Goal: Information Seeking & Learning: Learn about a topic

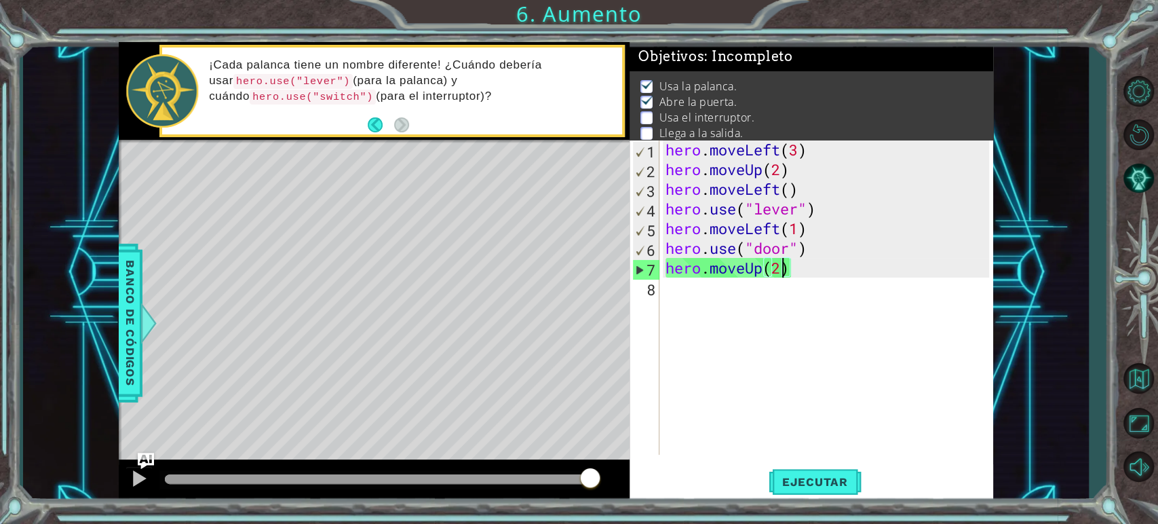
scroll to position [0, 5]
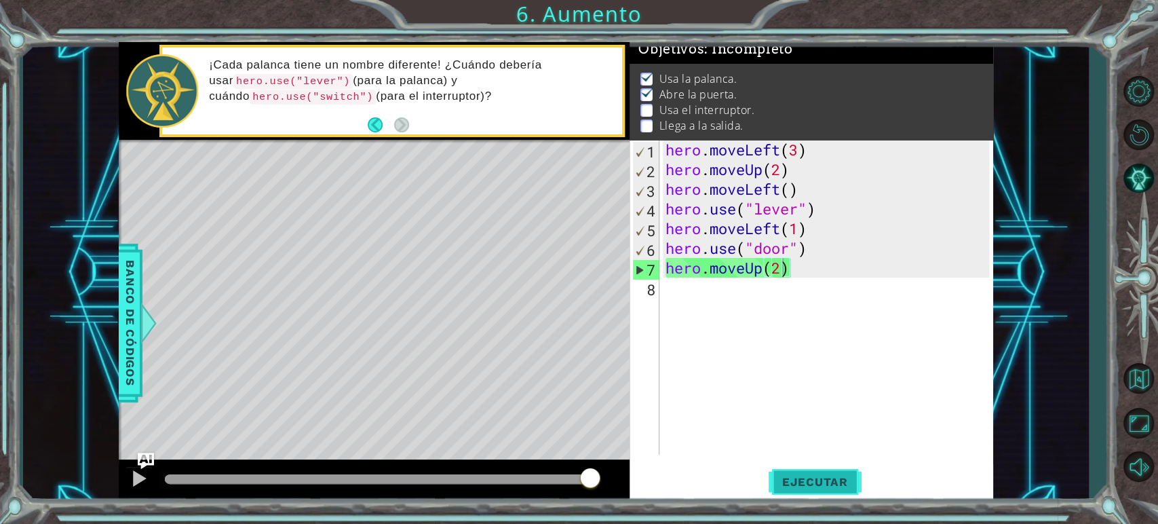
click at [825, 484] on span "Ejecutar" at bounding box center [815, 482] width 93 height 14
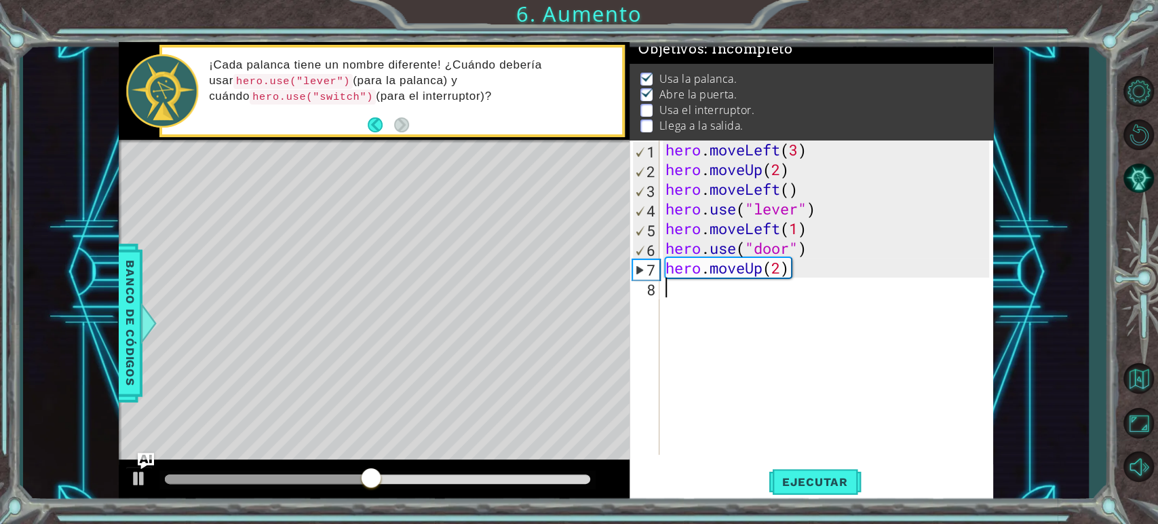
click at [652, 293] on div "8" at bounding box center [646, 290] width 27 height 20
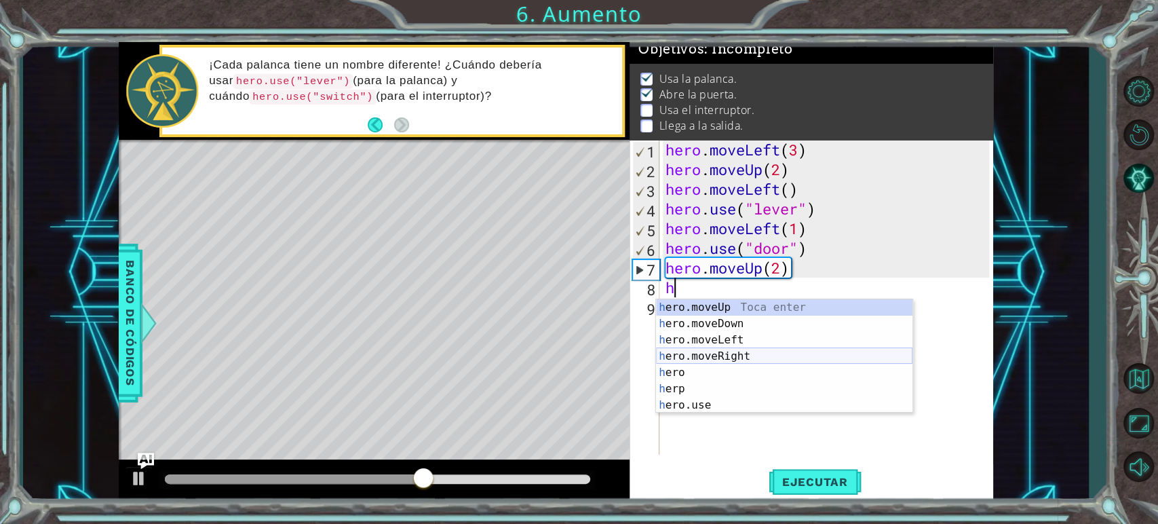
click at [744, 355] on div "h ero.moveUp Toca enter h ero.moveDown Toca enter h ero.moveLeft Toca enter h e…" at bounding box center [784, 372] width 257 height 147
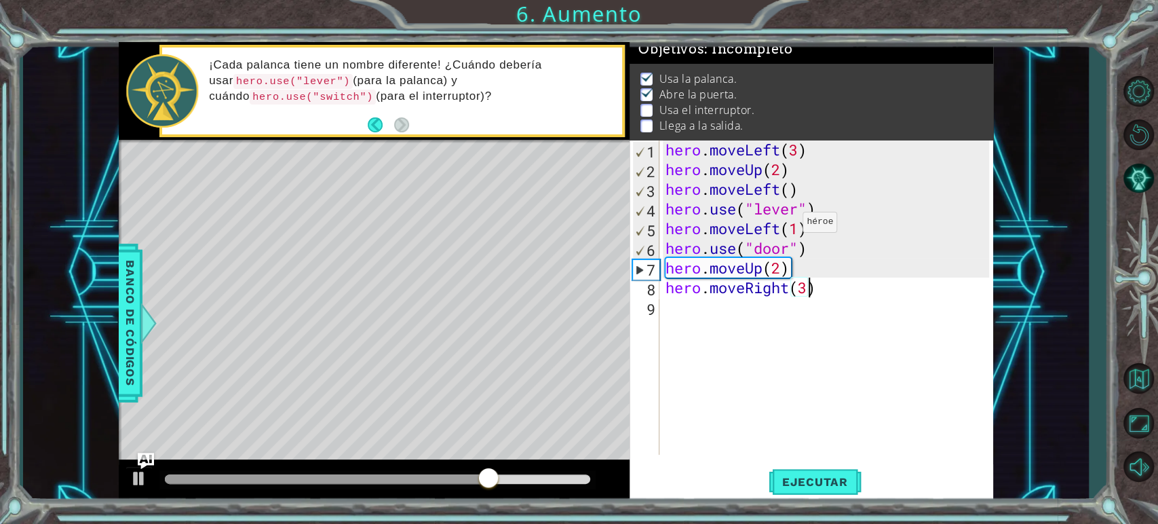
scroll to position [0, 6]
type textarea "hero.moveRight(3)"
click at [831, 476] on span "Ejecutar" at bounding box center [815, 482] width 93 height 14
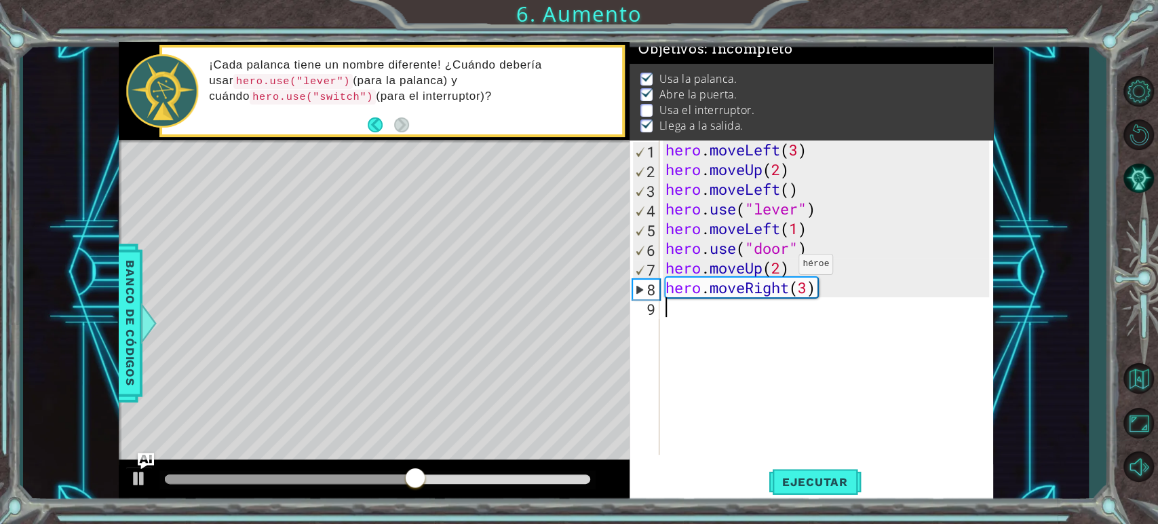
click at [649, 307] on div "9" at bounding box center [646, 309] width 27 height 20
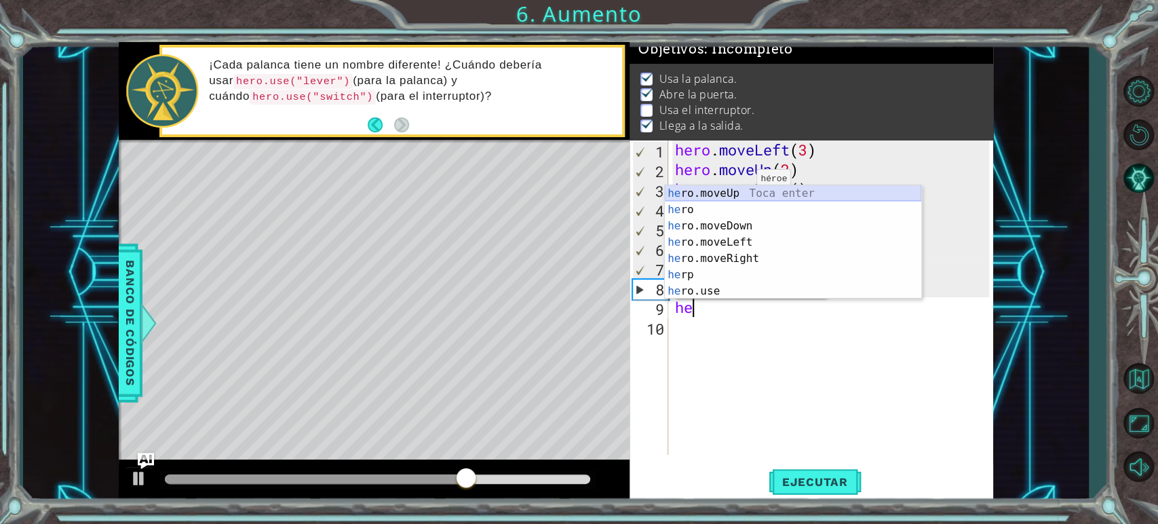
click at [747, 197] on div "he ro.moveUp Toca enter he ro Toca enter he ro.moveDown Toca enter he ro.moveLe…" at bounding box center [793, 258] width 257 height 147
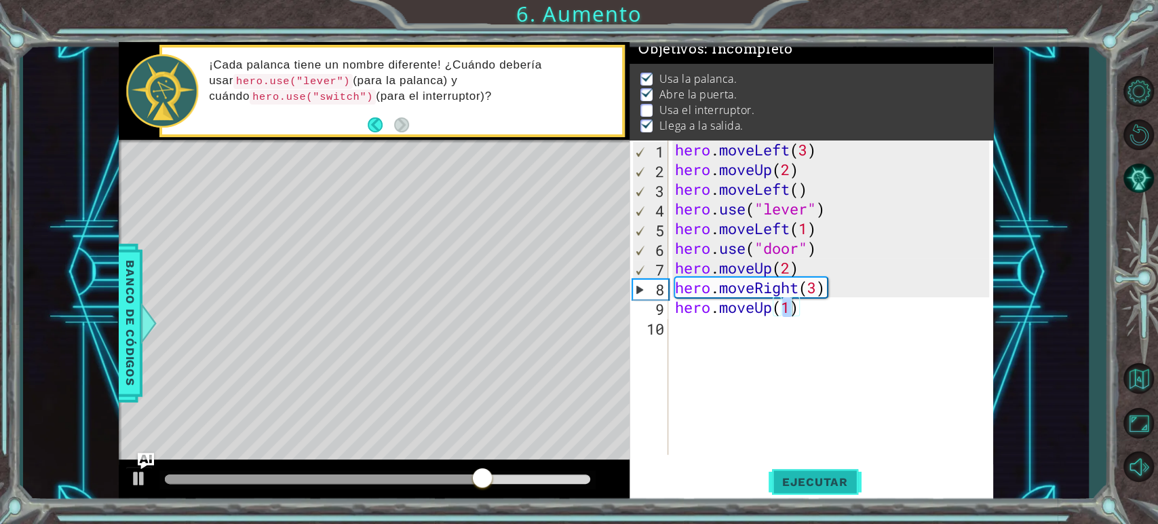
click at [779, 487] on span "Ejecutar" at bounding box center [815, 482] width 93 height 14
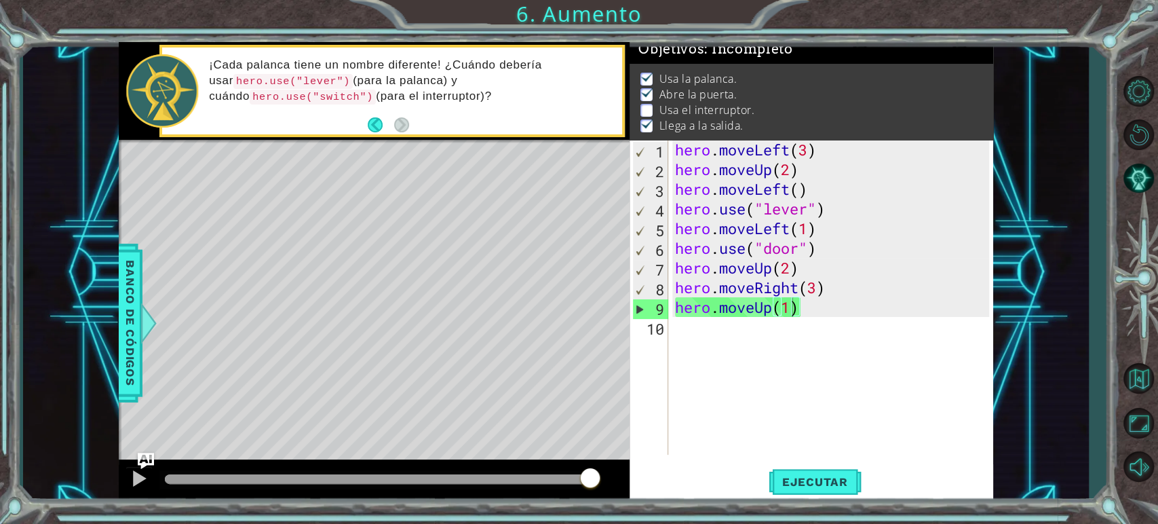
click at [1010, 217] on div "1 ההההההההההההההההההההההההההההההההההההההההההההההההההההההההההההההההההההההההההההה…" at bounding box center [555, 272] width 1065 height 461
click at [658, 327] on div "10" at bounding box center [651, 329] width 36 height 20
click at [747, 258] on div "hero . moveLeft ( 3 ) hero . moveUp ( 2 ) hero . moveLeft ( ) hero . use ( "lev…" at bounding box center [835, 317] width 324 height 354
type textarea "hero.use("door")"
click at [842, 256] on div "hero . moveLeft ( 3 ) hero . moveUp ( 2 ) hero . moveLeft ( ) hero . use ( "lev…" at bounding box center [835, 317] width 324 height 354
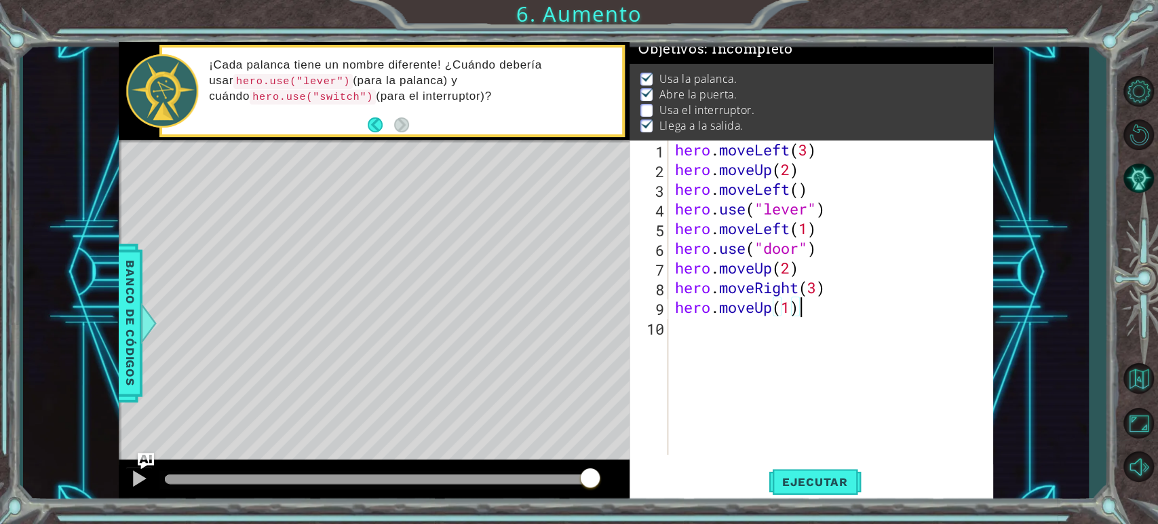
click at [804, 302] on div "hero . moveLeft ( 3 ) hero . moveUp ( 2 ) hero . moveLeft ( ) hero . use ( "lev…" at bounding box center [835, 317] width 324 height 354
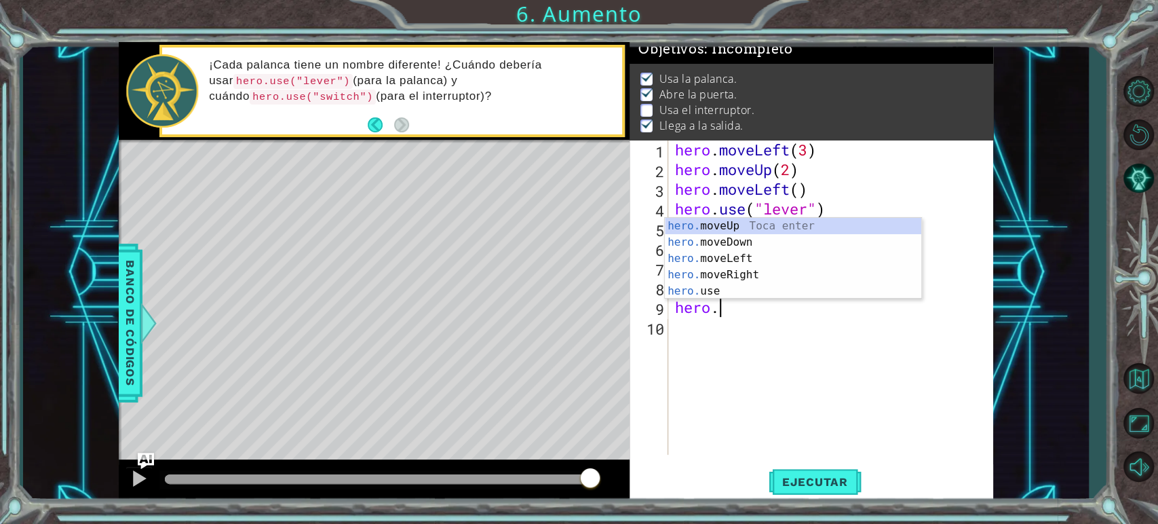
type textarea "h"
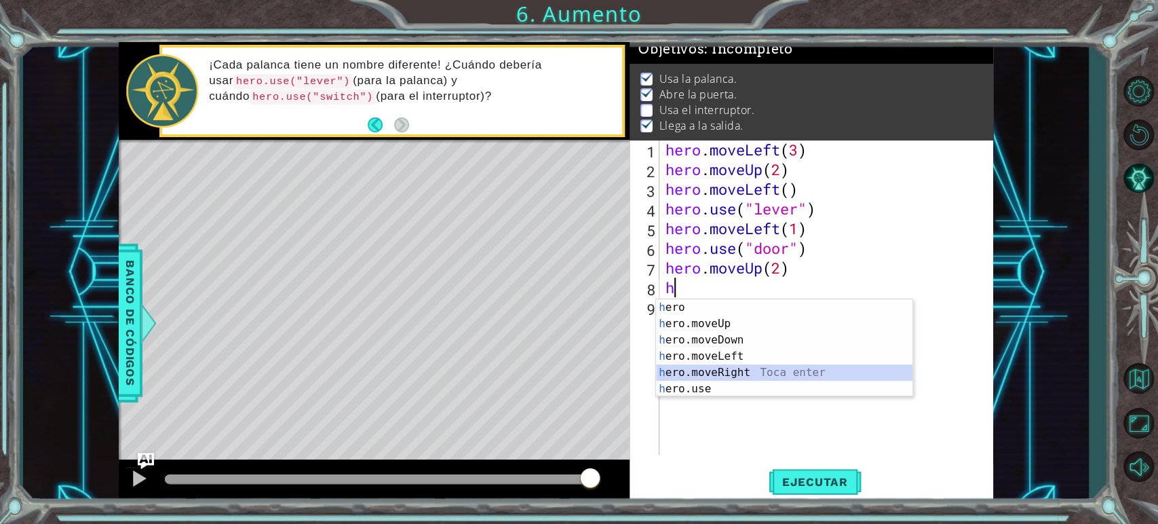
click at [782, 368] on div "h ero Toca enter h ero.moveUp Toca enter h ero.moveDown Toca enter h ero.moveLe…" at bounding box center [784, 364] width 257 height 130
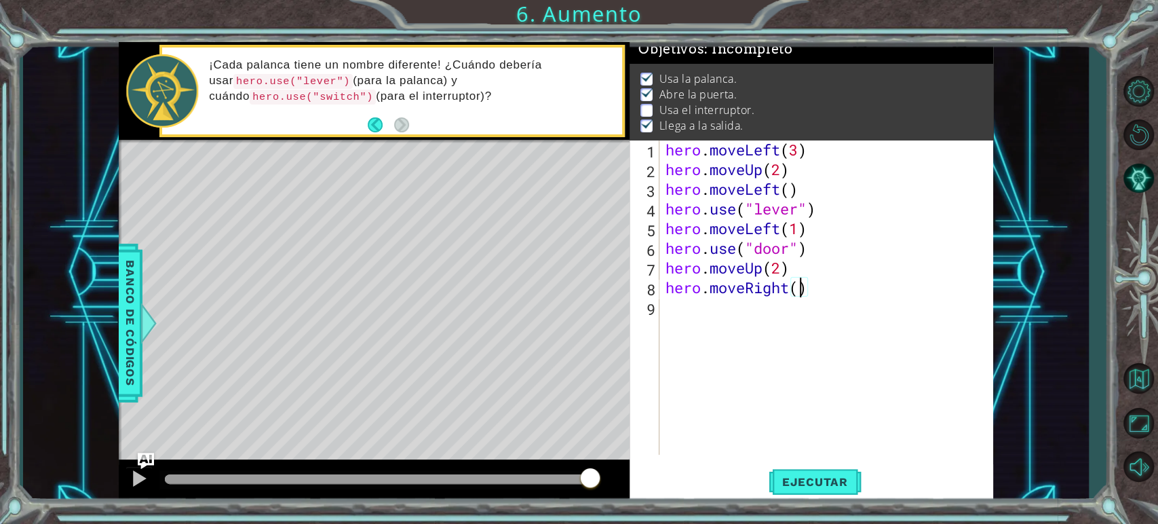
scroll to position [0, 6]
click at [816, 485] on span "Ejecutar" at bounding box center [815, 482] width 93 height 14
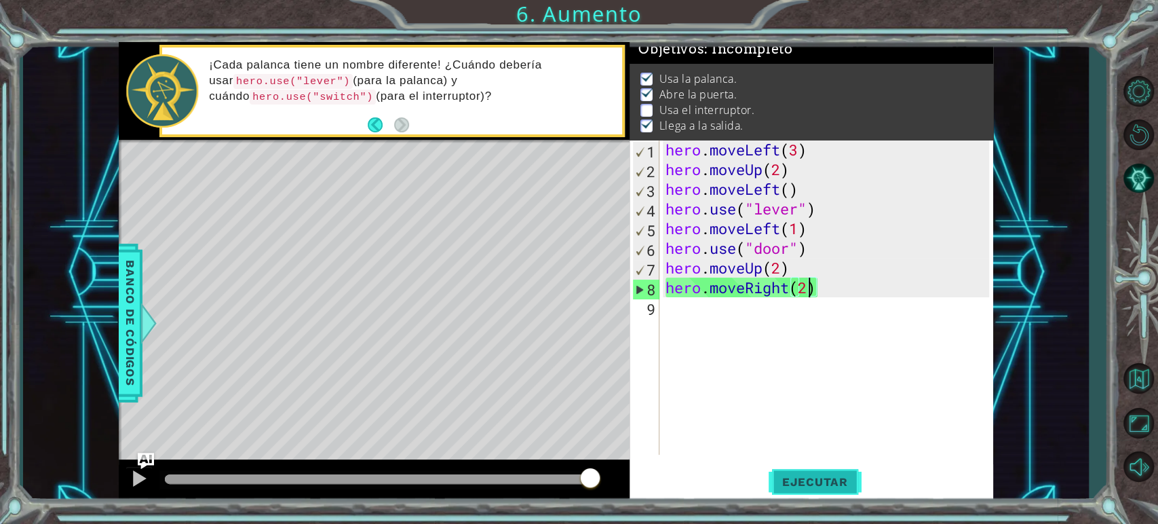
type textarea "hero.moveRight(2)"
click at [831, 482] on span "Ejecutar" at bounding box center [815, 482] width 93 height 14
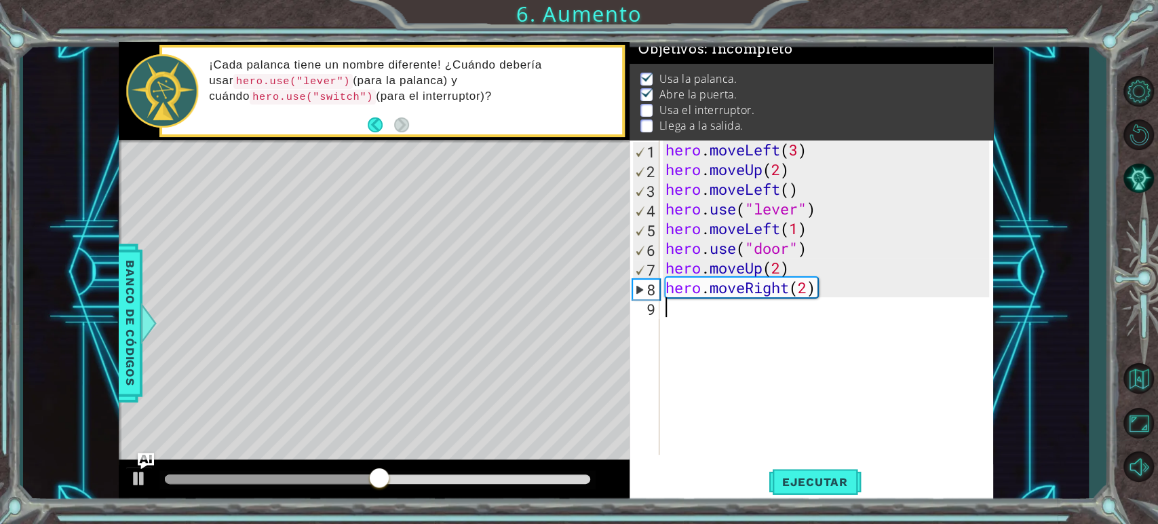
click at [668, 312] on div "hero . moveLeft ( 3 ) hero . moveUp ( 2 ) hero . moveLeft ( ) hero . use ( "lev…" at bounding box center [829, 317] width 333 height 354
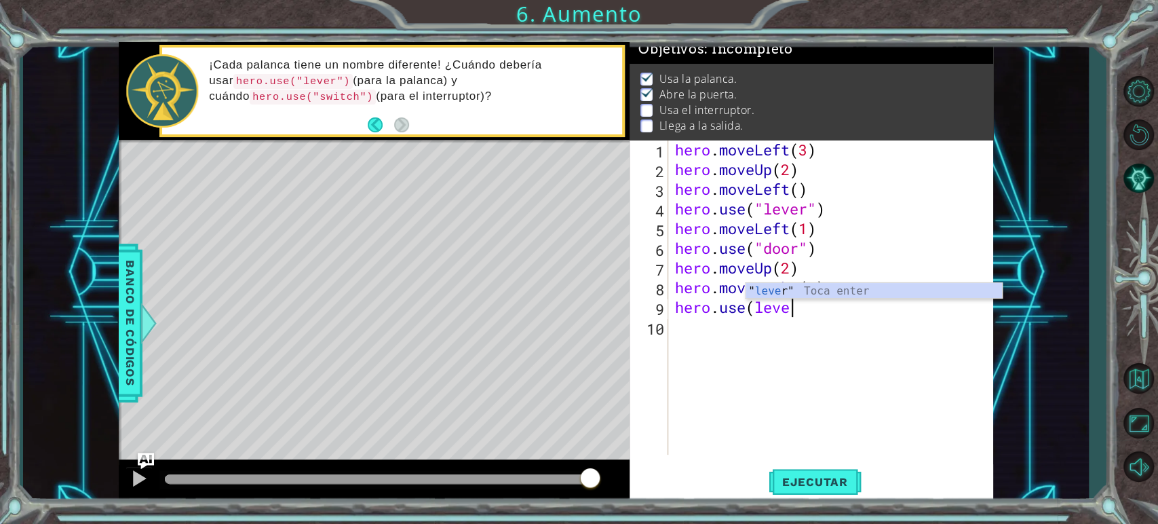
scroll to position [0, 5]
click at [797, 294] on div "" lever " Toca enter" at bounding box center [874, 307] width 257 height 49
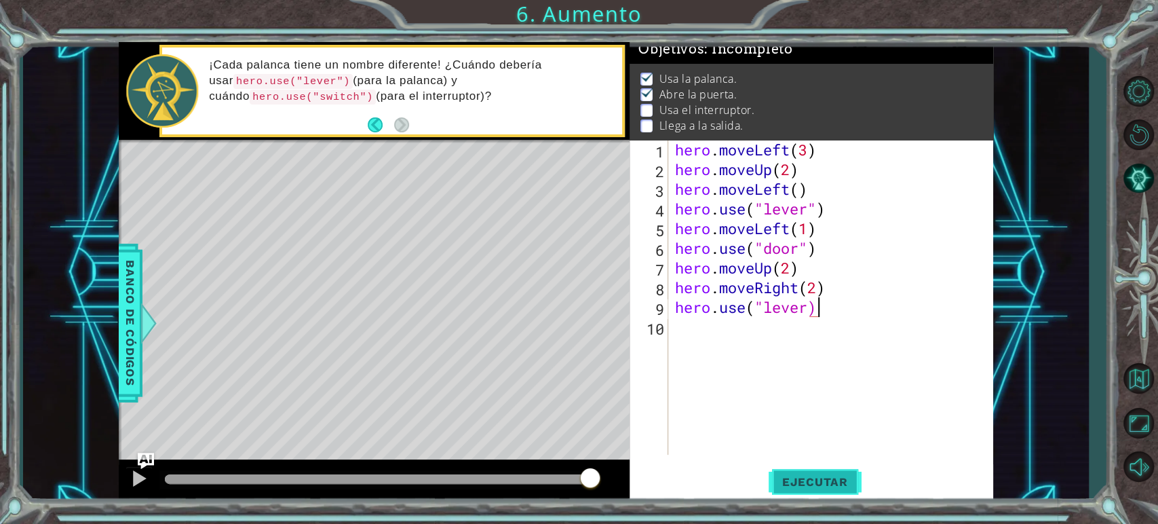
click at [816, 484] on span "Ejecutar" at bounding box center [815, 482] width 93 height 14
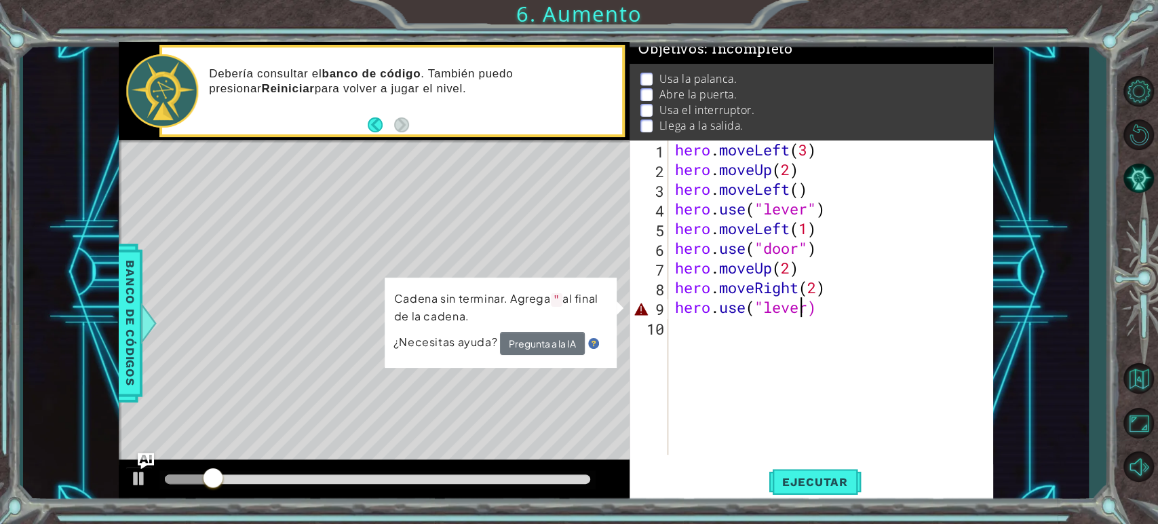
click at [804, 314] on div "hero . moveLeft ( 3 ) hero . moveUp ( 2 ) hero . moveLeft ( ) hero . use ( "lev…" at bounding box center [835, 317] width 324 height 354
click at [814, 316] on div "hero . moveLeft ( 3 ) hero . moveUp ( 2 ) hero . moveLeft ( ) hero . use ( "lev…" at bounding box center [835, 317] width 324 height 354
click at [806, 307] on div "hero . moveLeft ( 3 ) hero . moveUp ( 2 ) hero . moveLeft ( ) hero . use ( "lev…" at bounding box center [835, 317] width 324 height 354
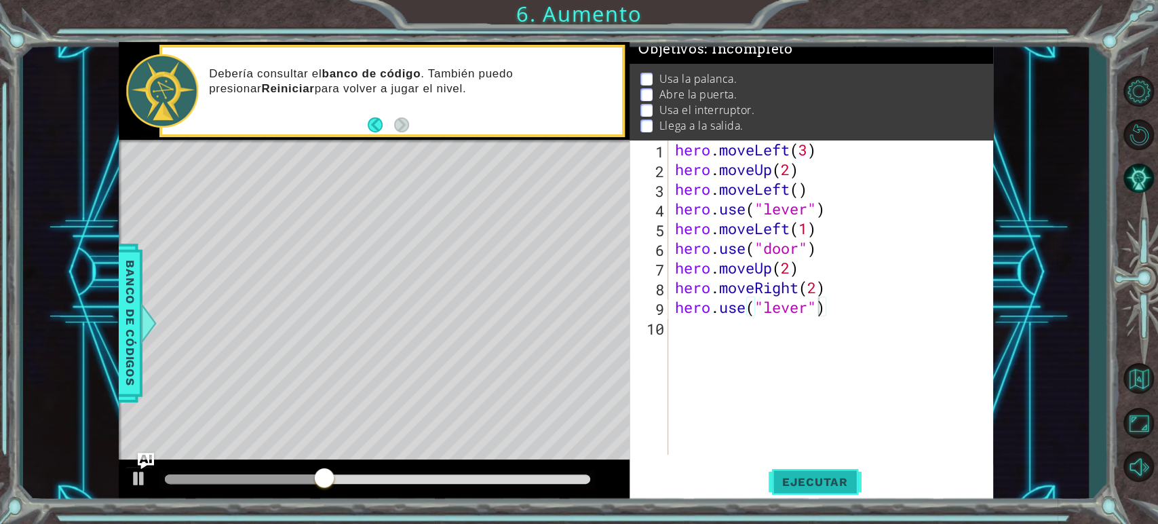
click at [834, 484] on span "Ejecutar" at bounding box center [815, 482] width 93 height 14
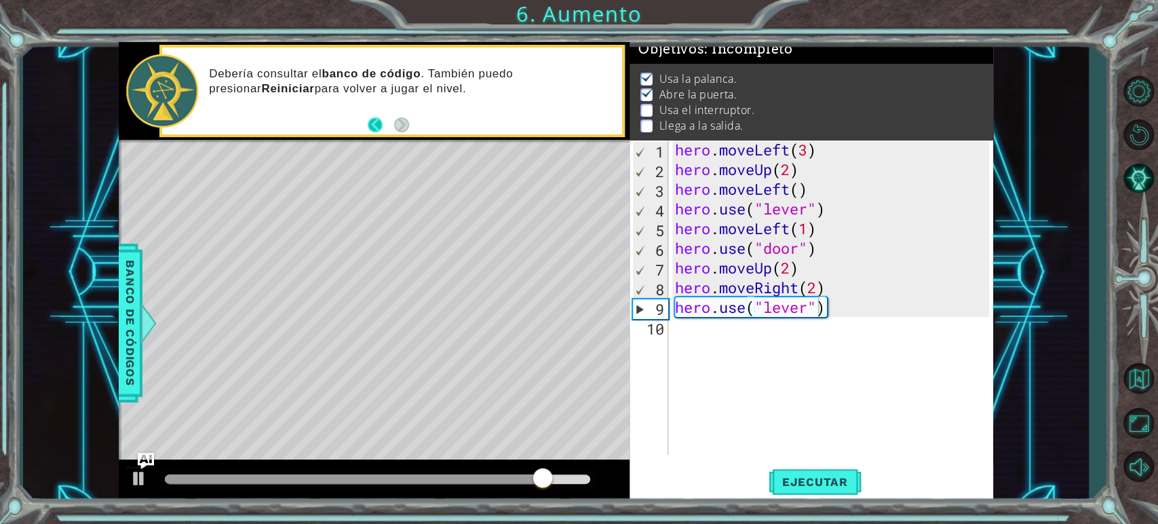
click at [370, 124] on button "Back" at bounding box center [381, 124] width 26 height 15
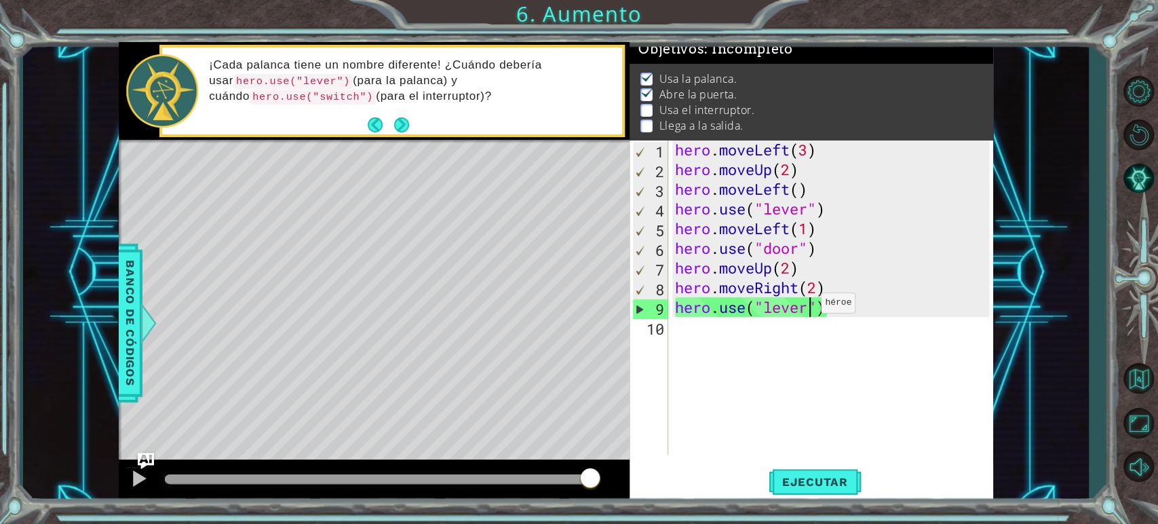
click at [809, 306] on div "hero . moveLeft ( 3 ) hero . moveUp ( 2 ) hero . moveLeft ( ) hero . use ( "lev…" at bounding box center [835, 317] width 324 height 354
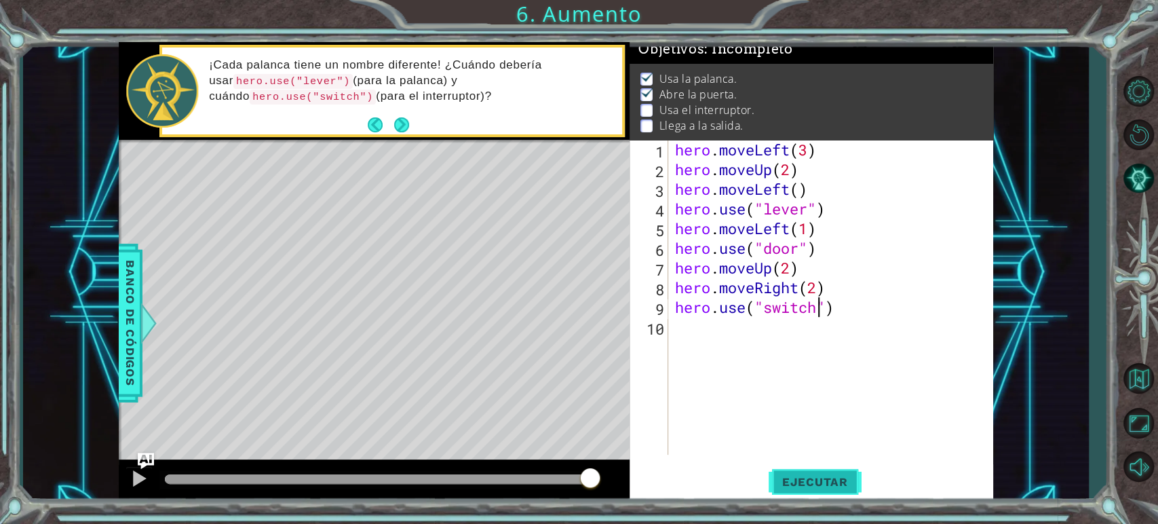
type textarea "hero.use("switch")"
click at [827, 478] on span "Ejecutar" at bounding box center [815, 482] width 93 height 14
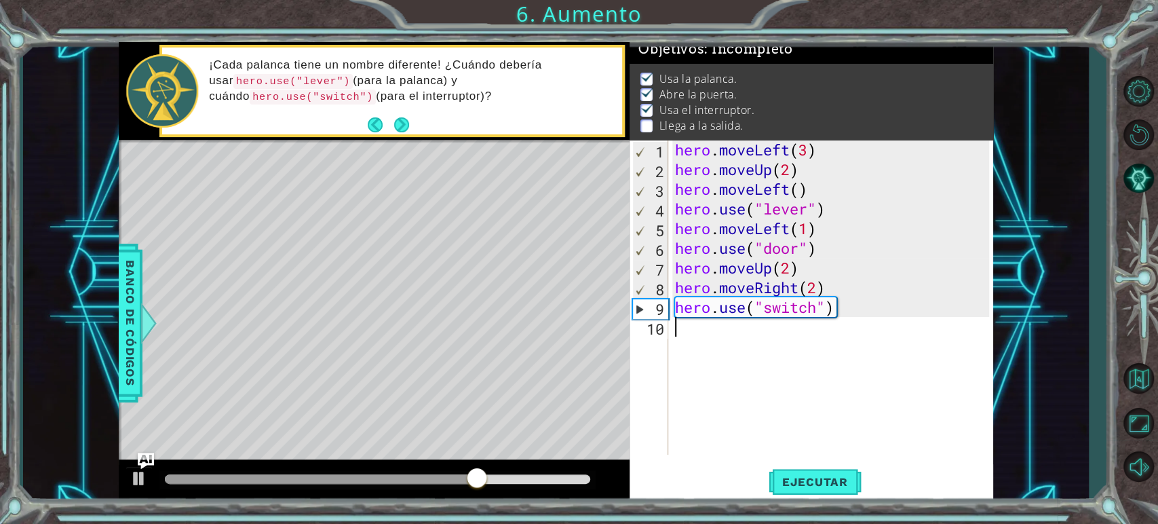
click at [679, 341] on div "hero . moveLeft ( 3 ) hero . moveUp ( 2 ) hero . moveLeft ( ) hero . use ( "lev…" at bounding box center [835, 317] width 324 height 354
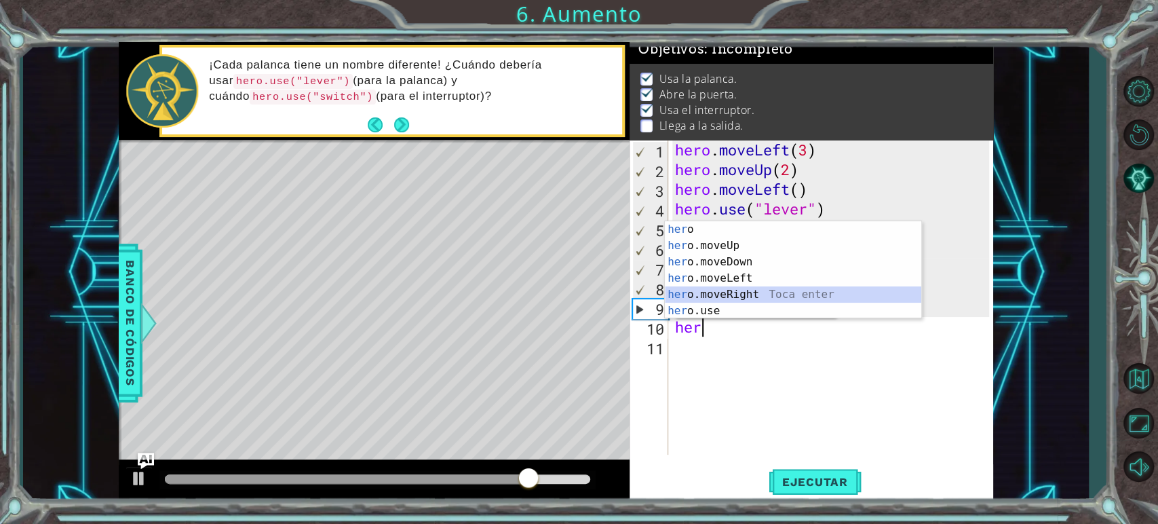
click at [719, 292] on div "her o Toca enter her o.moveUp Toca enter her o.moveDown Toca enter her o.moveLe…" at bounding box center [793, 286] width 257 height 130
type textarea "hero.moveRight(1)"
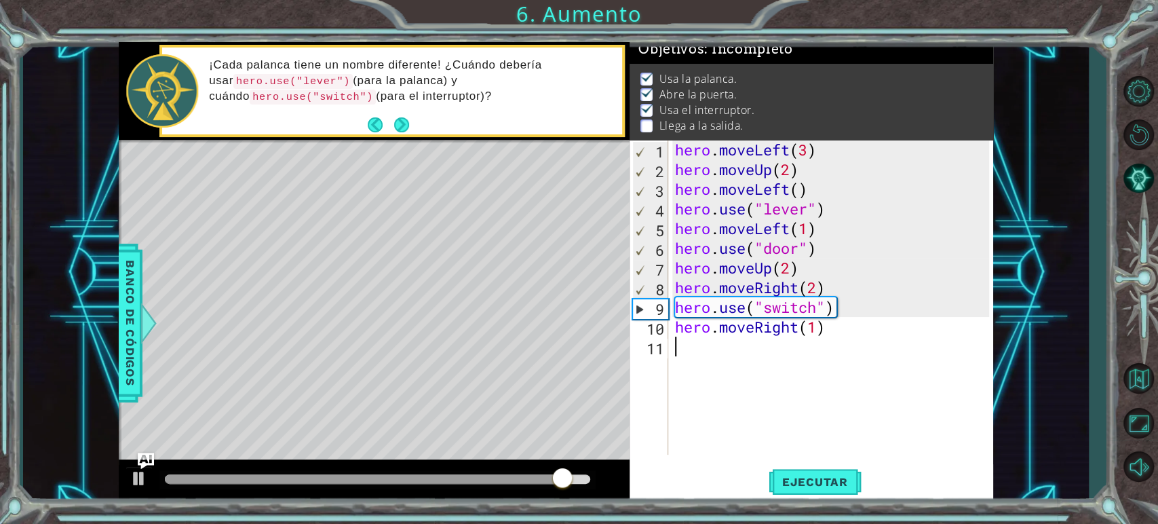
click at [715, 353] on div "hero . moveLeft ( 3 ) hero . moveUp ( 2 ) hero . moveLeft ( ) hero . use ( "lev…" at bounding box center [835, 317] width 324 height 354
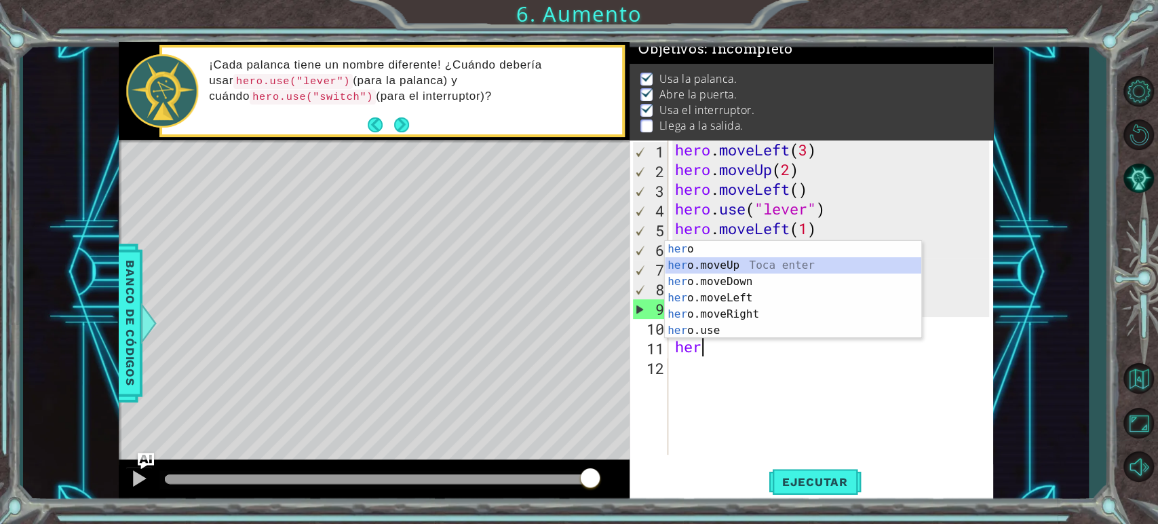
click at [706, 261] on div "her o Toca enter her o.moveUp Toca enter her o.moveDown Toca enter her o.moveLe…" at bounding box center [793, 306] width 257 height 130
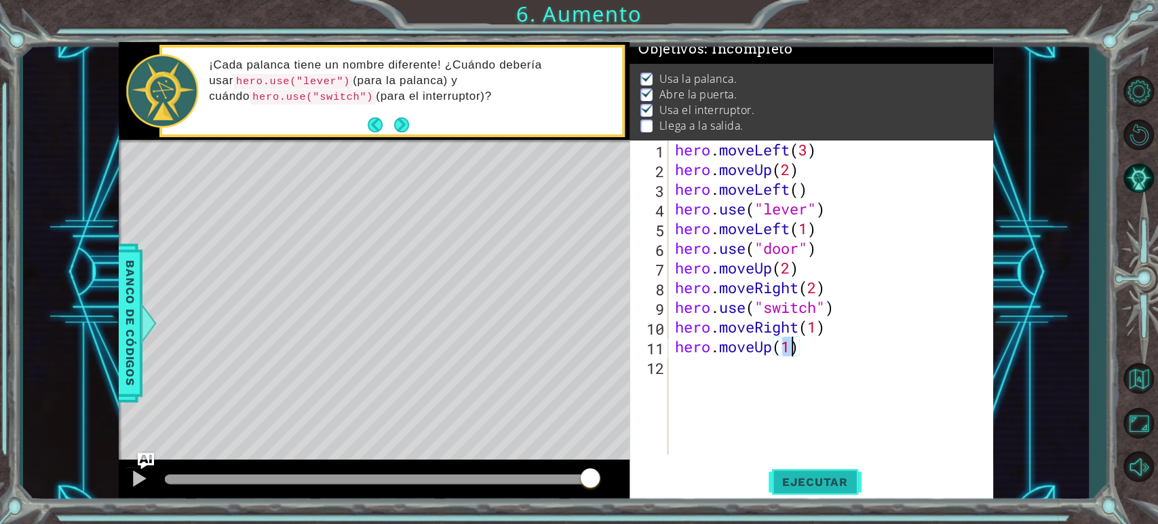
type textarea "hero.moveUp(1)"
click at [791, 474] on button "Ejecutar" at bounding box center [815, 482] width 93 height 36
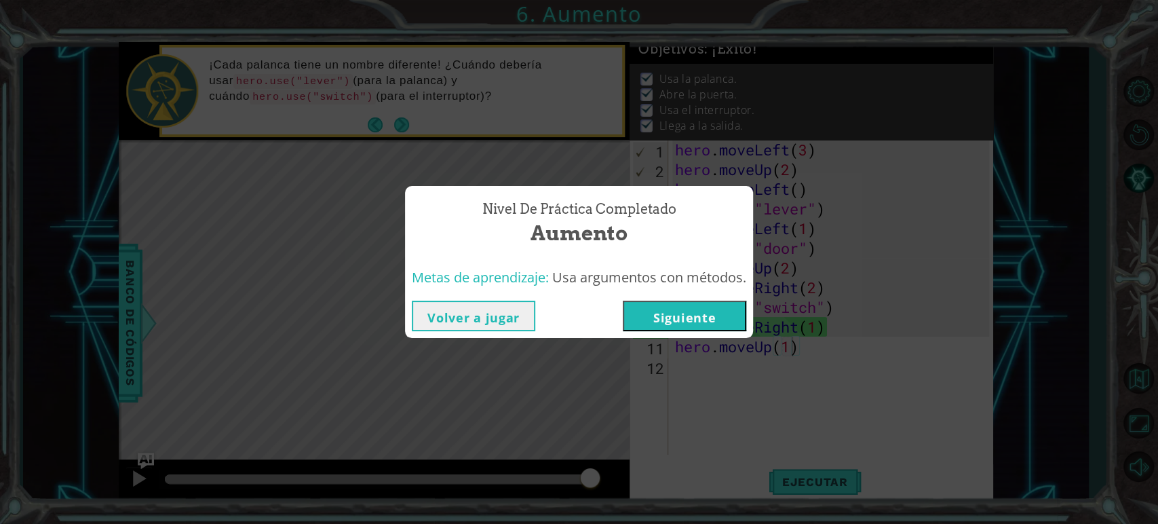
click at [712, 312] on button "Siguiente" at bounding box center [685, 316] width 124 height 31
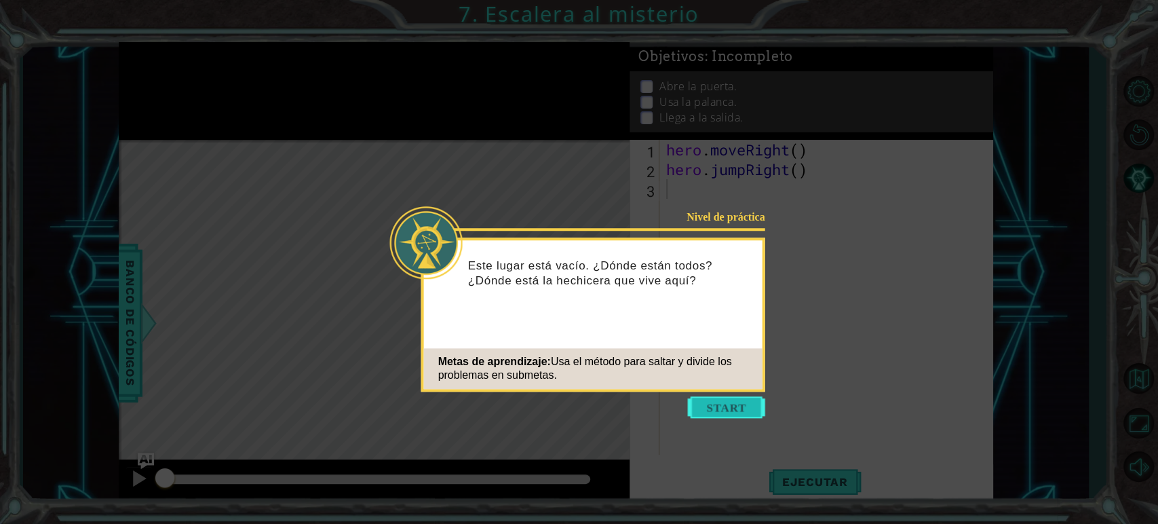
click at [704, 408] on button "Start" at bounding box center [726, 407] width 77 height 22
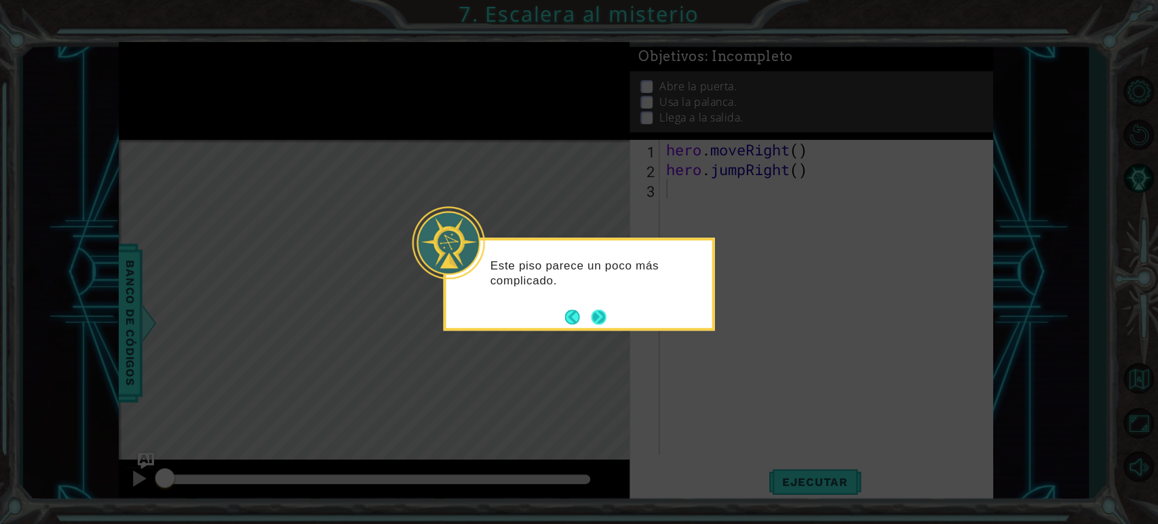
click at [592, 313] on button "Next" at bounding box center [599, 317] width 24 height 24
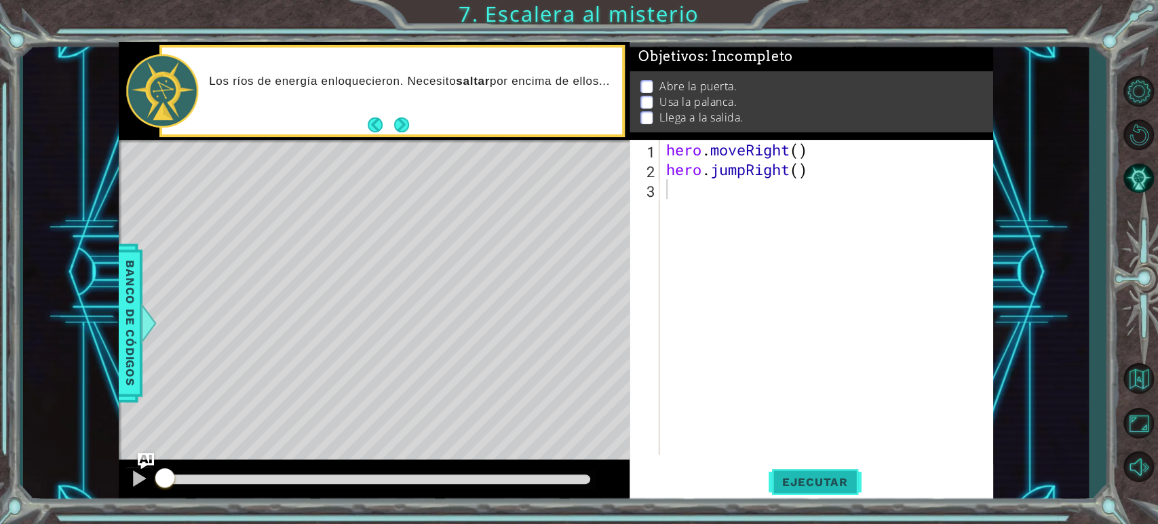
click at [831, 481] on span "Ejecutar" at bounding box center [815, 482] width 93 height 14
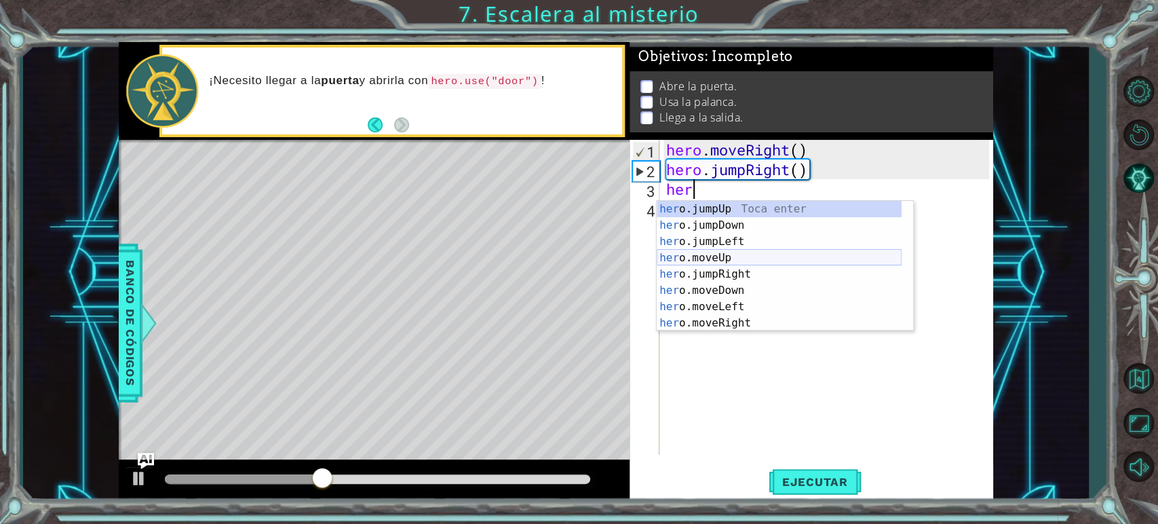
click at [755, 256] on div "her o.jumpUp Toca enter her o.jumpDown Toca enter her o.jumpLeft Toca enter her…" at bounding box center [779, 282] width 245 height 163
type textarea "hero.moveUp(1)"
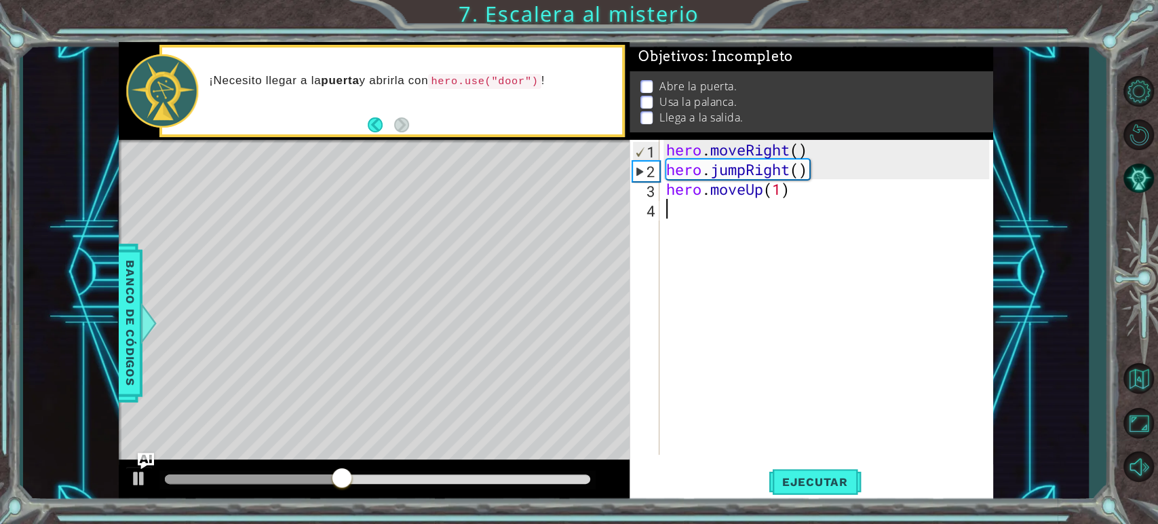
click at [693, 226] on div "hero . moveRight ( ) hero . jumpRight ( ) hero . moveUp ( 1 )" at bounding box center [830, 317] width 333 height 354
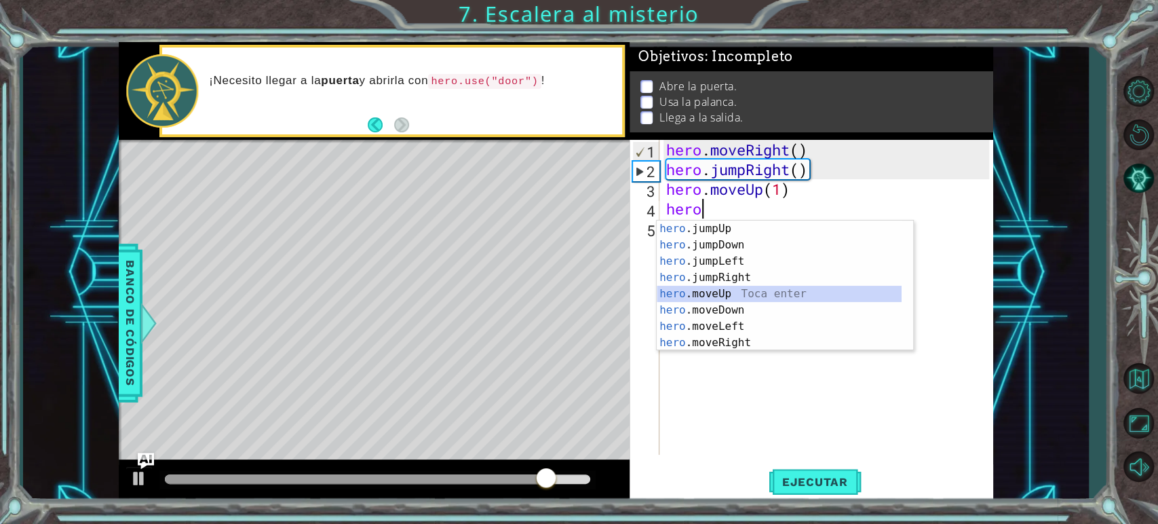
click at [707, 297] on div "hero .jumpUp Toca enter hero .jumpDown Toca enter hero .jumpLeft Toca enter her…" at bounding box center [779, 302] width 245 height 163
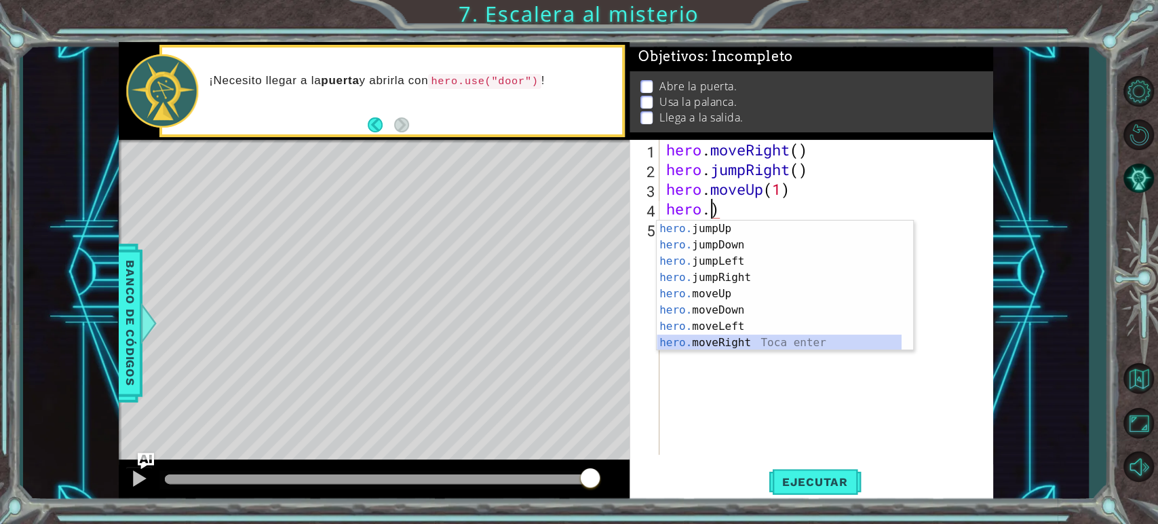
click at [747, 340] on div "hero. jumpUp Toca enter hero. jumpDown Toca enter hero. jumpLeft Toca enter her…" at bounding box center [779, 302] width 245 height 163
type textarea "hero.moveRight(1)"
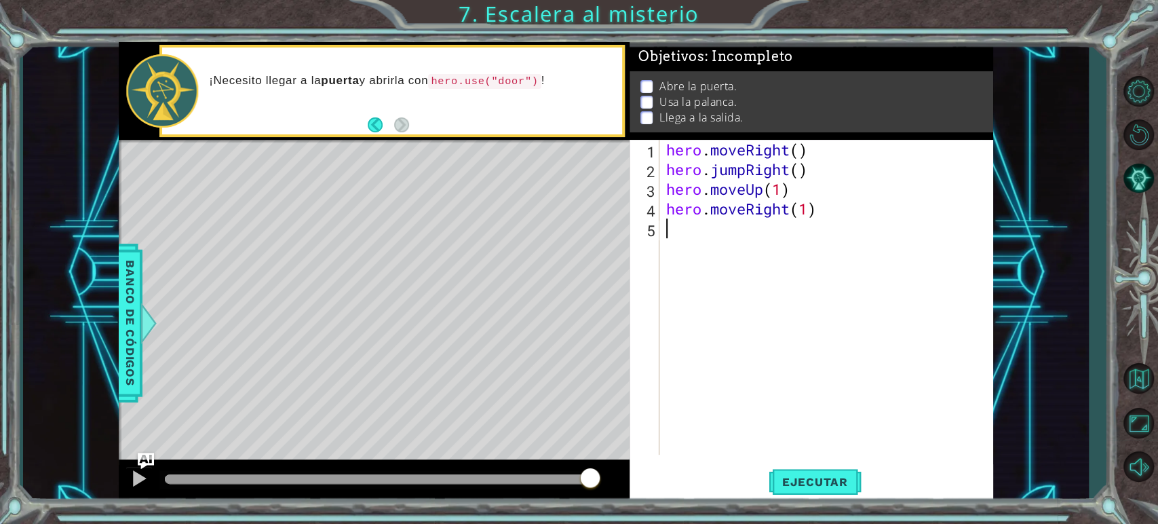
click at [722, 229] on div "hero . moveRight ( ) hero . jumpRight ( ) hero . moveUp ( 1 ) hero . moveRight …" at bounding box center [830, 317] width 333 height 354
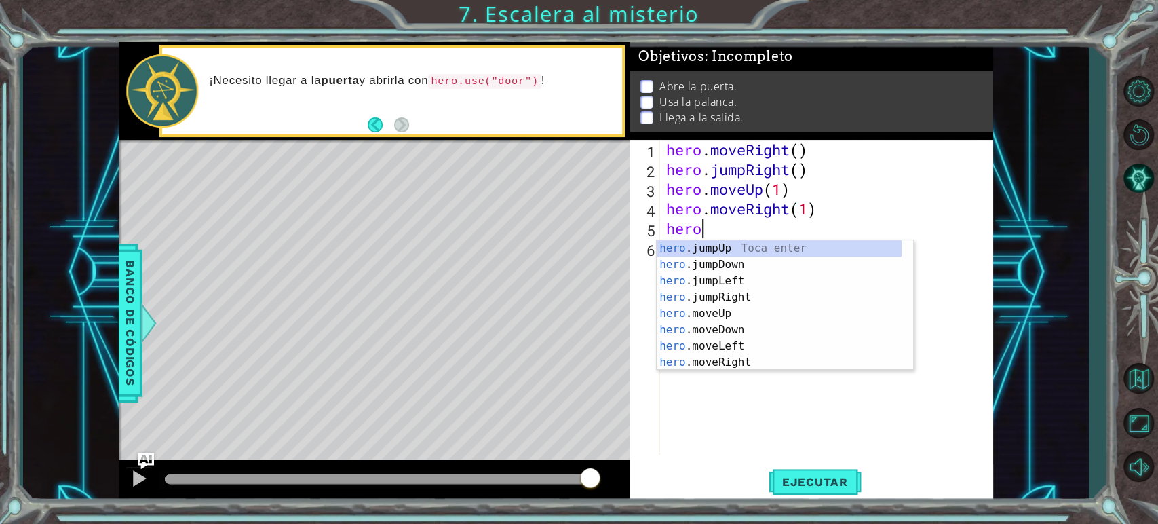
scroll to position [0, 1]
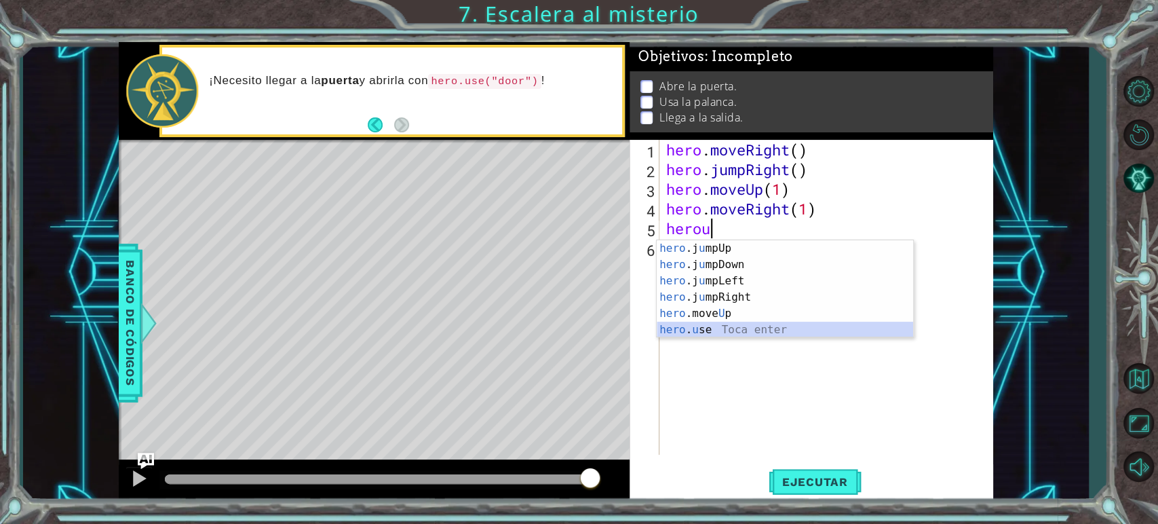
click at [723, 329] on div "hero .j u mpUp Toca enter hero .j u [GEOGRAPHIC_DATA] Toca enter hero .j u mpLe…" at bounding box center [785, 305] width 257 height 130
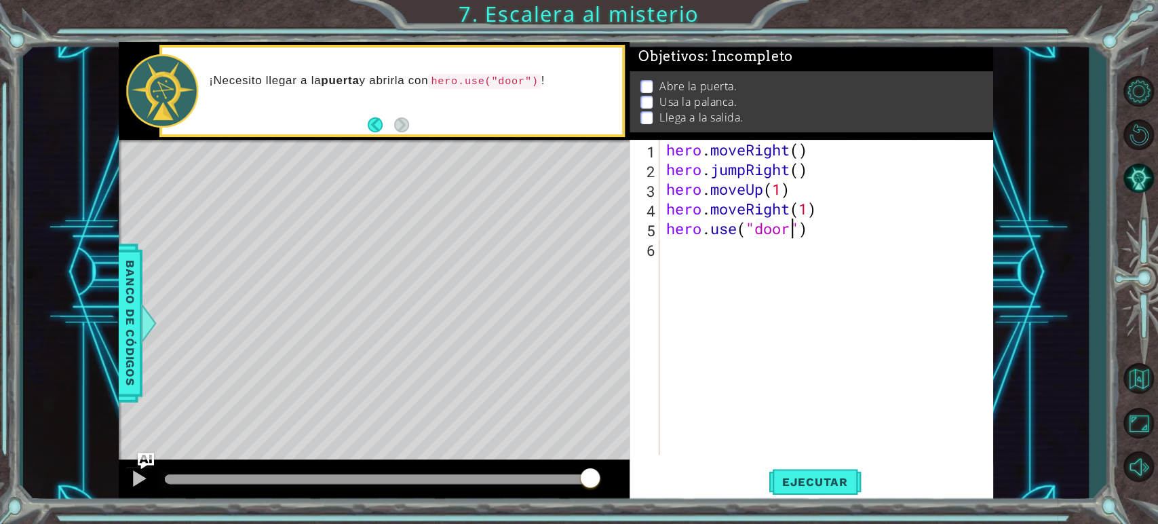
scroll to position [0, 5]
type textarea "hero.use("door")"
click at [830, 477] on span "Ejecutar" at bounding box center [815, 482] width 93 height 14
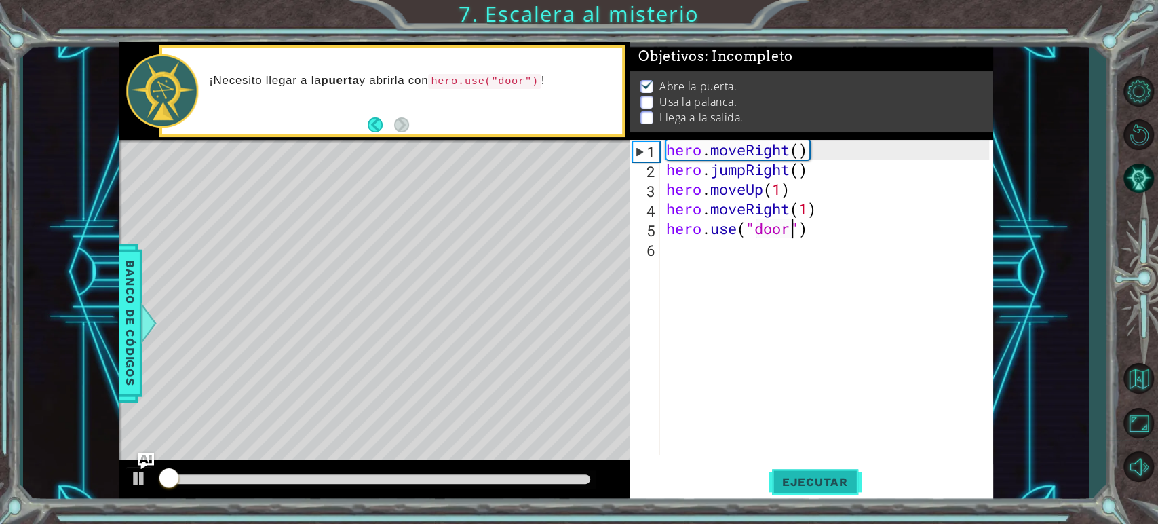
scroll to position [5, 0]
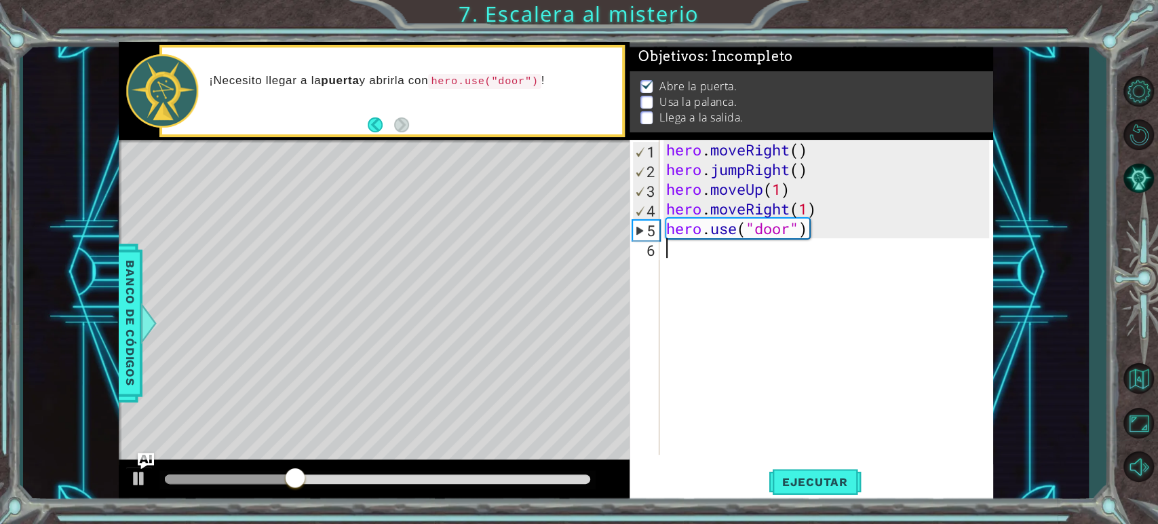
click at [667, 248] on div "hero . moveRight ( ) hero . jumpRight ( ) hero . moveUp ( 1 ) hero . moveRight …" at bounding box center [830, 317] width 333 height 354
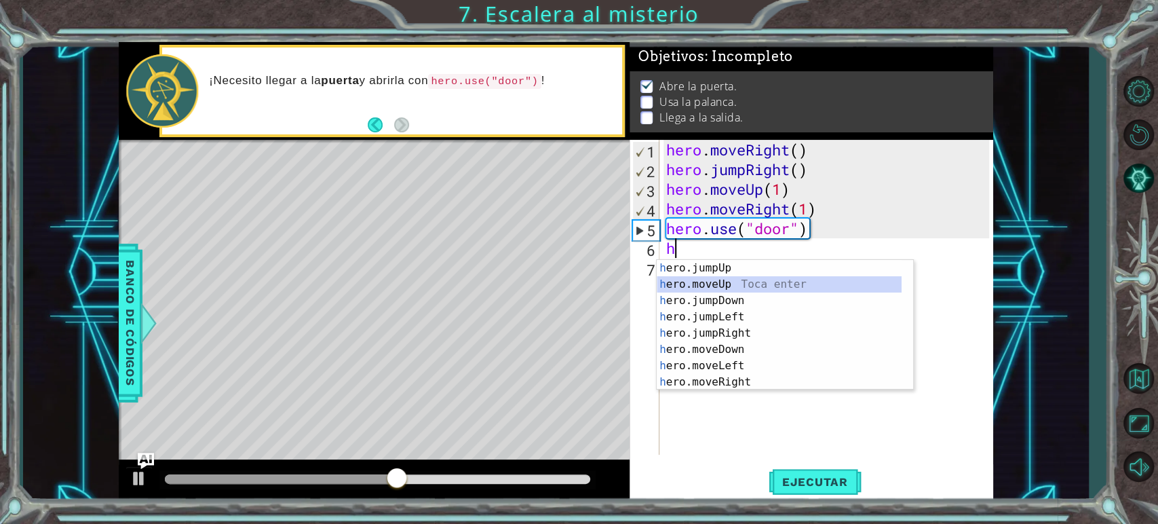
click at [766, 284] on div "h ero.jumpUp Toca enter h ero.moveUp Toca enter h ero.jumpDown Toca enter h ero…" at bounding box center [779, 341] width 245 height 163
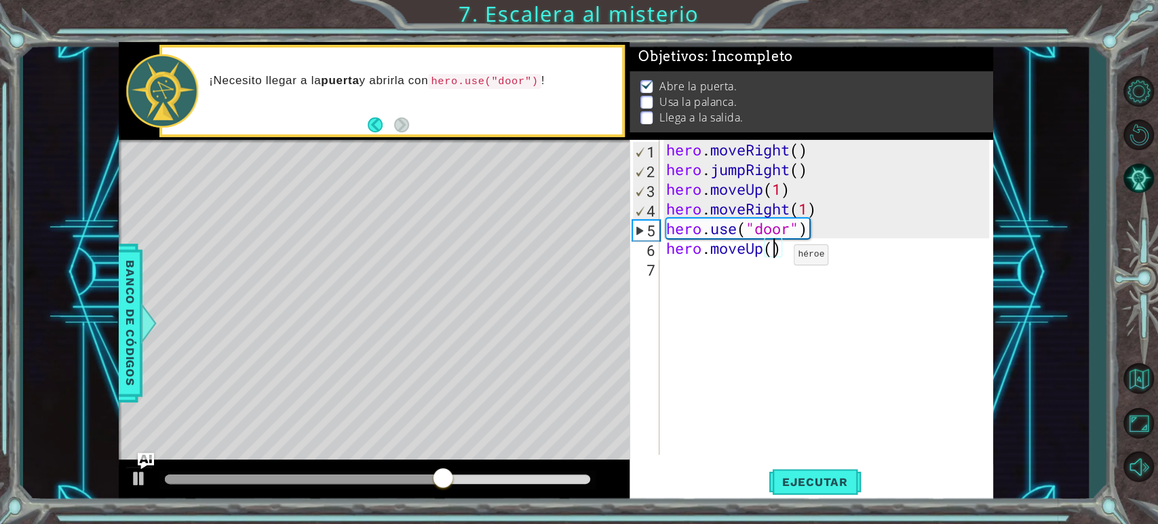
type textarea "hero.moveUp(2)"
click at [691, 274] on div "hero . moveRight ( ) hero . jumpRight ( ) hero . moveUp ( 1 ) hero . moveRight …" at bounding box center [830, 317] width 333 height 354
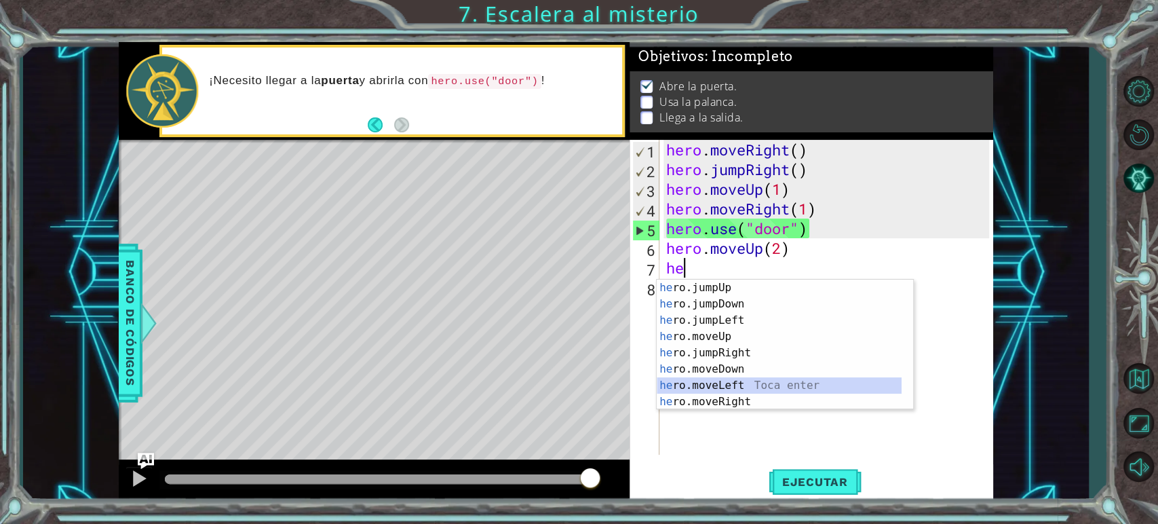
click at [723, 379] on div "he ro.jumpUp Toca enter he ro.jumpDown Toca enter he ro.jumpLeft Toca enter he …" at bounding box center [779, 361] width 245 height 163
type textarea "hero.moveLeft(1)"
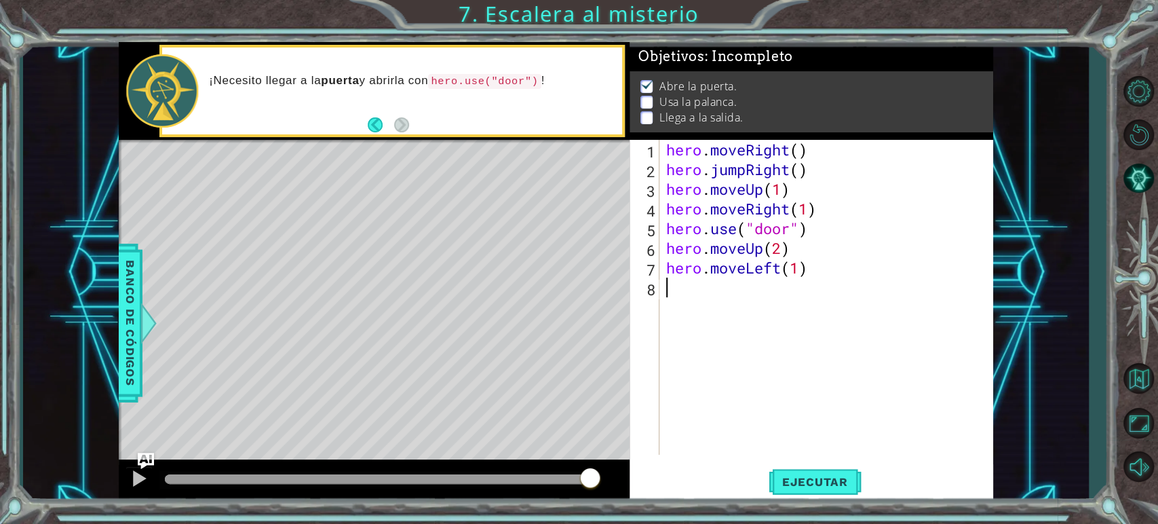
click at [702, 301] on div "hero . moveRight ( ) hero . jumpRight ( ) hero . moveUp ( 1 ) hero . moveRight …" at bounding box center [830, 317] width 333 height 354
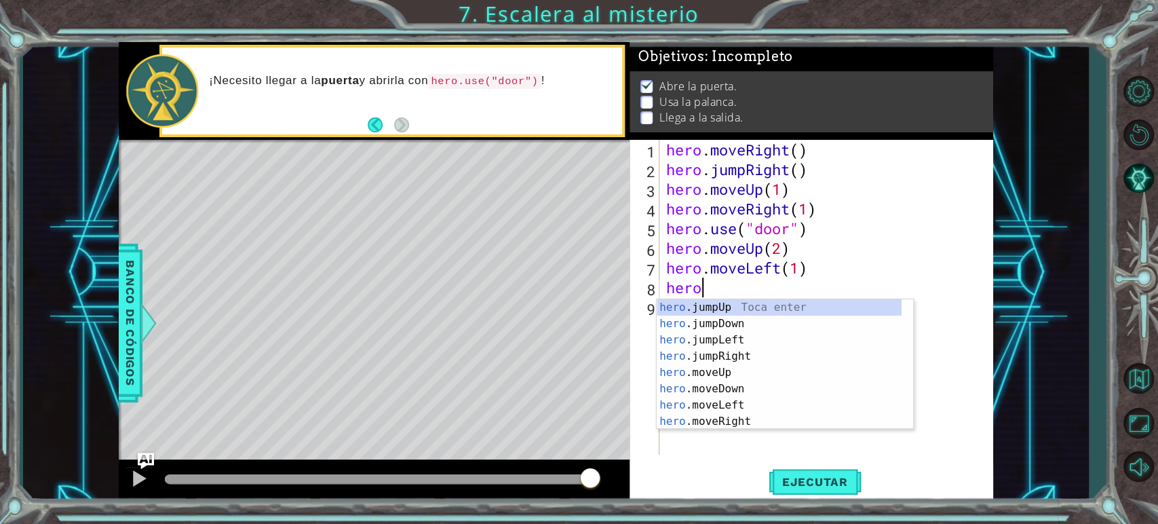
type textarea "herou"
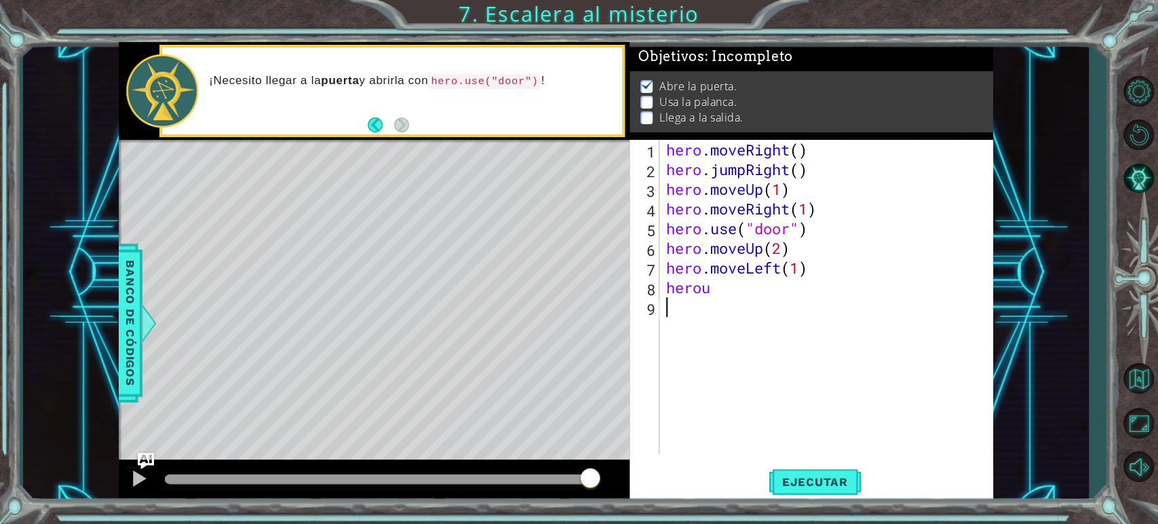
click at [714, 400] on div "hero . moveRight ( ) hero . jumpRight ( ) hero . moveUp ( 1 ) hero . moveRight …" at bounding box center [830, 317] width 333 height 354
click at [727, 289] on div "hero . moveRight ( ) hero . jumpRight ( ) hero . moveUp ( 1 ) hero . moveRight …" at bounding box center [830, 317] width 333 height 354
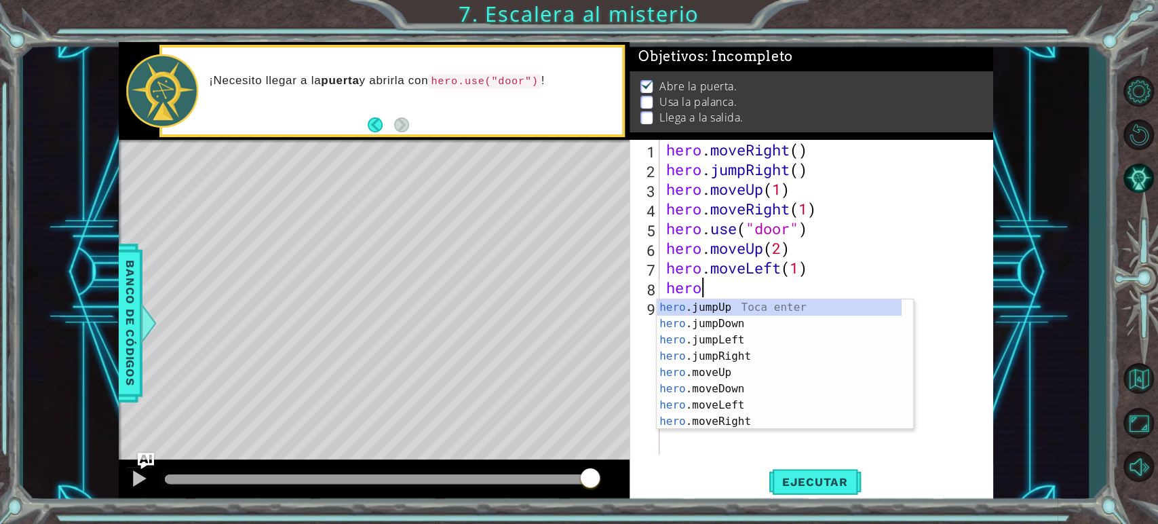
scroll to position [0, 1]
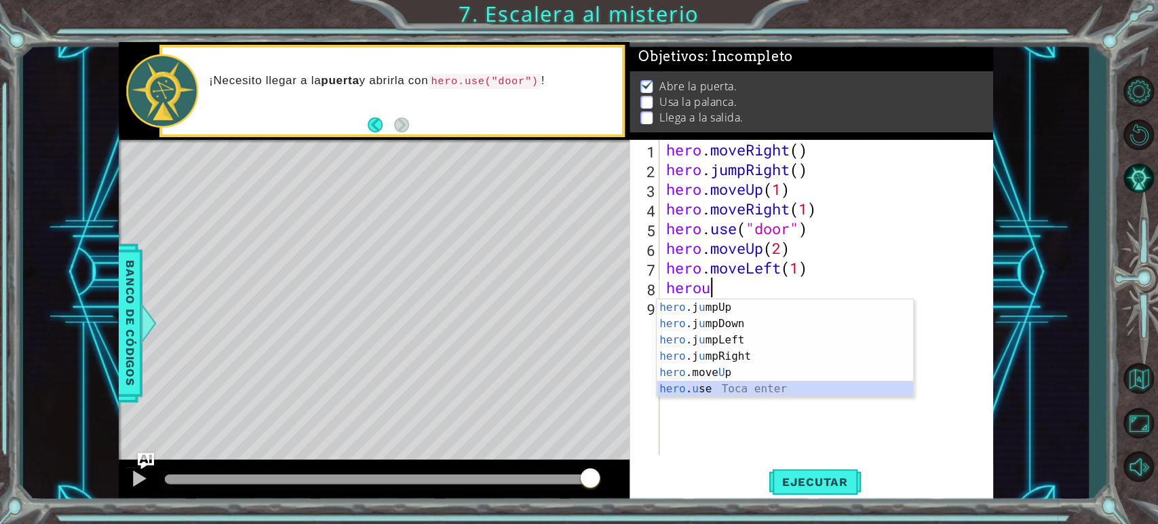
click at [721, 388] on div "hero .j u mpUp Toca enter hero .j u [GEOGRAPHIC_DATA] Toca enter hero .j u mpLe…" at bounding box center [785, 364] width 257 height 130
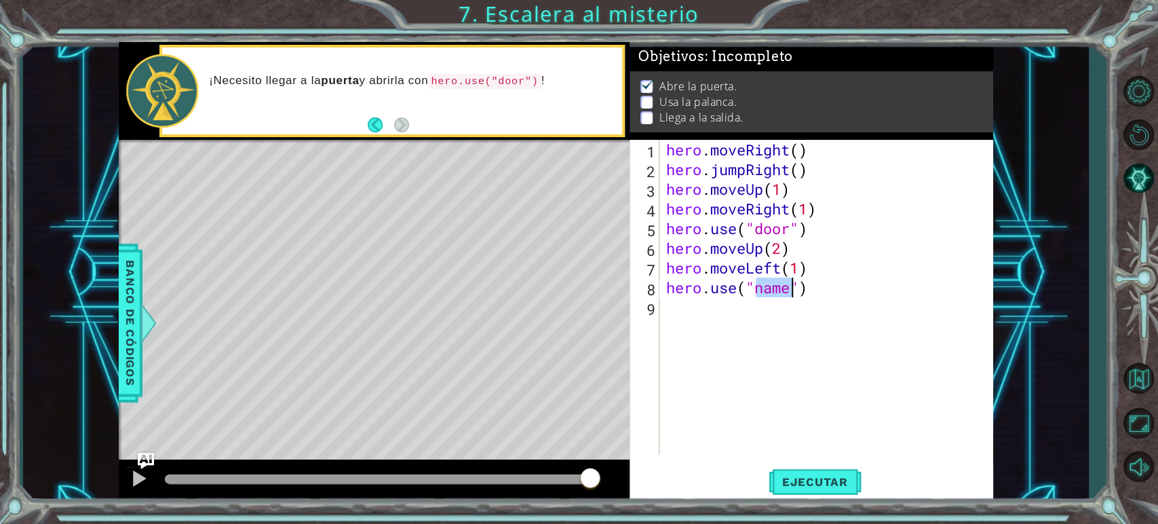
type textarea "hero.use("")"
click at [723, 375] on div "hero . moveRight ( ) hero . jumpRight ( ) hero . moveUp ( 1 ) hero . moveRight …" at bounding box center [830, 317] width 333 height 354
click at [754, 288] on div "hero . moveRight ( ) hero . jumpRight ( ) hero . moveUp ( 1 ) hero . moveRight …" at bounding box center [830, 317] width 333 height 354
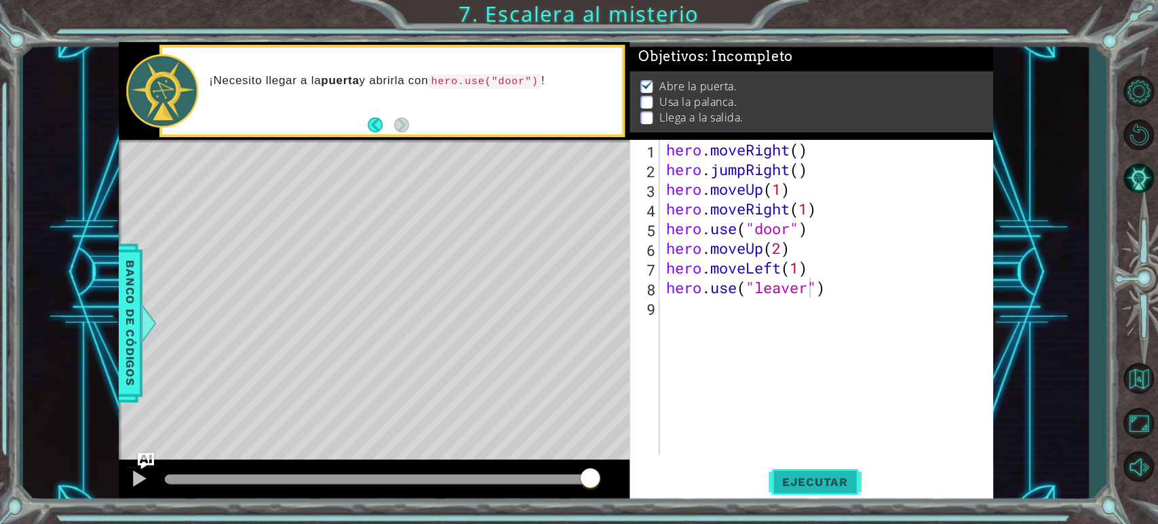
click at [822, 476] on span "Ejecutar" at bounding box center [815, 482] width 93 height 14
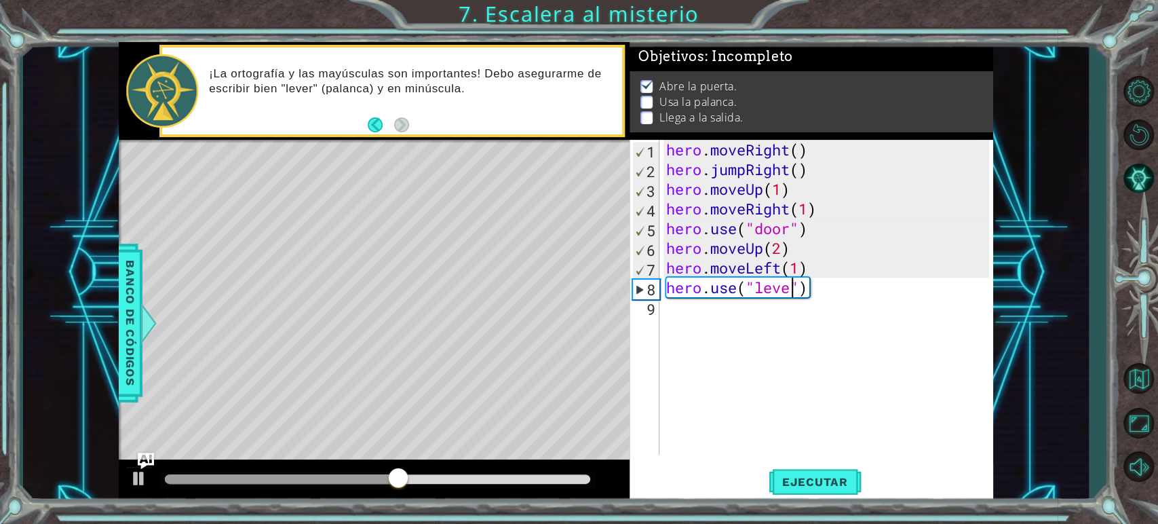
scroll to position [0, 5]
type textarea "hero.use("lever")"
click at [829, 484] on span "Ejecutar" at bounding box center [815, 482] width 93 height 14
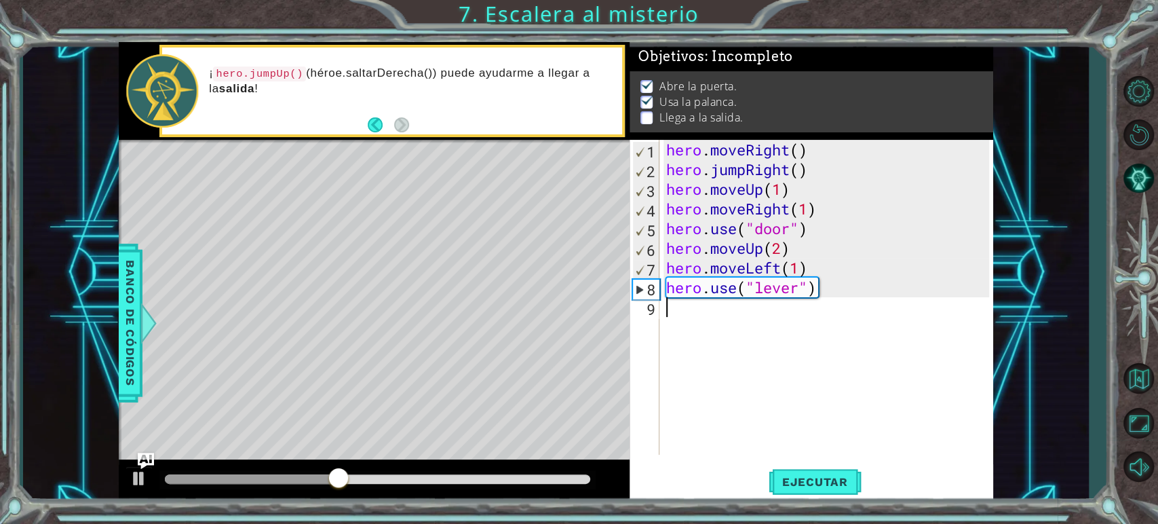
click at [650, 318] on div "9" at bounding box center [646, 309] width 27 height 20
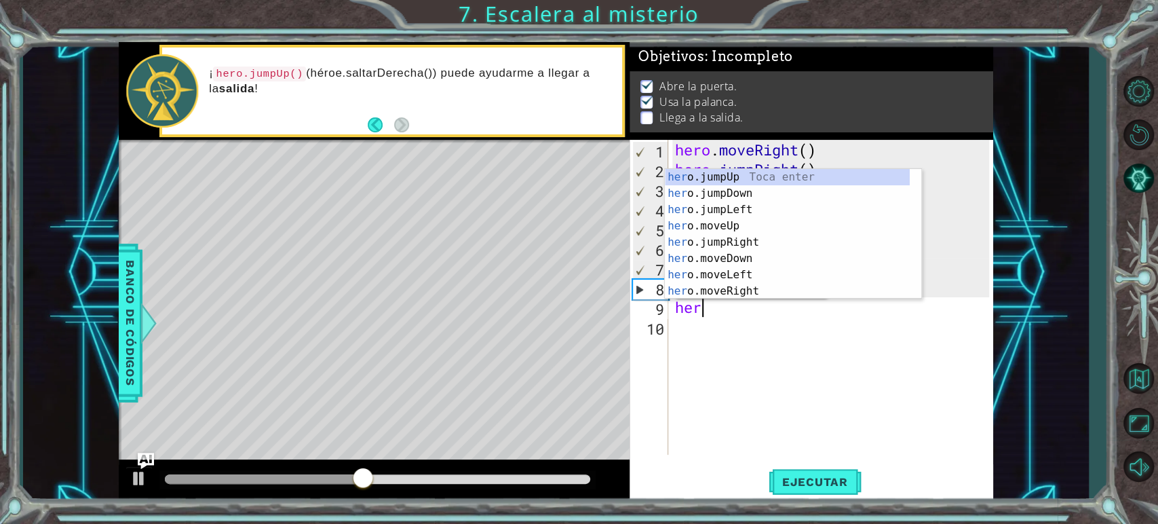
scroll to position [0, 1]
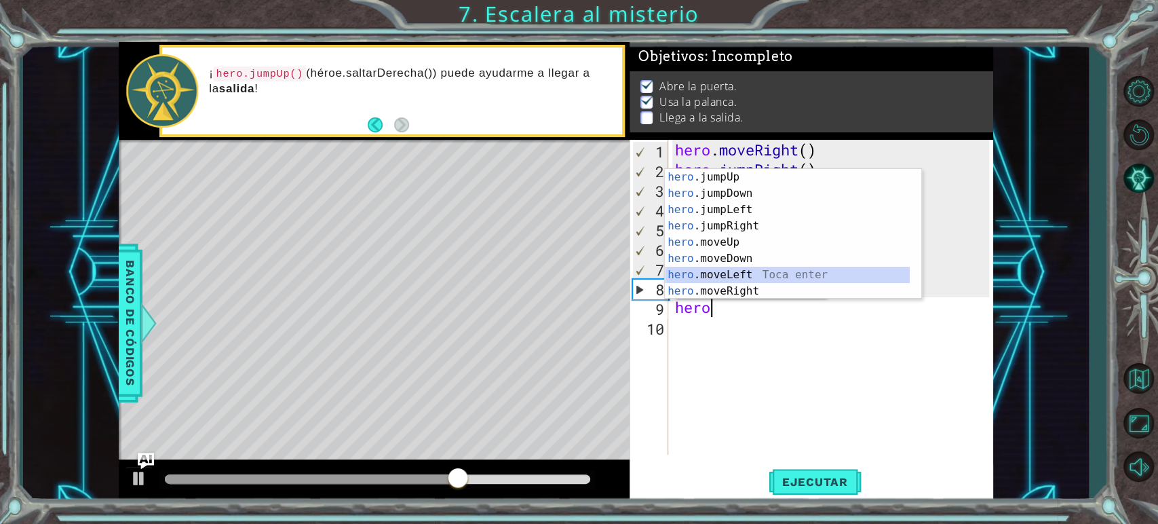
click at [713, 270] on div "hero .jumpUp Toca enter hero .jumpDown Toca enter hero .jumpLeft Toca enter her…" at bounding box center [787, 250] width 245 height 163
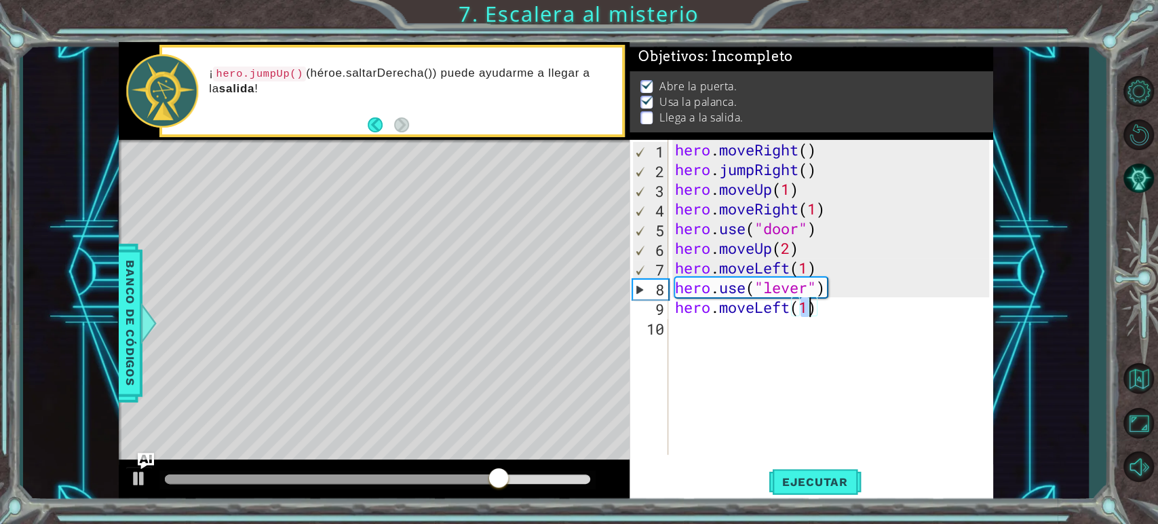
type textarea "hero.moveLeft(2)"
click at [694, 335] on div "hero . moveRight ( ) hero . jumpRight ( ) hero . moveUp ( 1 ) hero . moveRight …" at bounding box center [835, 317] width 324 height 354
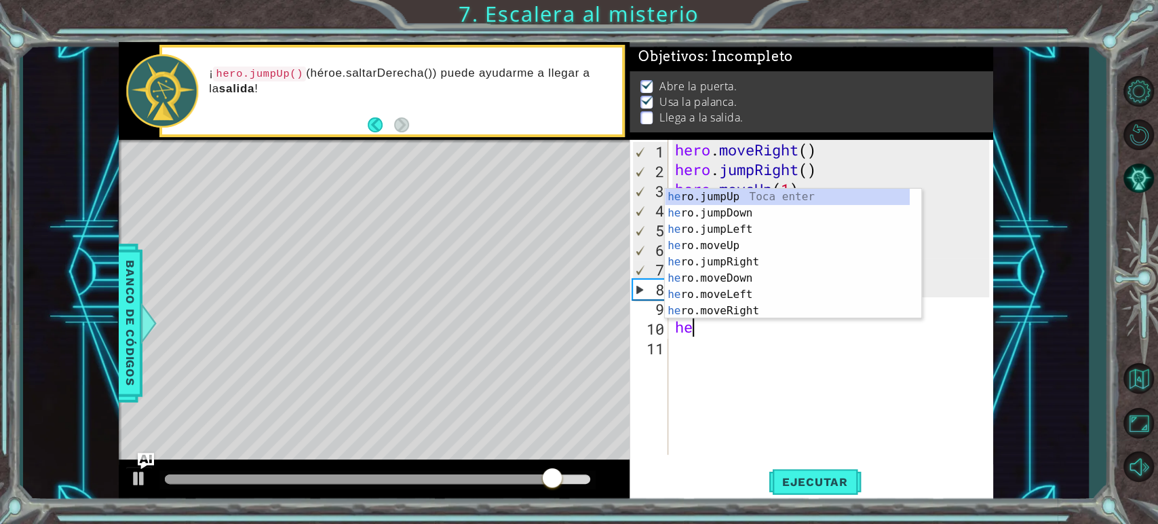
type textarea "hero"
click at [704, 190] on div "hero .jumpUp Toca enter hero .jumpDown Toca enter hero .jumpLeft Toca enter her…" at bounding box center [787, 270] width 245 height 163
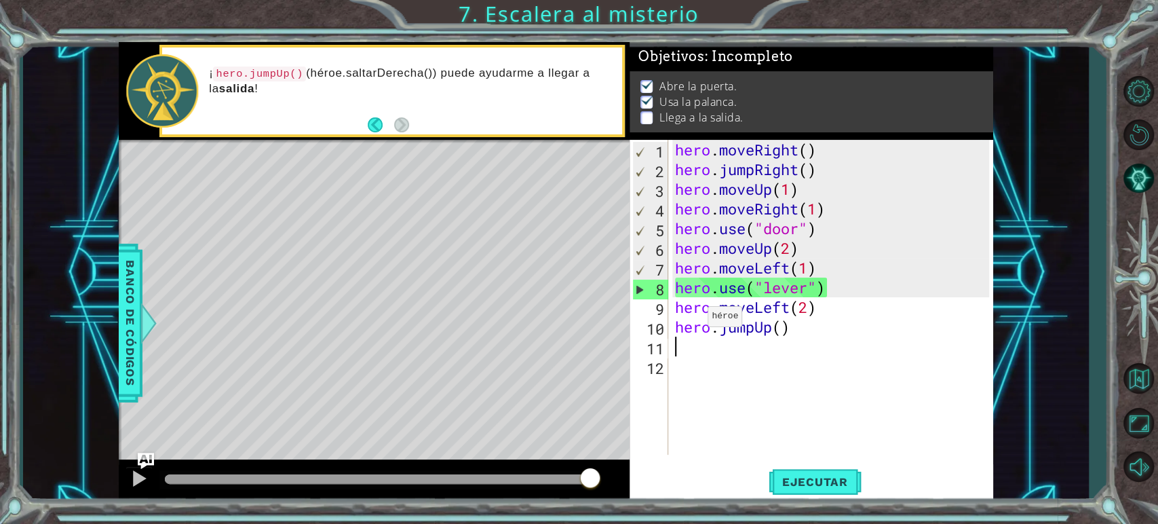
scroll to position [0, 0]
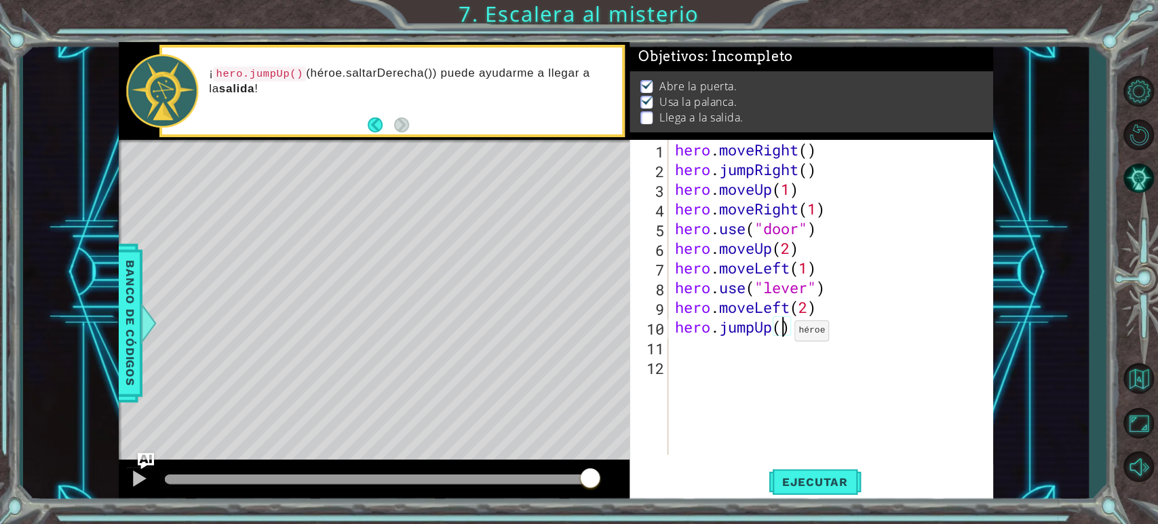
click at [782, 334] on div "hero . moveRight ( ) hero . jumpRight ( ) hero . moveUp ( 1 ) hero . moveRight …" at bounding box center [835, 317] width 324 height 354
type textarea "hero.jumpUp()"
click at [807, 480] on span "Ejecutar" at bounding box center [815, 482] width 93 height 14
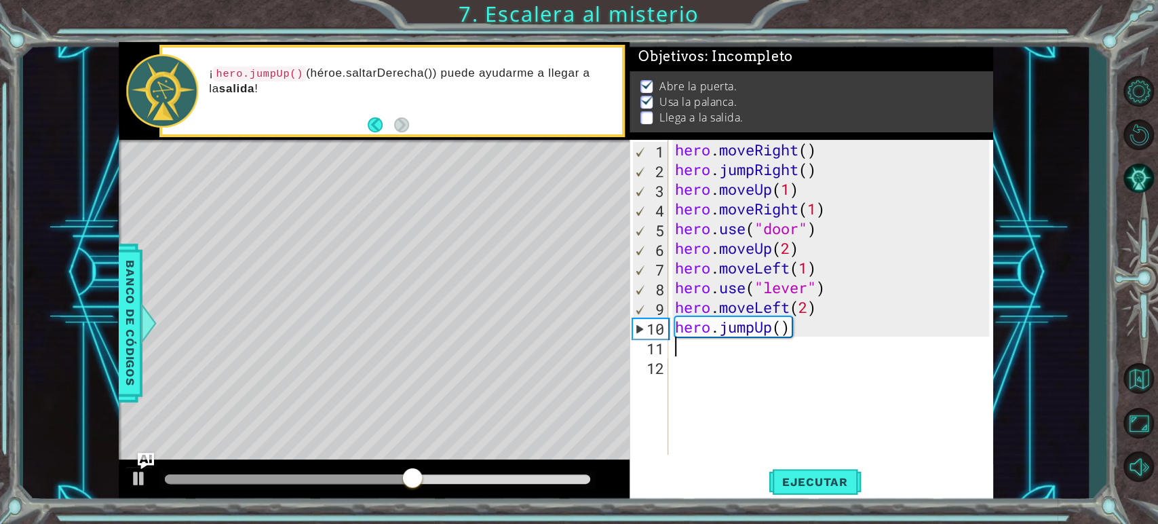
click at [679, 354] on div "hero . moveRight ( ) hero . jumpRight ( ) hero . moveUp ( 1 ) hero . moveRight …" at bounding box center [835, 317] width 324 height 354
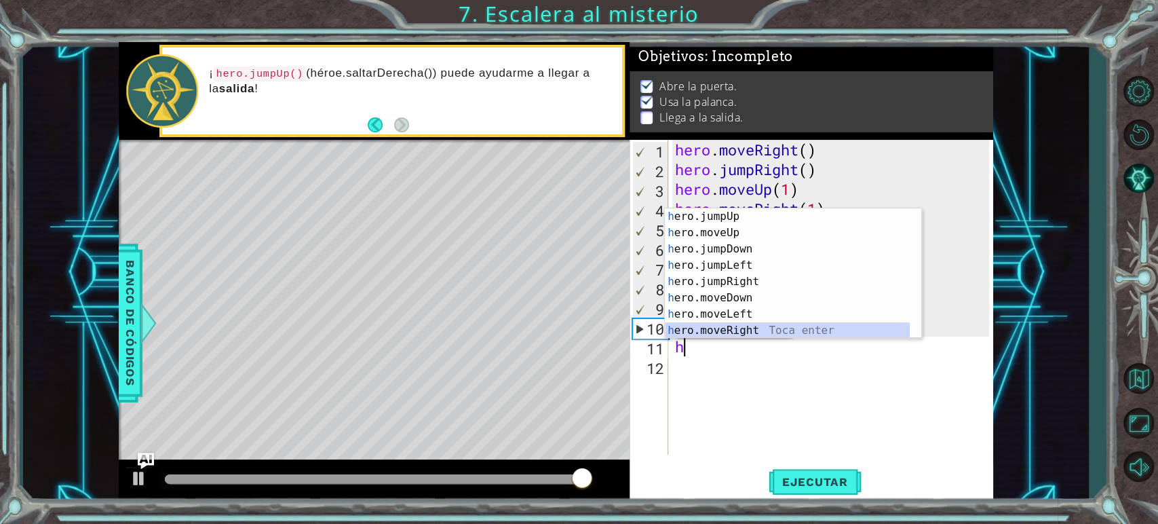
click at [746, 329] on div "h ero.jumpUp Toca enter h ero.moveUp Toca enter h ero.jumpDown Toca enter h ero…" at bounding box center [787, 289] width 245 height 163
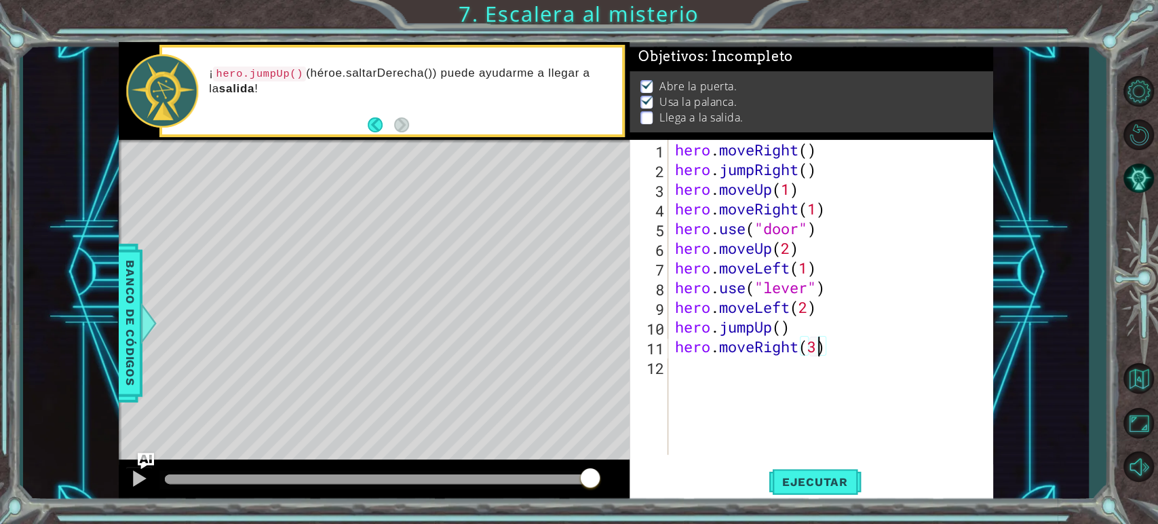
scroll to position [0, 5]
type textarea "hero.moveRight(2)"
click at [813, 477] on span "Ejecutar" at bounding box center [815, 482] width 93 height 14
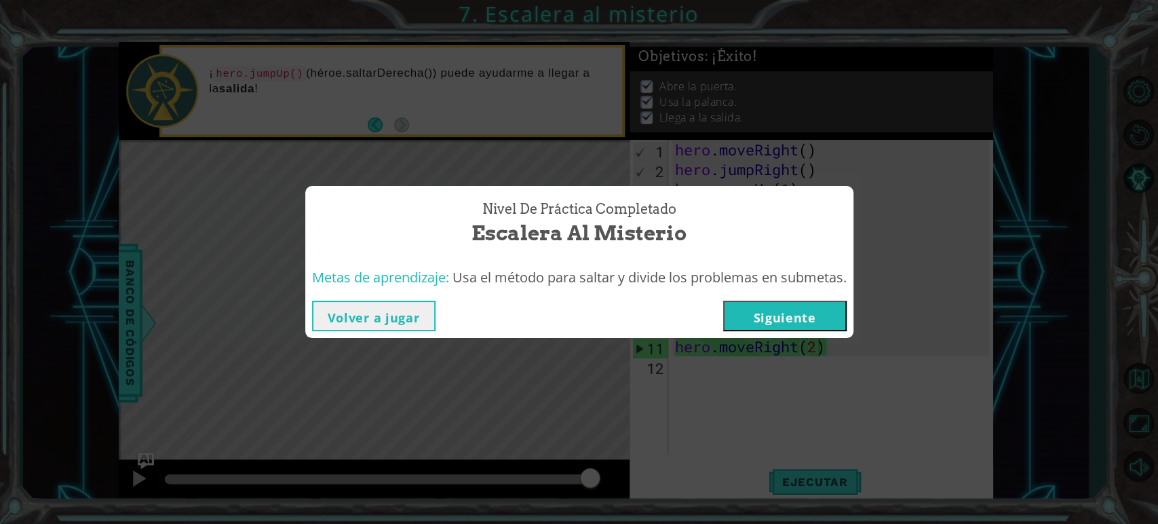
click at [814, 322] on button "Siguiente" at bounding box center [785, 316] width 124 height 31
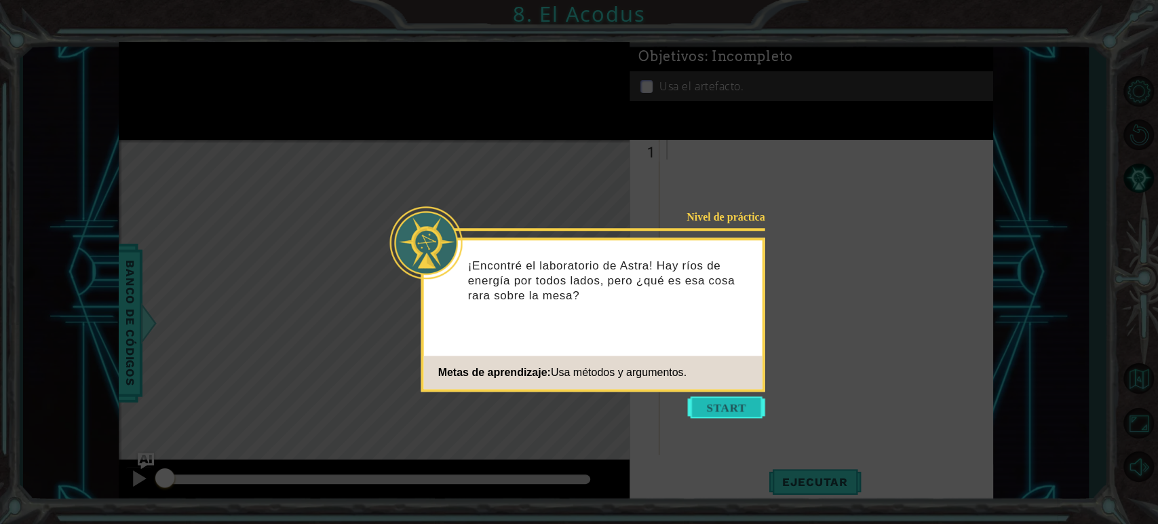
click at [732, 408] on button "Start" at bounding box center [726, 407] width 77 height 22
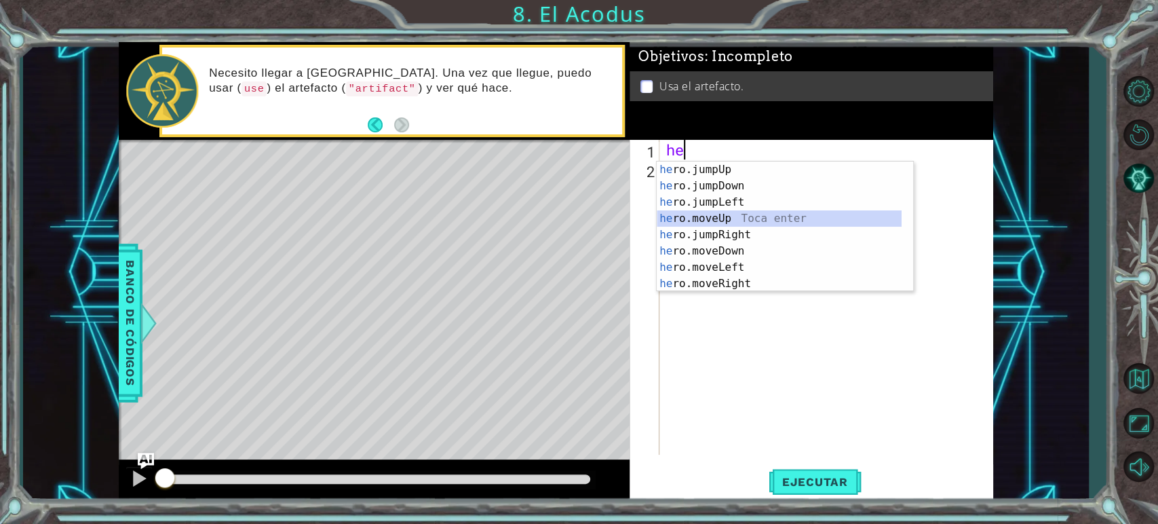
click at [715, 212] on div "he ro.jumpUp Toca enter he ro.jumpDown Toca enter he ro.jumpLeft Toca enter he …" at bounding box center [779, 243] width 245 height 163
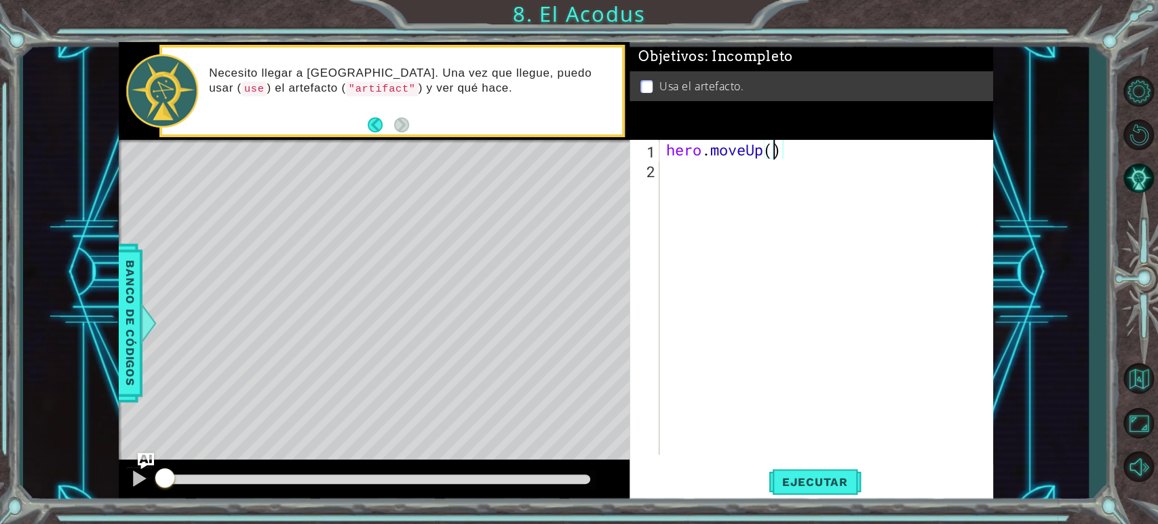
type textarea "hero.moveUp(2)"
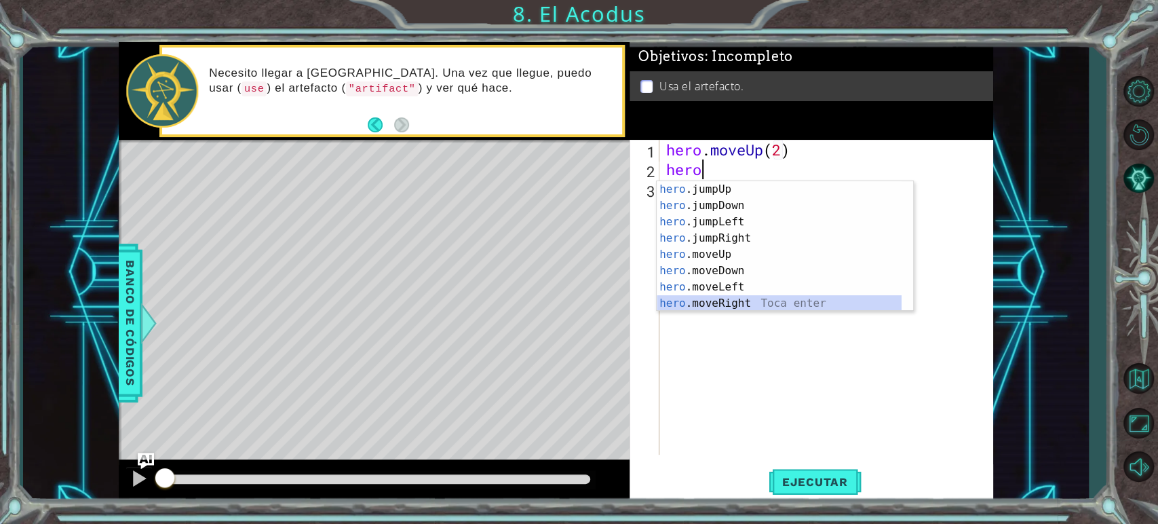
click at [728, 299] on div "hero .jumpUp Toca enter hero .jumpDown Toca enter hero .jumpLeft Toca enter her…" at bounding box center [779, 262] width 245 height 163
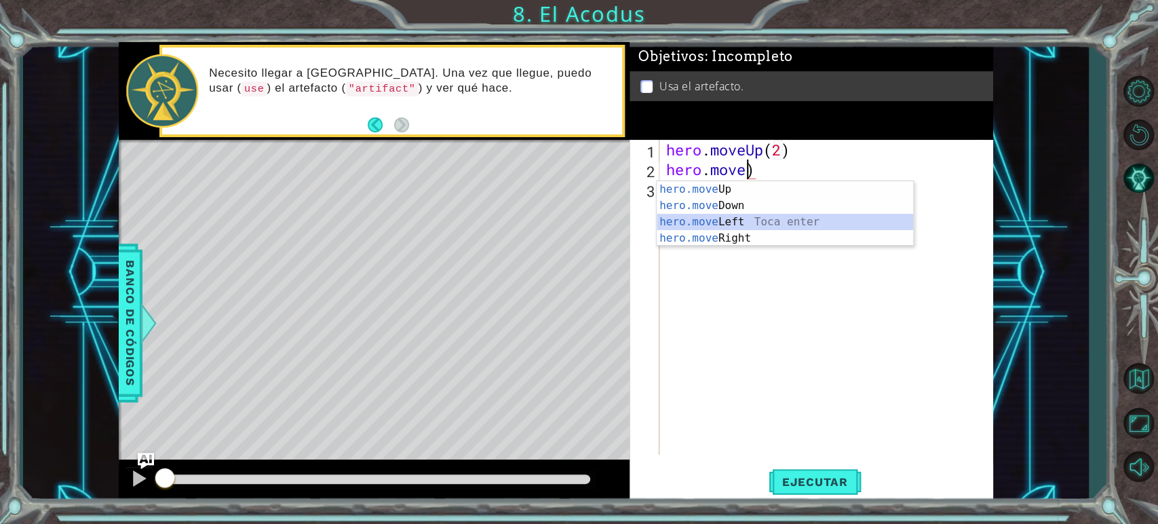
click at [751, 219] on div "hero.move Up Toca enter hero.move Down Toca enter hero.move Left Toca enter her…" at bounding box center [785, 230] width 257 height 98
type textarea "hero.moveLeft(1)"
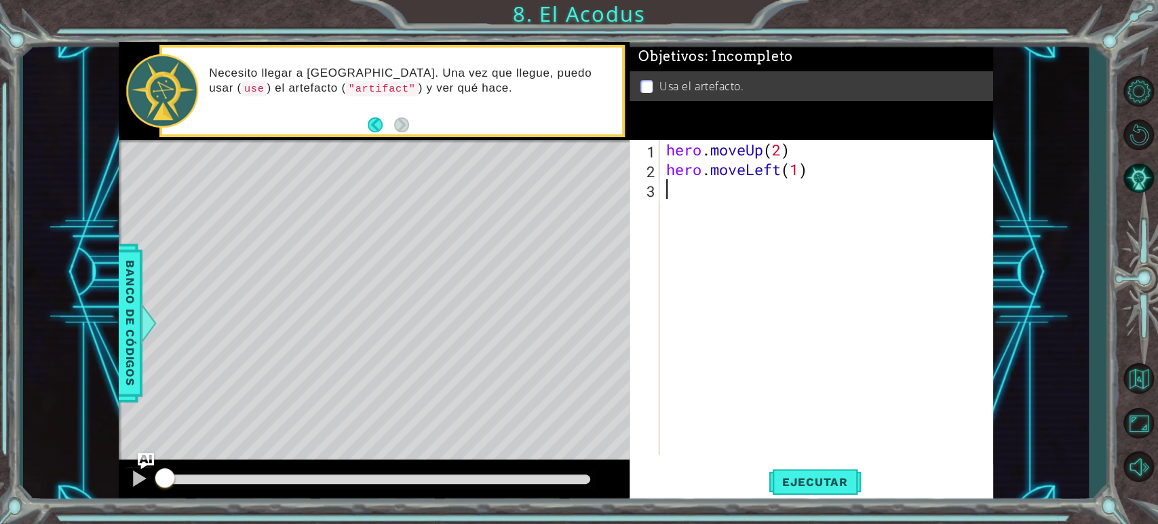
click at [705, 206] on div "hero . moveUp ( 2 ) hero . moveLeft ( 1 )" at bounding box center [830, 317] width 333 height 354
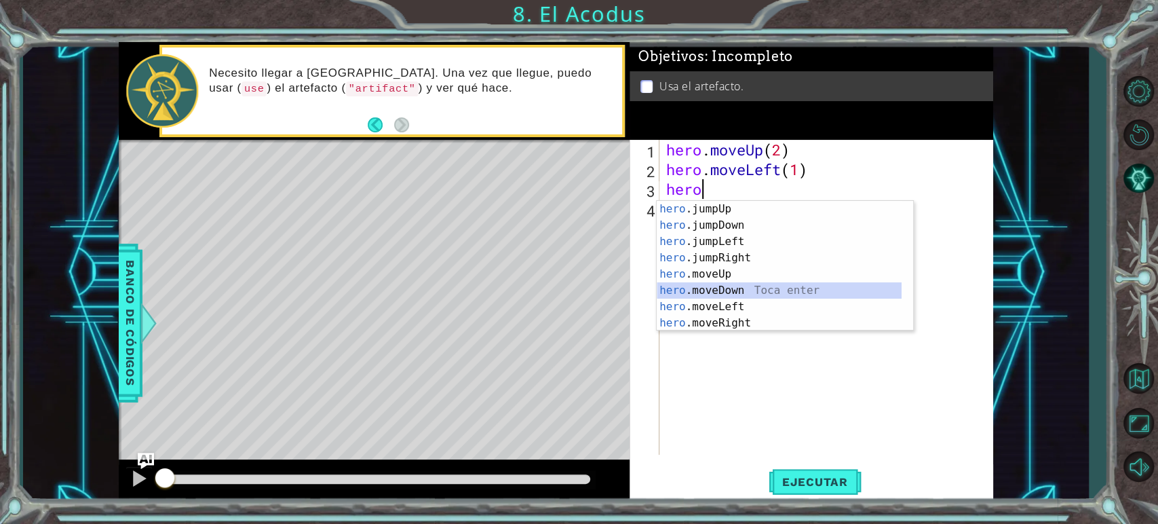
click at [706, 290] on div "hero .jumpUp Toca enter hero .jumpDown Toca enter hero .jumpLeft Toca enter her…" at bounding box center [779, 282] width 245 height 163
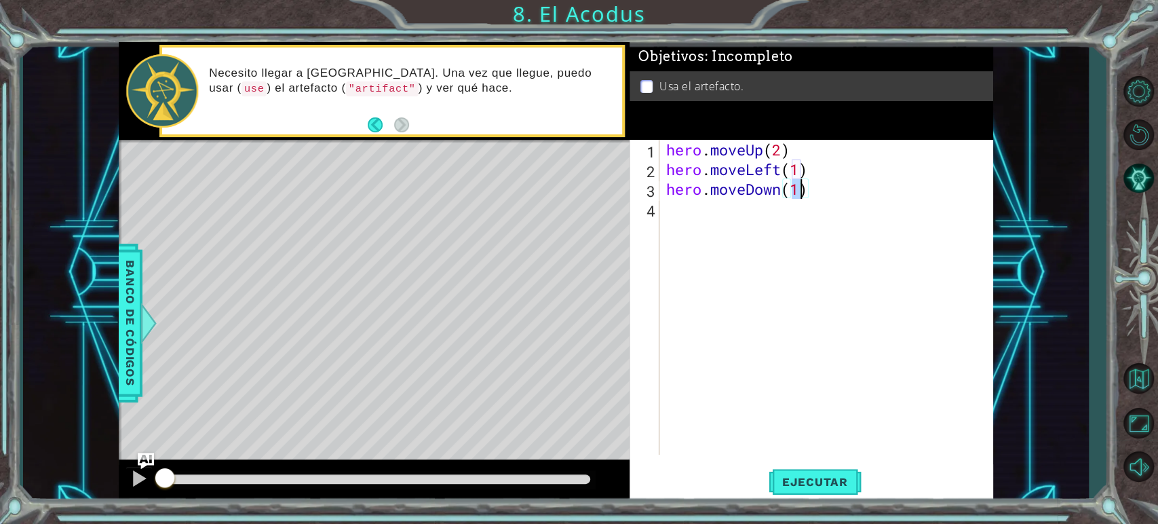
type textarea "hero.moveDown(2)"
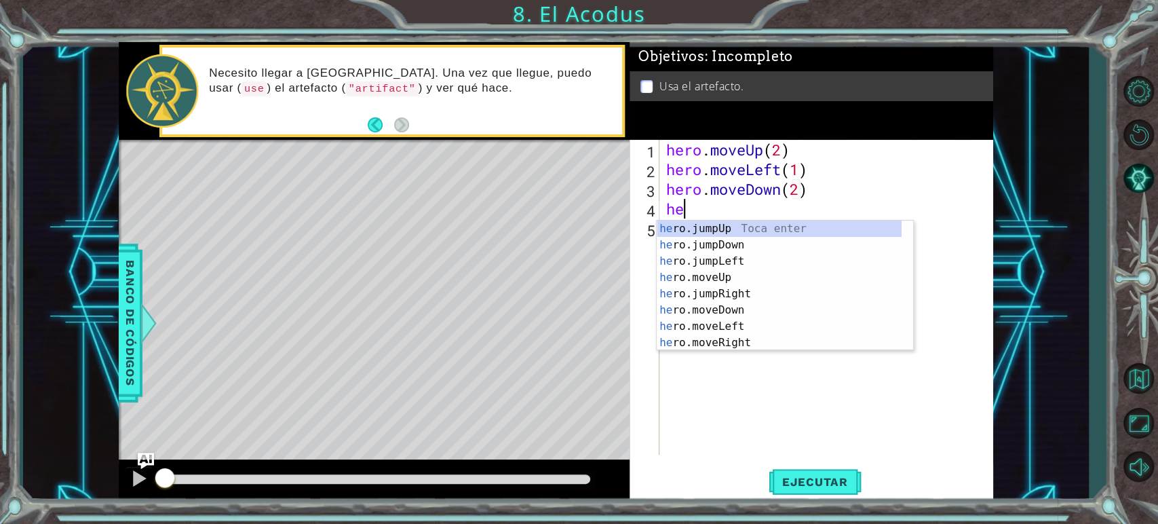
type textarea "hero"
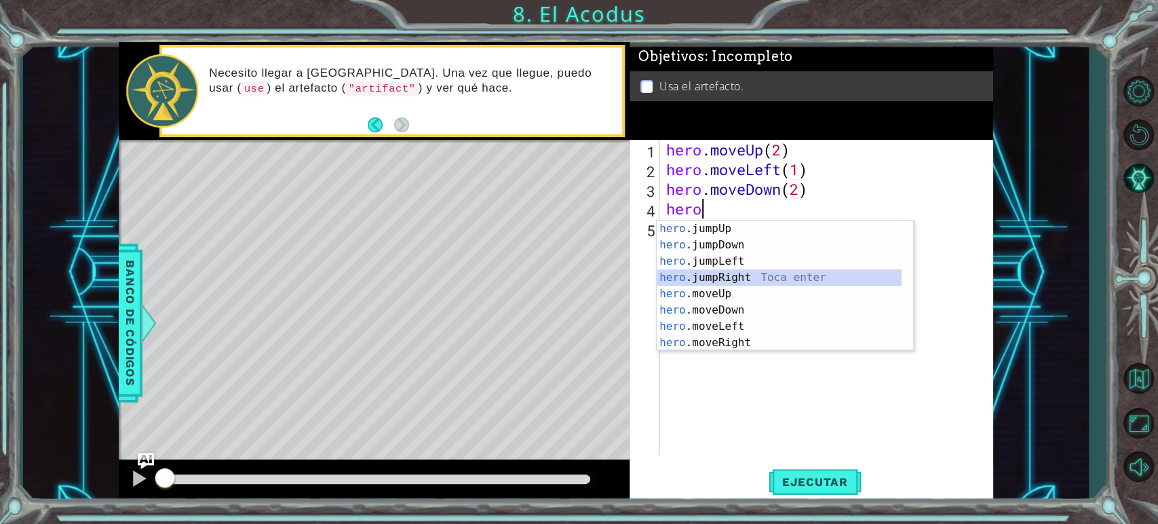
click at [671, 269] on div "hero .jumpUp Toca enter hero .jumpDown Toca enter hero .jumpLeft Toca enter her…" at bounding box center [779, 302] width 245 height 163
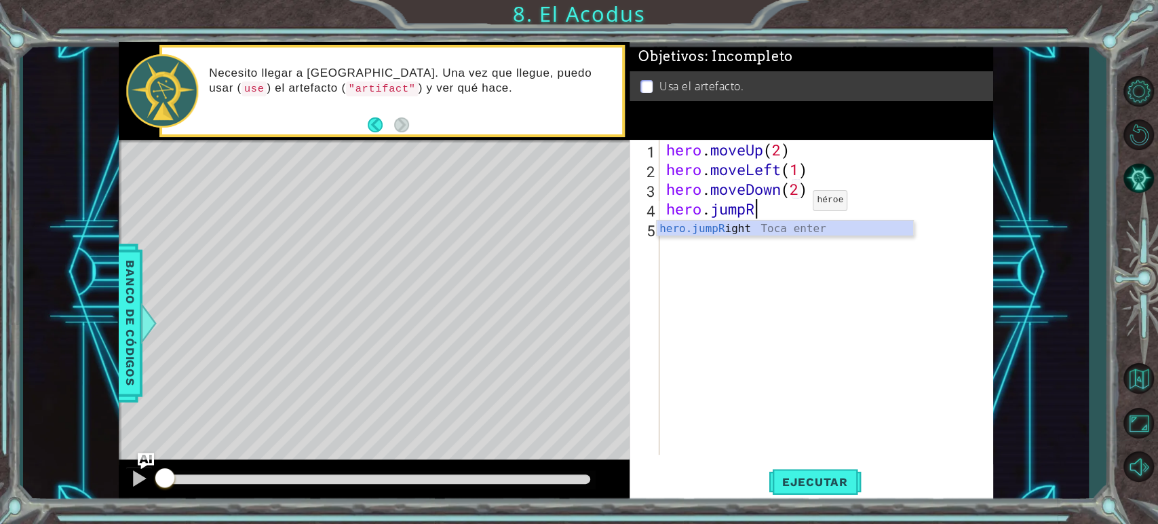
type textarea "hero.jump"
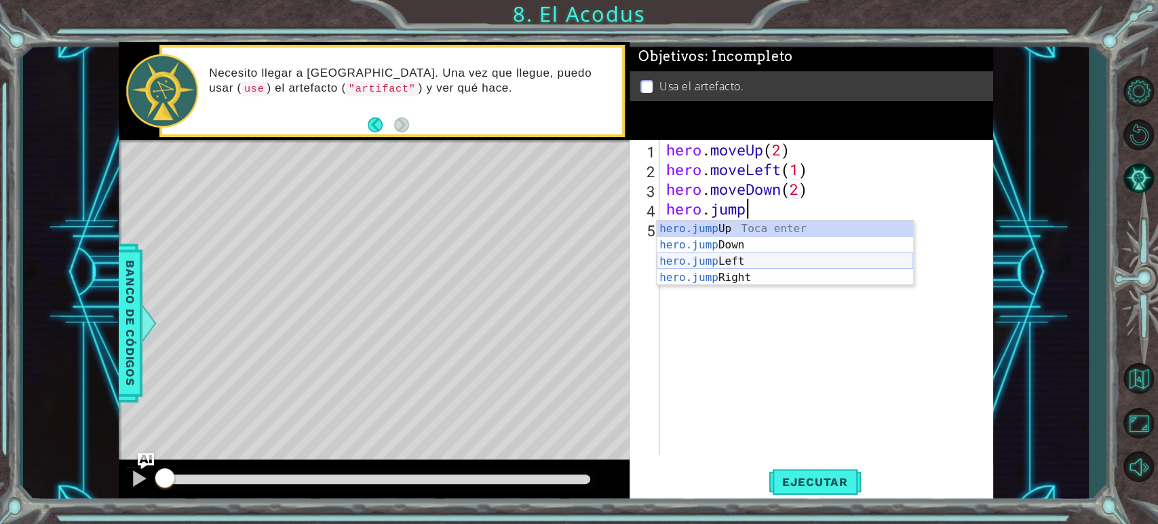
click at [763, 254] on div "hero.jump Up Toca enter hero.jump Down Toca enter hero.jump Left Toca enter her…" at bounding box center [785, 270] width 257 height 98
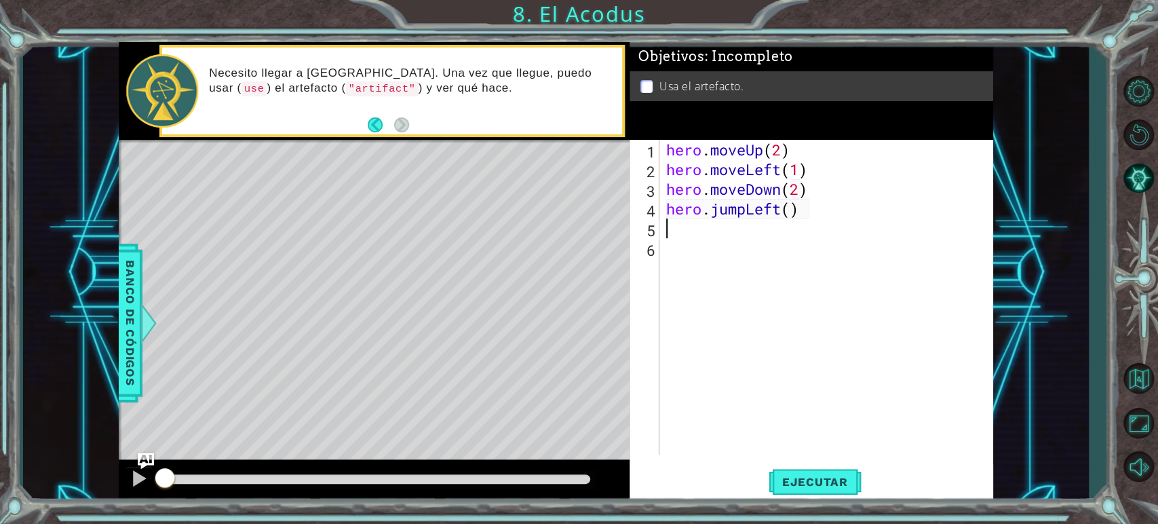
click at [809, 216] on div "hero . moveUp ( 2 ) hero . moveLeft ( 1 ) hero . moveDown ( 2 ) hero . jumpLeft…" at bounding box center [830, 317] width 333 height 354
type textarea "hero.jump"
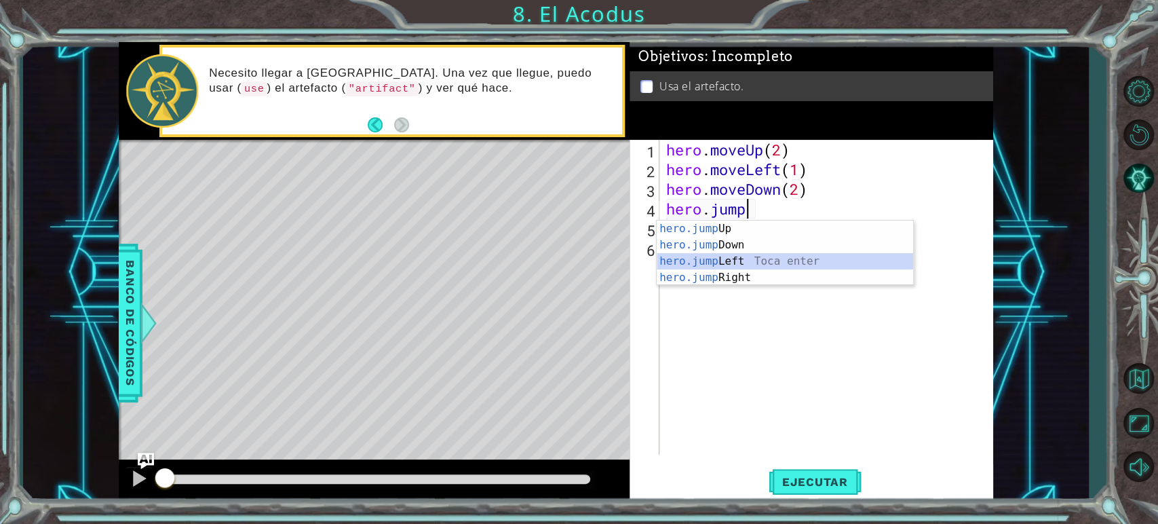
click at [741, 261] on div "hero.jump Up Toca enter hero.jump Down Toca enter hero.jump Left Toca enter her…" at bounding box center [785, 270] width 257 height 98
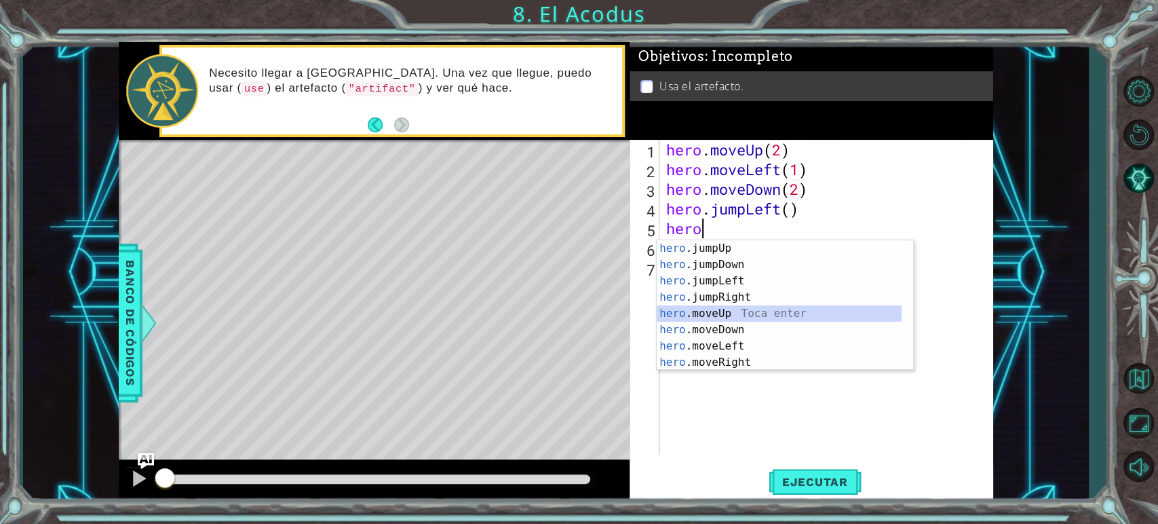
click at [717, 319] on div "hero .jumpUp Toca enter hero .jumpDown Toca enter hero .jumpLeft Toca enter her…" at bounding box center [779, 321] width 245 height 163
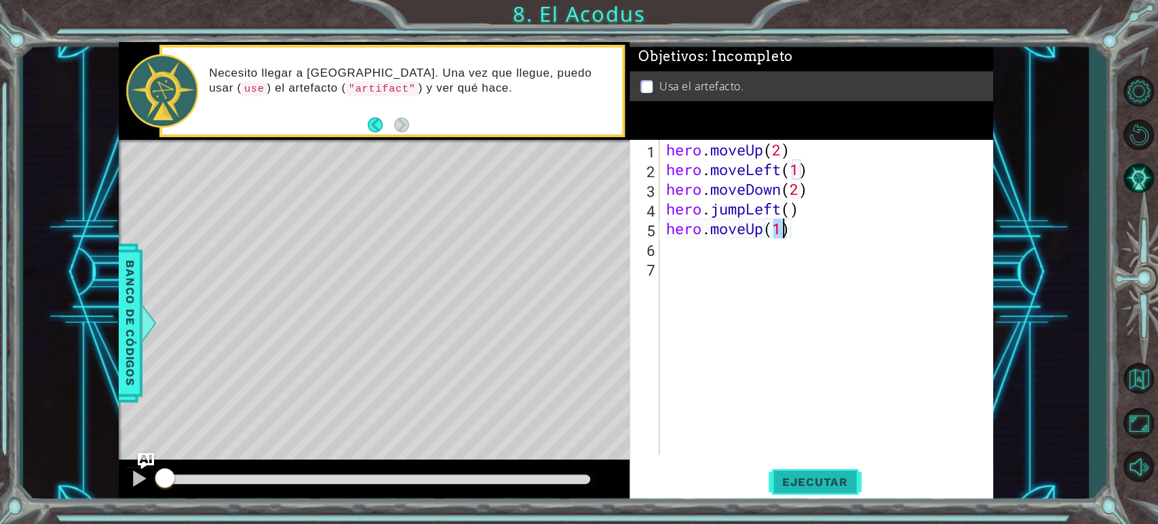
click at [826, 470] on button "Ejecutar" at bounding box center [815, 482] width 93 height 36
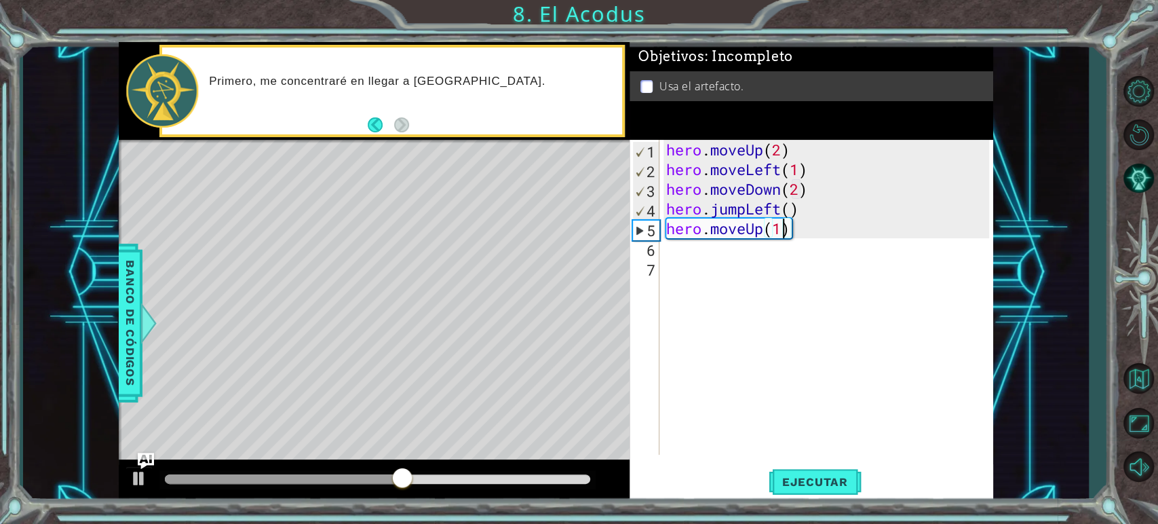
type textarea "hero.moveUp(2)"
click at [738, 261] on div "hero . moveUp ( 2 ) hero . moveLeft ( 1 ) hero . moveDown ( 2 ) hero . jumpLeft…" at bounding box center [830, 317] width 333 height 354
click at [732, 237] on div "hero . moveUp ( 2 ) hero . moveLeft ( 1 ) hero . moveDown ( 2 ) hero . jumpLeft…" at bounding box center [830, 317] width 333 height 354
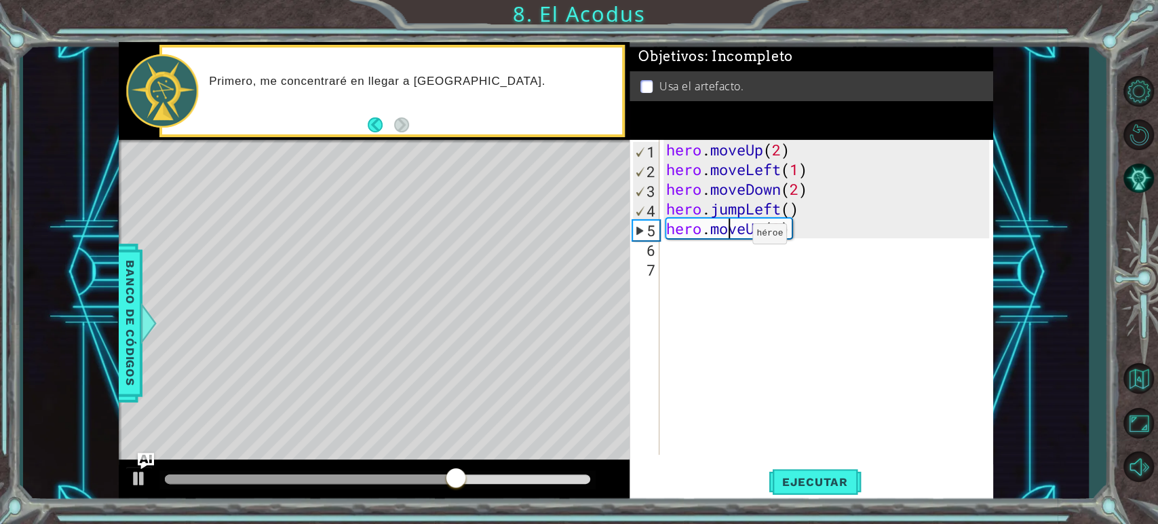
type textarea "hero.moveUp(2)"
click at [717, 248] on div "hero . moveUp ( 2 ) hero . moveLeft ( 1 ) hero . moveDown ( 2 ) hero . jumpLeft…" at bounding box center [830, 317] width 333 height 354
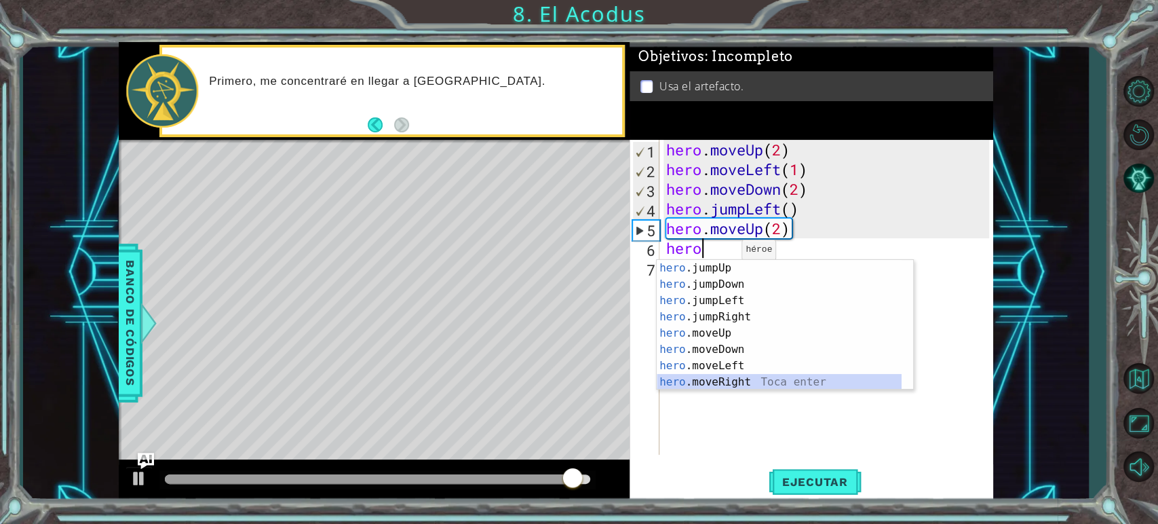
click at [724, 383] on div "hero .jumpUp Toca enter hero .jumpDown Toca enter hero .jumpLeft Toca enter her…" at bounding box center [779, 341] width 245 height 163
type textarea "hero.moveRight(1)"
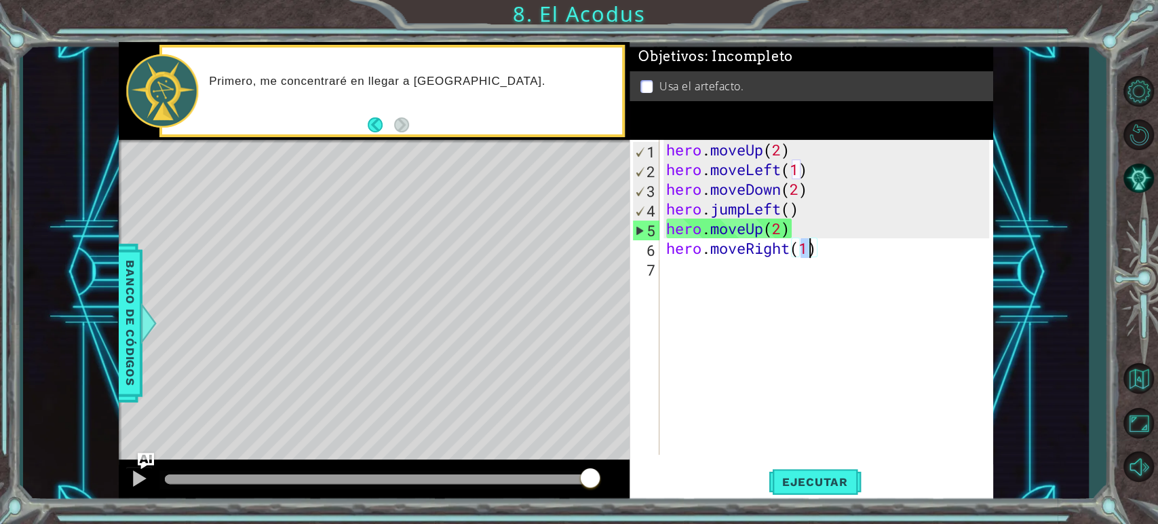
click at [698, 289] on div "hero . moveUp ( 2 ) hero . moveLeft ( 1 ) hero . moveDown ( 2 ) hero . jumpLeft…" at bounding box center [830, 317] width 333 height 354
click at [371, 121] on button "Back" at bounding box center [381, 124] width 26 height 15
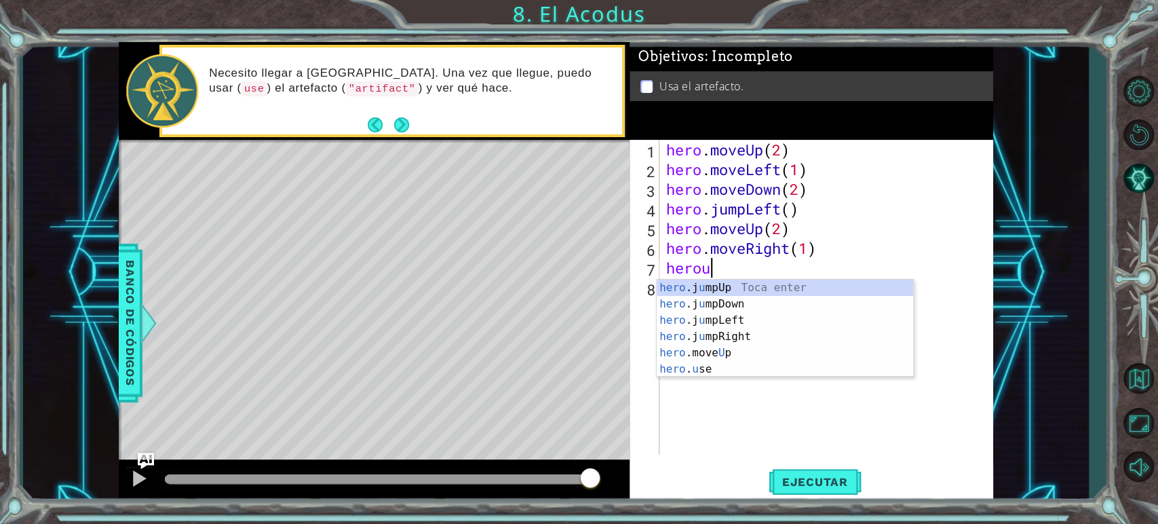
scroll to position [0, 1]
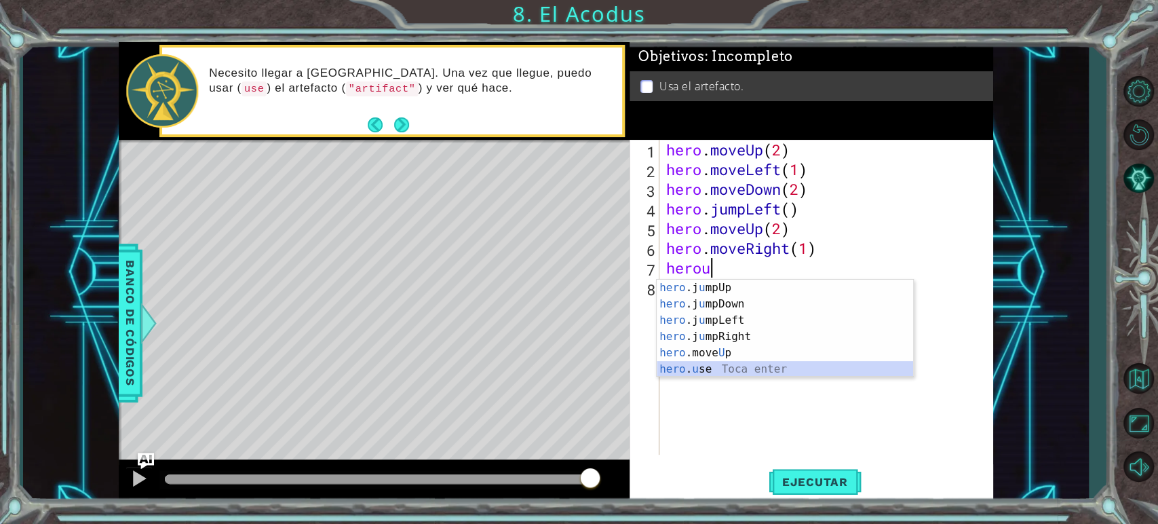
click at [669, 362] on div "hero .j u mpUp Toca enter hero .j u [GEOGRAPHIC_DATA] Toca enter hero .j u mpLe…" at bounding box center [785, 345] width 257 height 130
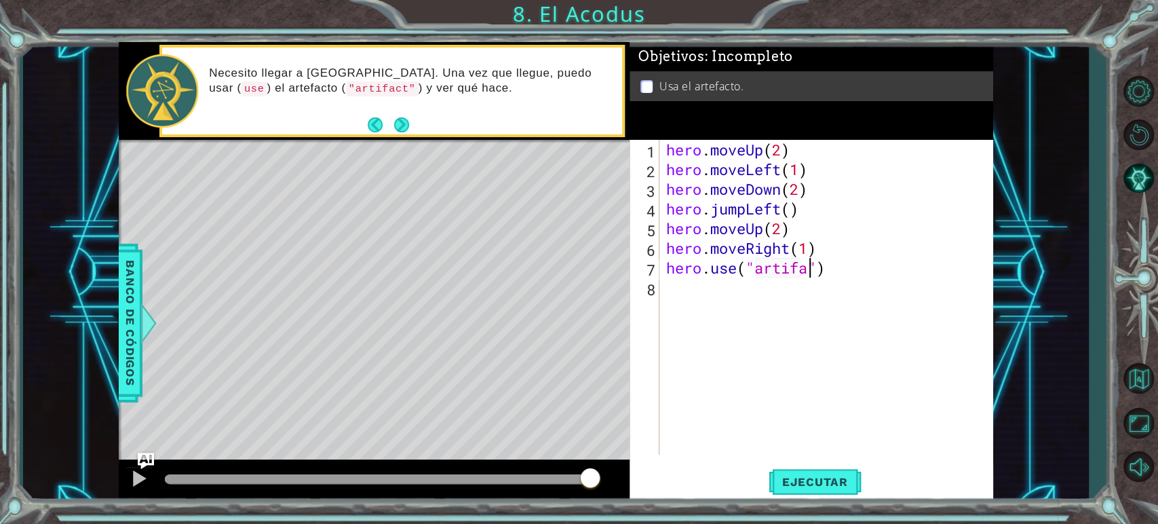
scroll to position [0, 6]
type textarea "hero.use("artifact")"
click at [820, 476] on span "Ejecutar" at bounding box center [815, 482] width 93 height 14
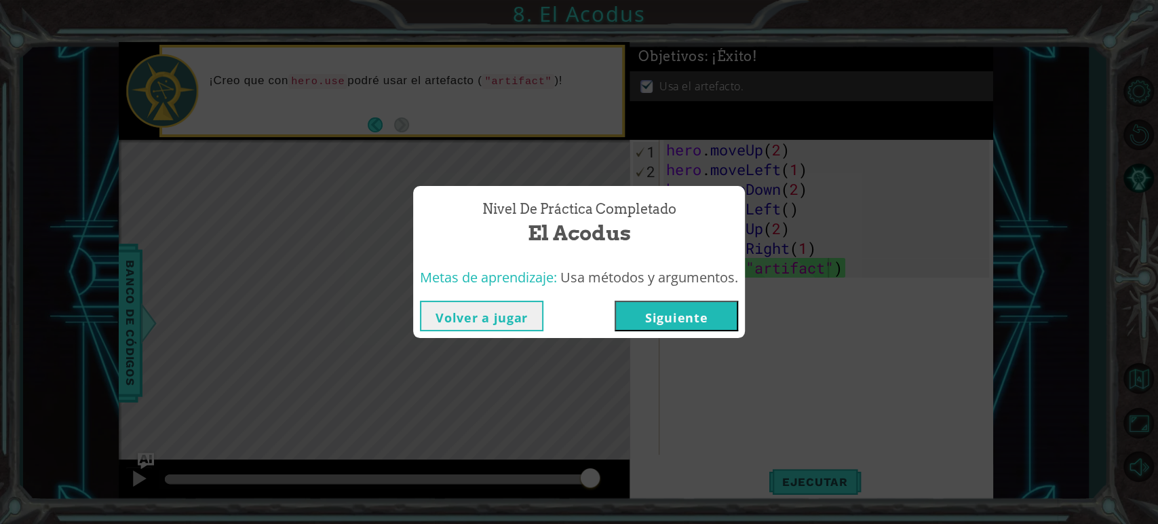
click at [683, 313] on button "Siguiente" at bounding box center [677, 316] width 124 height 31
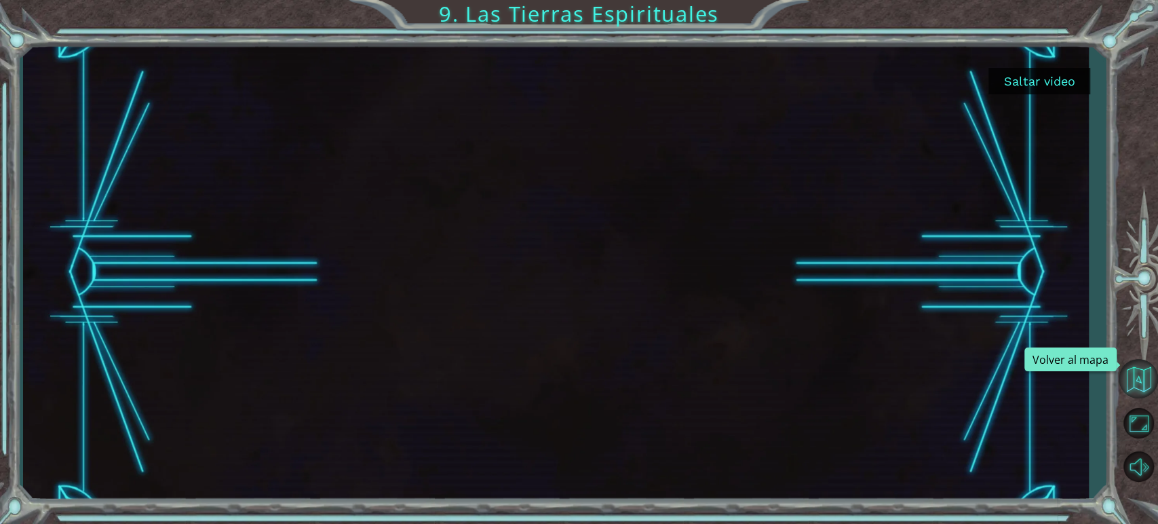
click at [1131, 363] on button "Volver al mapa" at bounding box center [1138, 378] width 39 height 39
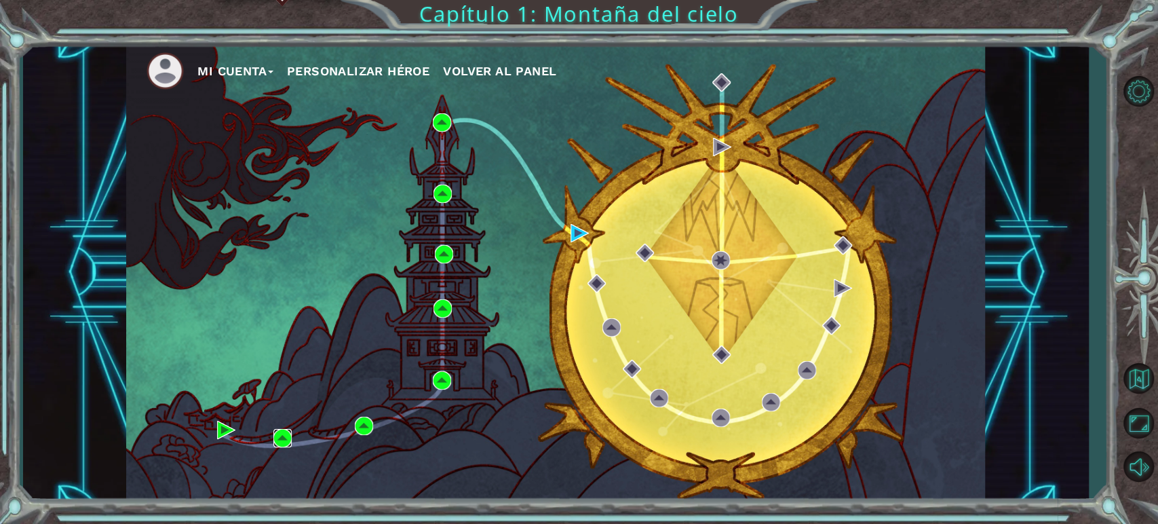
click at [282, 436] on img at bounding box center [282, 438] width 18 height 18
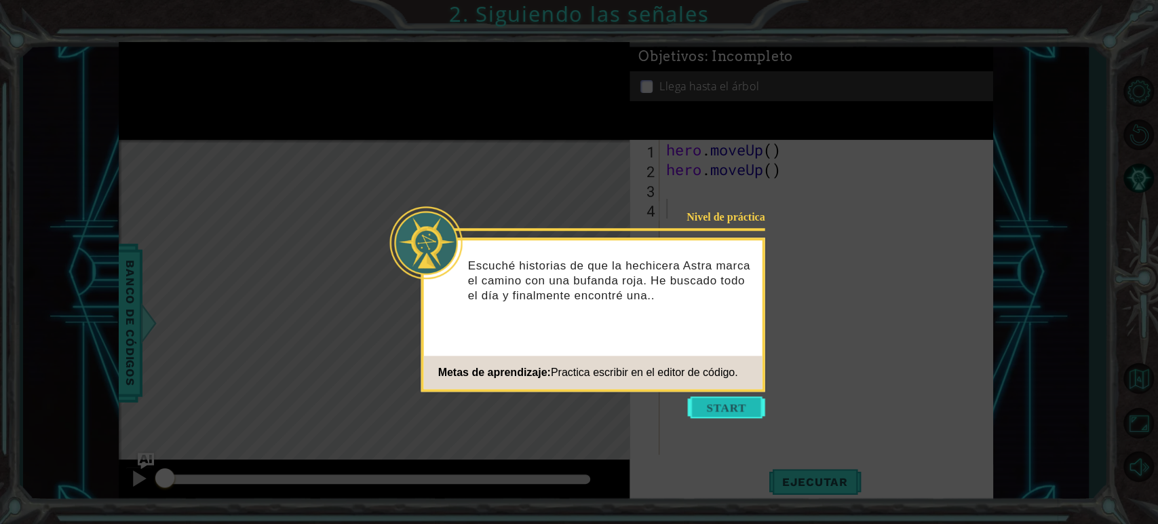
click at [700, 400] on button "Start" at bounding box center [726, 407] width 77 height 22
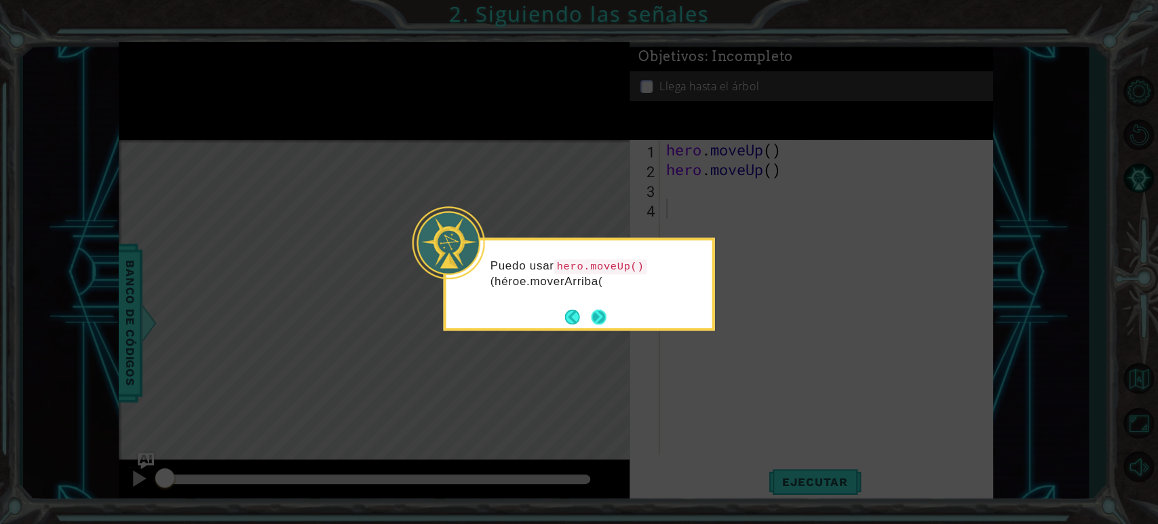
click at [597, 317] on button "Next" at bounding box center [599, 317] width 16 height 16
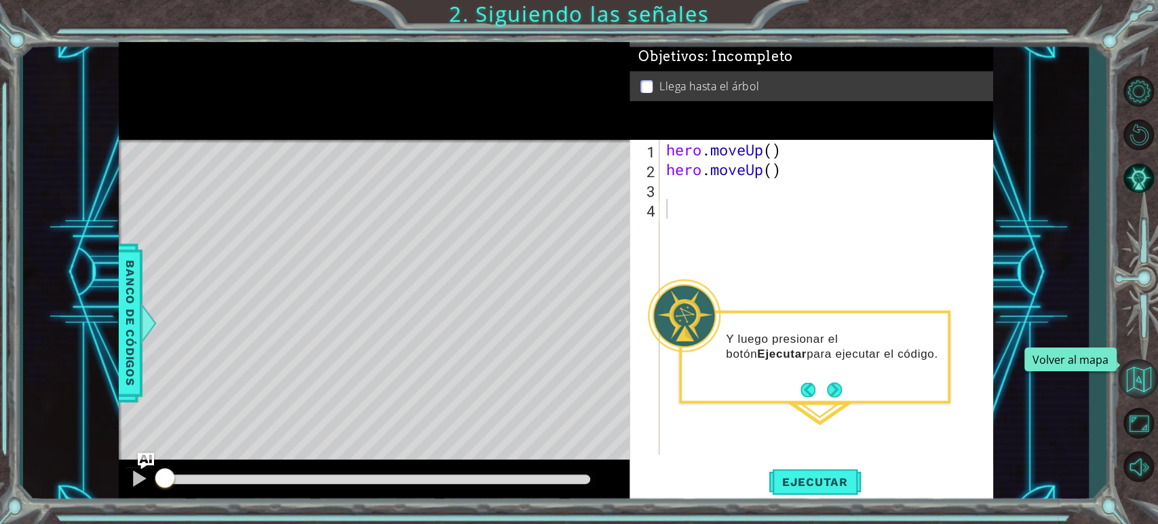
click at [1127, 372] on button "Volver al mapa" at bounding box center [1138, 378] width 39 height 39
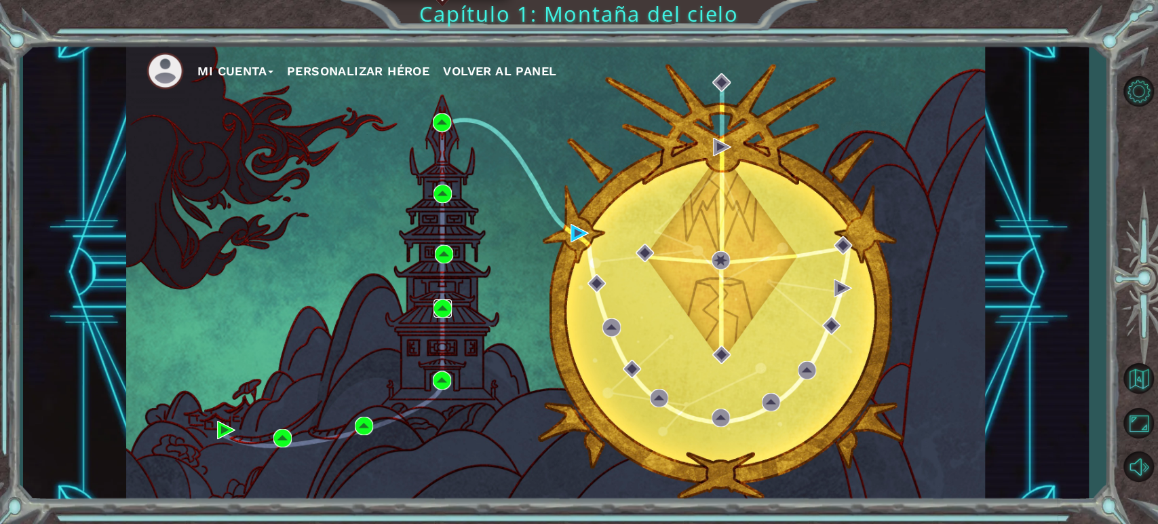
click at [440, 307] on img at bounding box center [443, 308] width 18 height 18
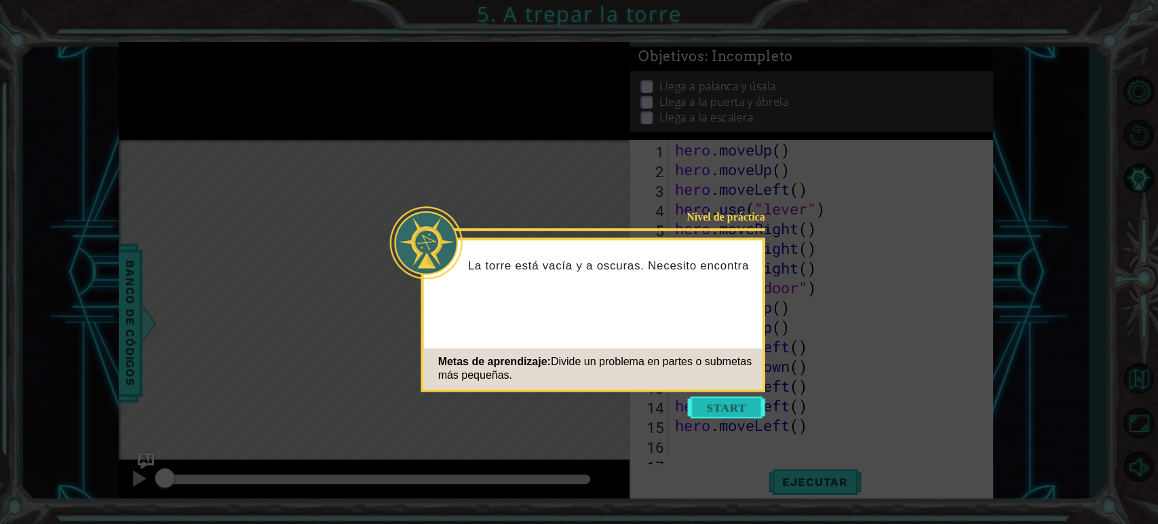
click at [722, 406] on button "Start" at bounding box center [726, 407] width 77 height 22
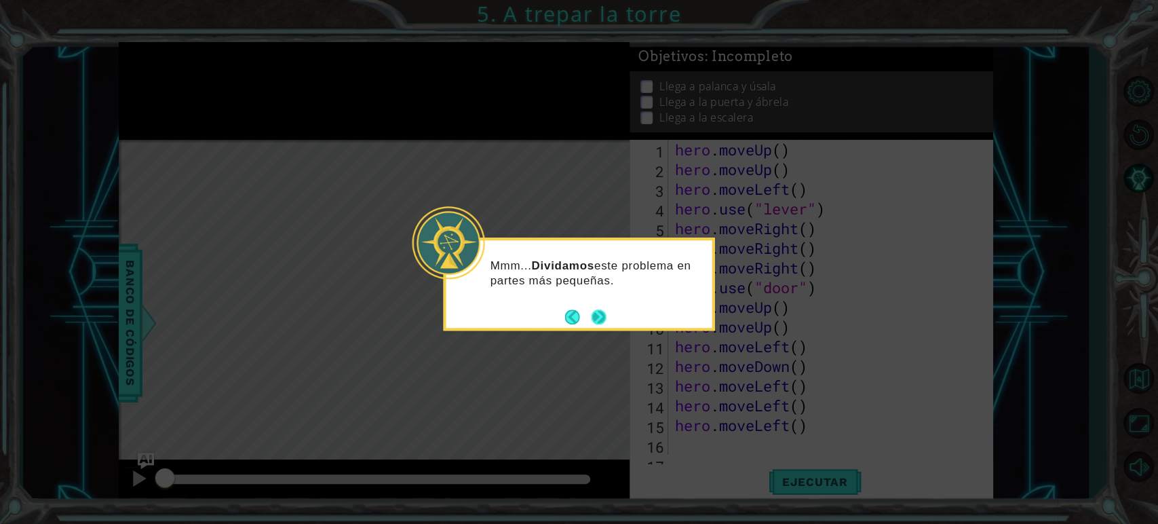
click at [597, 318] on button "Next" at bounding box center [598, 316] width 21 height 21
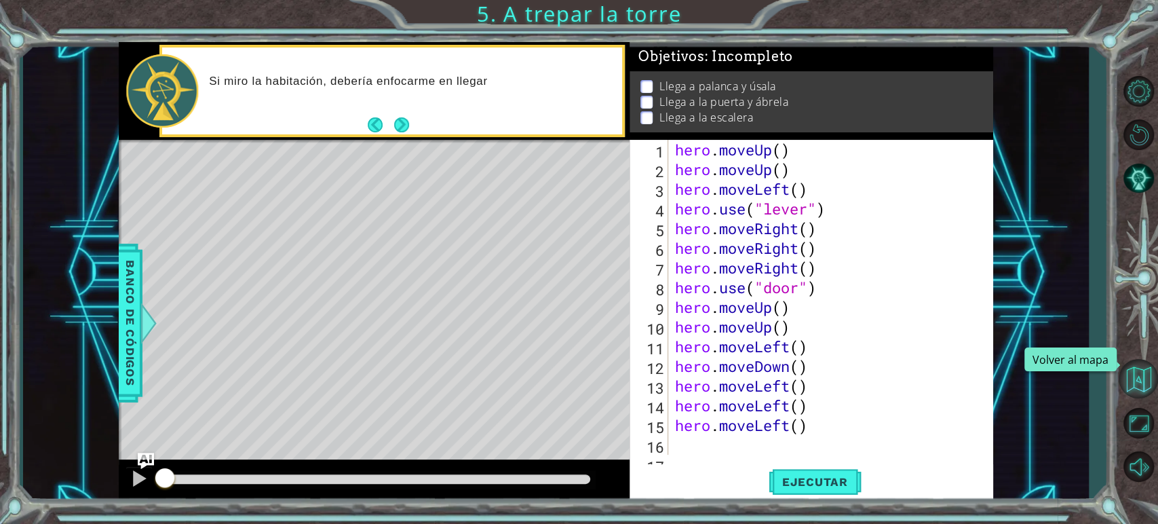
click at [1125, 377] on button "Volver al mapa" at bounding box center [1138, 378] width 39 height 39
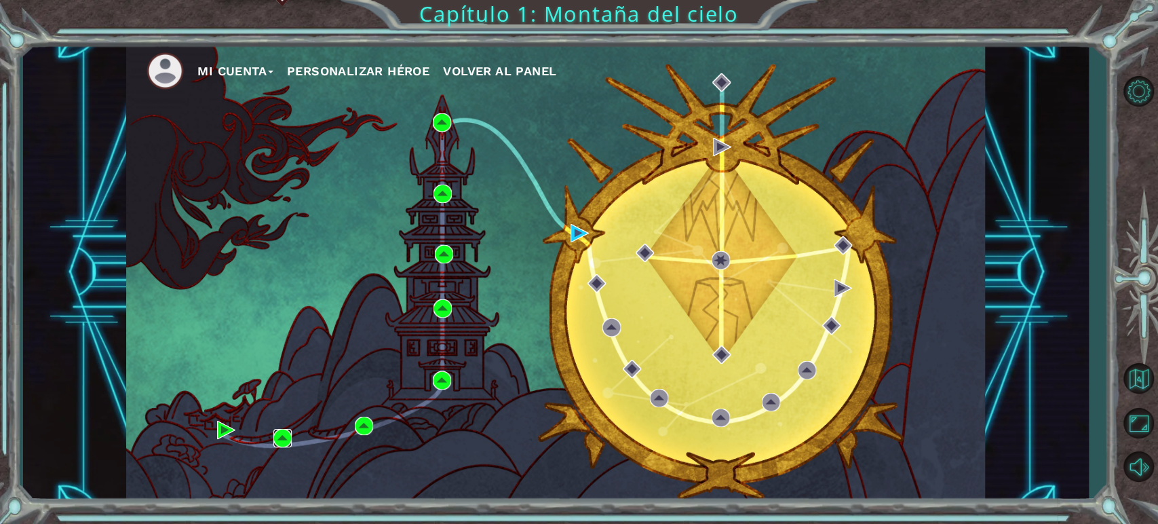
click at [286, 438] on img at bounding box center [282, 438] width 18 height 18
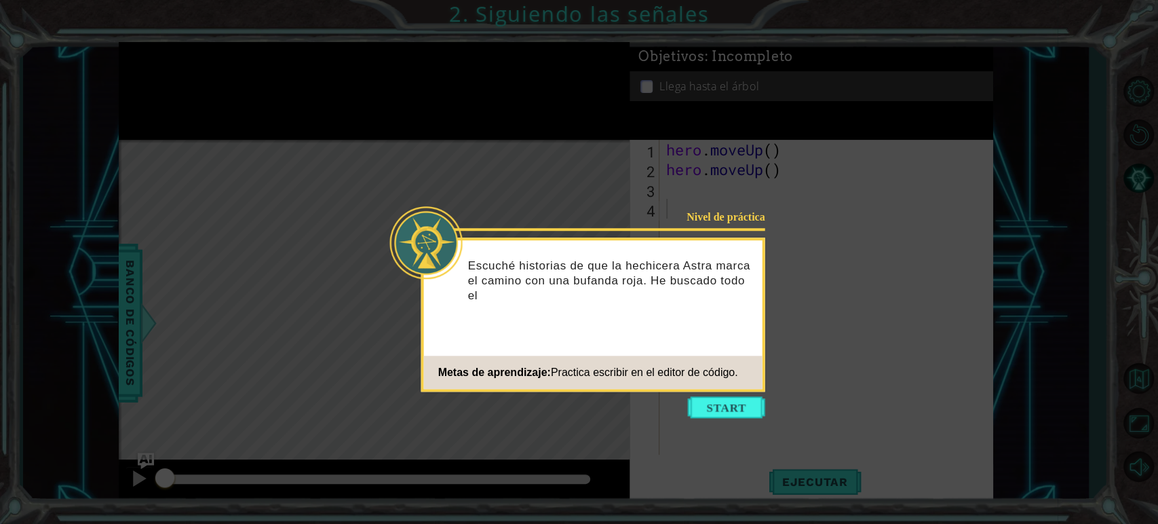
click at [693, 400] on button "Start" at bounding box center [726, 407] width 77 height 22
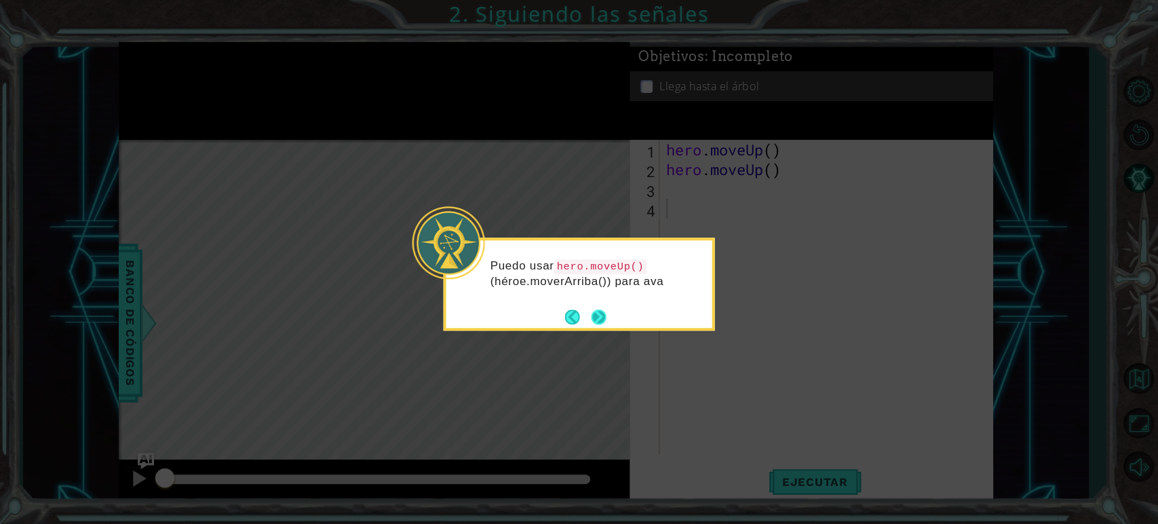
click at [597, 309] on button "Next" at bounding box center [599, 317] width 20 height 20
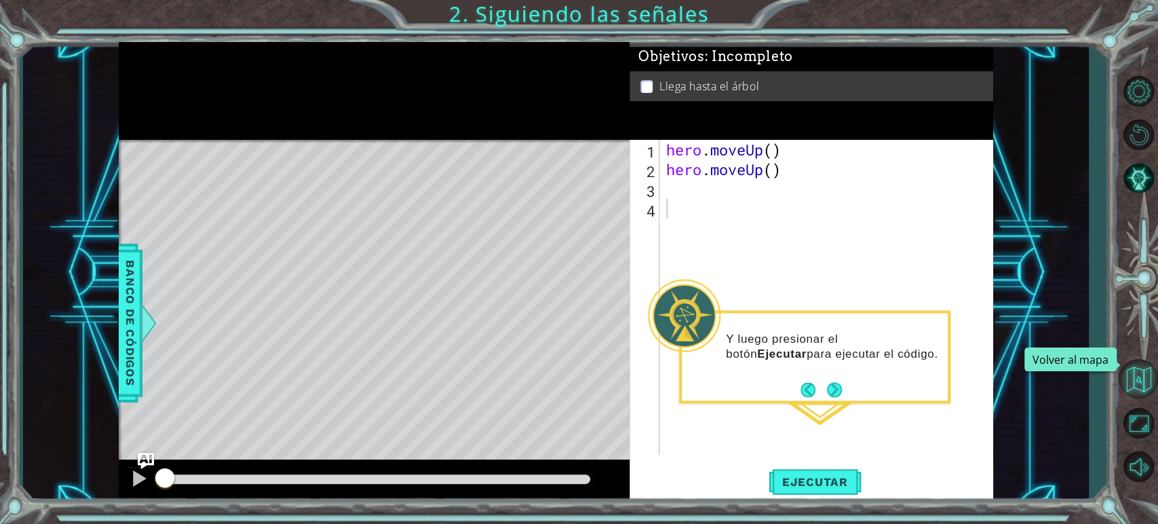
click at [1135, 379] on button "Volver al mapa" at bounding box center [1138, 378] width 39 height 39
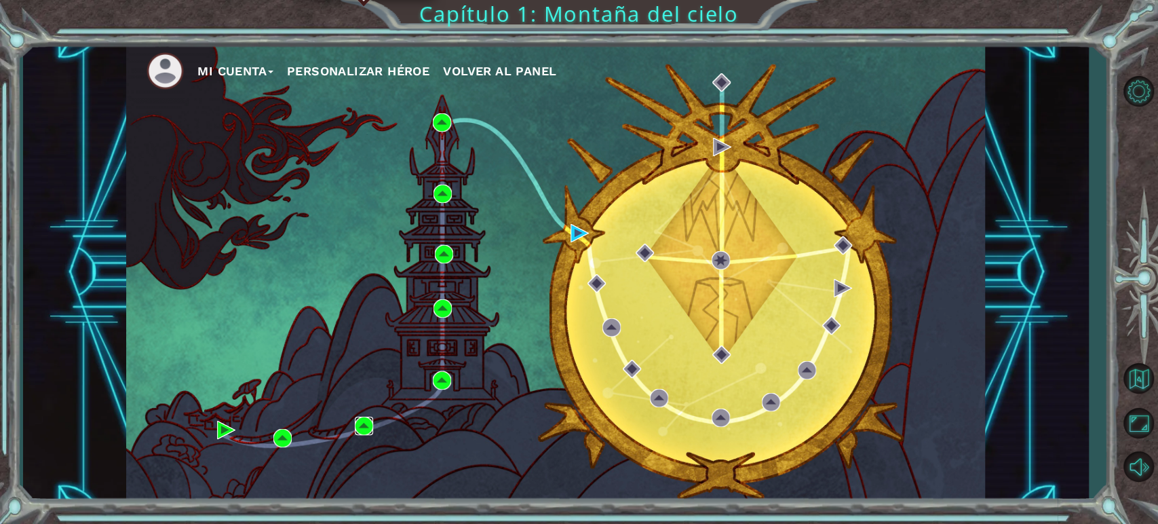
click at [366, 422] on img at bounding box center [364, 426] width 18 height 18
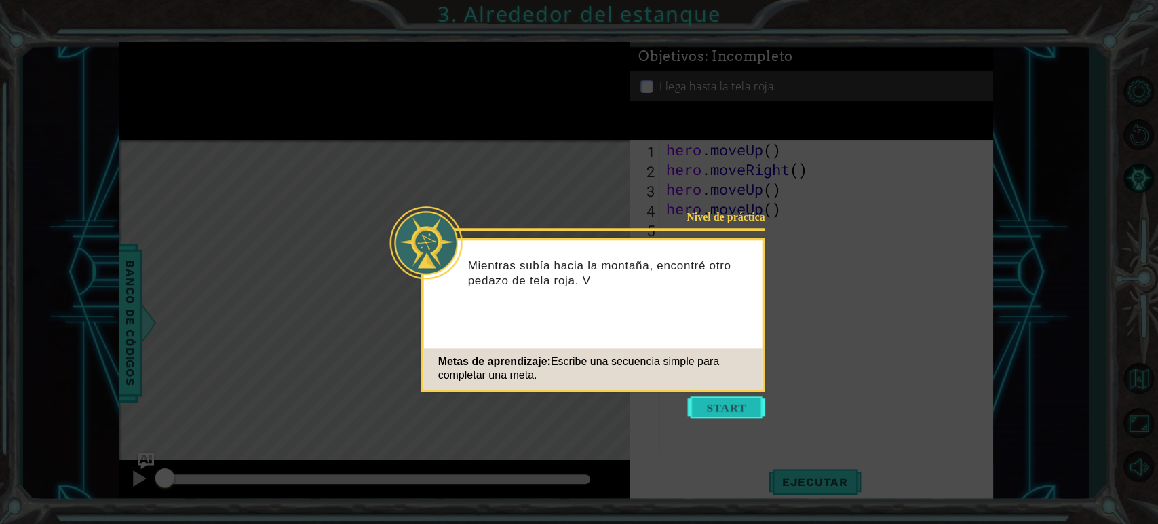
click at [696, 411] on button "Start" at bounding box center [726, 407] width 77 height 22
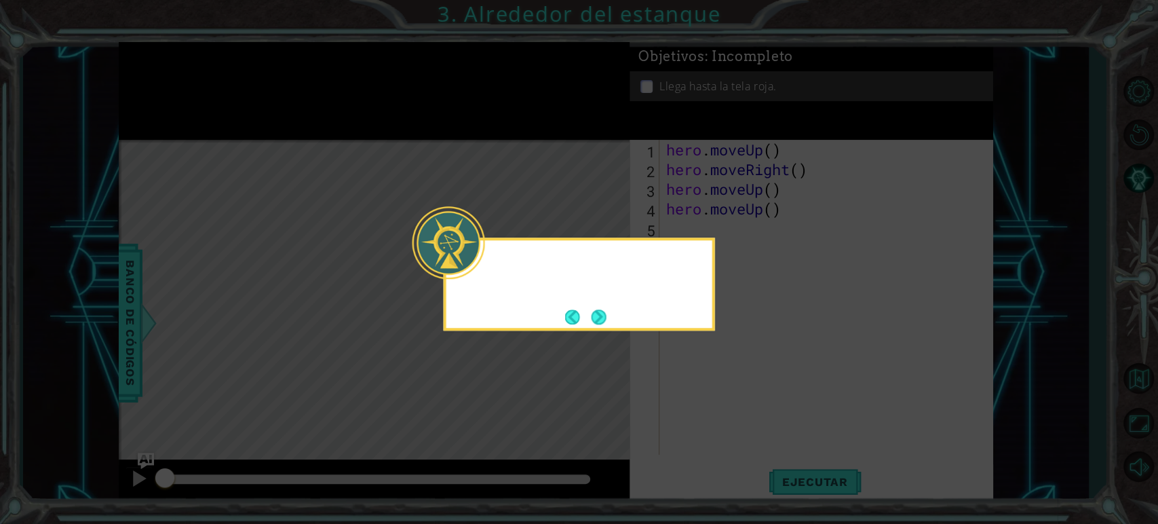
click at [696, 411] on icon at bounding box center [579, 262] width 1158 height 524
click at [595, 313] on button "Next" at bounding box center [598, 316] width 17 height 17
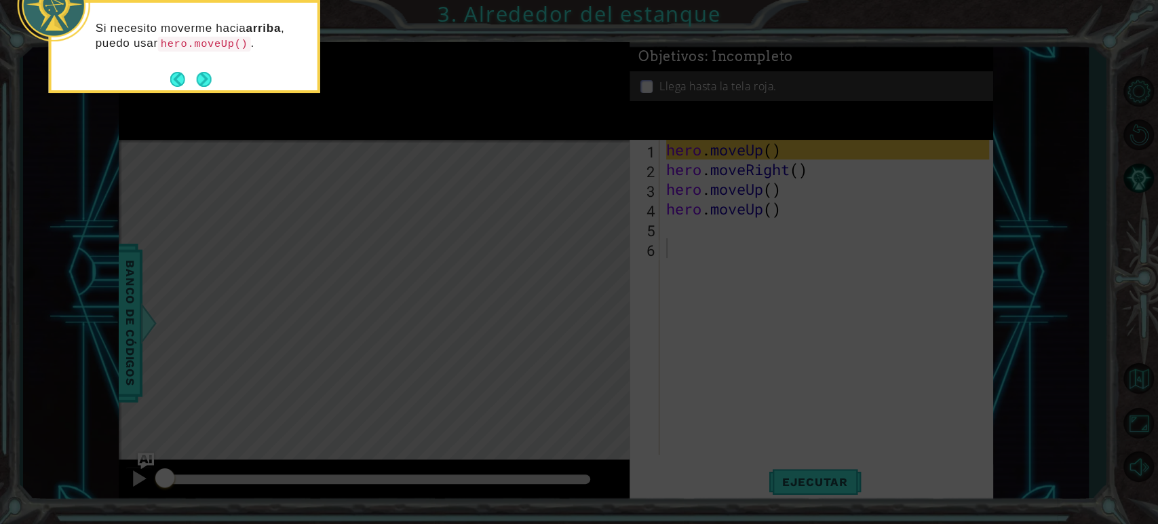
click at [197, 66] on div "Si necesito moverme hacia arriba , puedo usar hero.moveUp() ." at bounding box center [185, 42] width 266 height 69
click at [203, 72] on button "Next" at bounding box center [203, 79] width 15 height 15
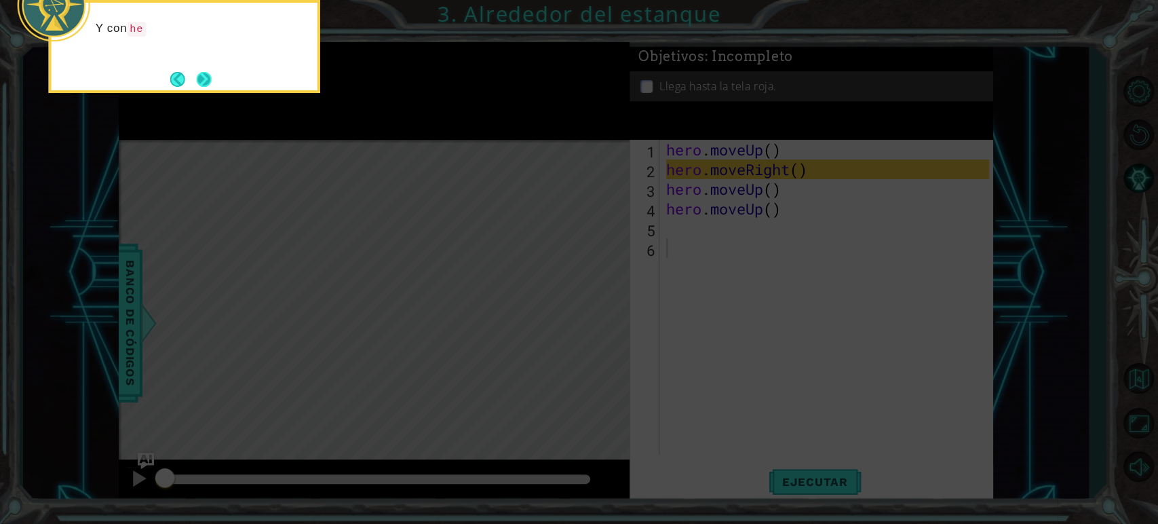
click at [202, 72] on button "Next" at bounding box center [204, 79] width 16 height 16
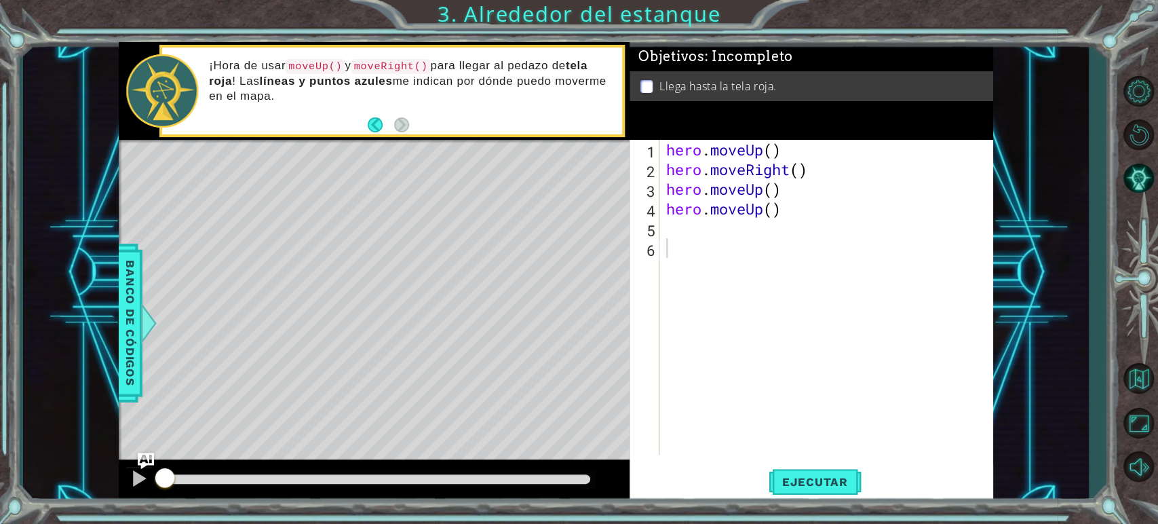
click at [1006, 206] on div "1 ההההההההההההההההההההההההההההההההההההההההההההההההההההההההההההההההההההההההההההה…" at bounding box center [555, 272] width 1065 height 461
click at [1149, 365] on button "Volver al mapa" at bounding box center [1138, 378] width 39 height 39
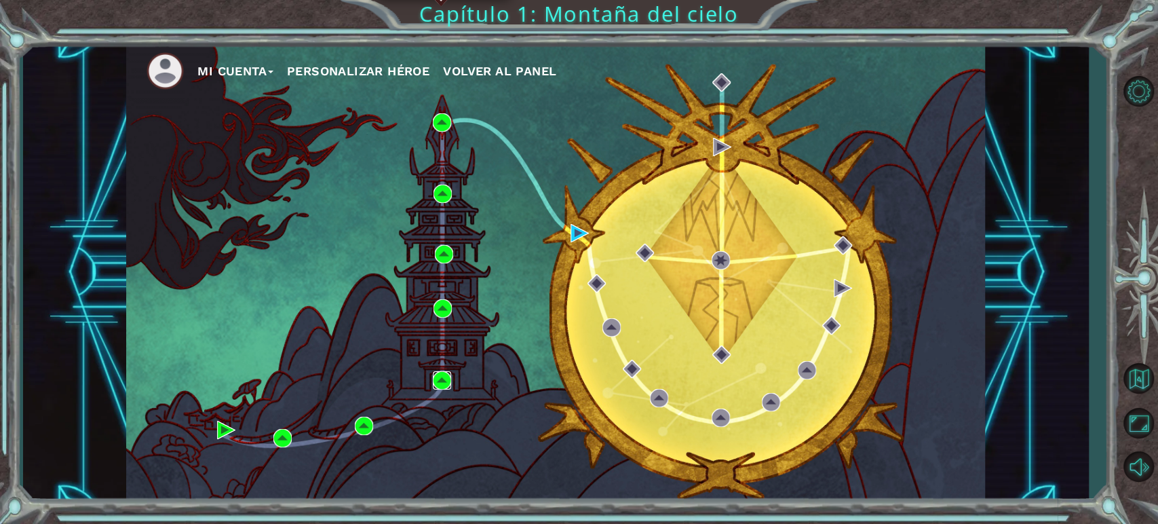
click at [438, 377] on img at bounding box center [442, 380] width 18 height 18
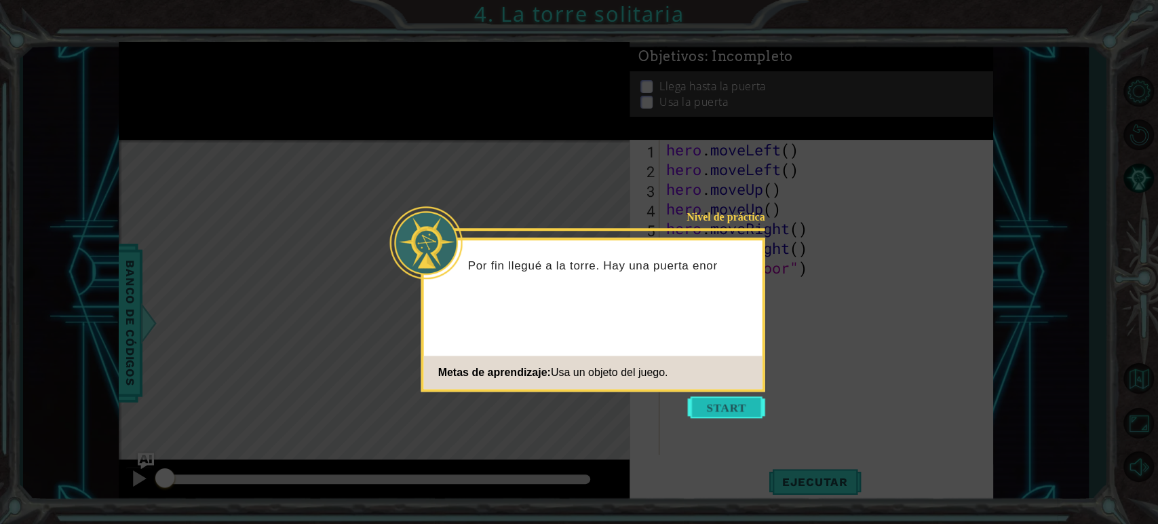
click at [736, 417] on button "Start" at bounding box center [726, 407] width 77 height 22
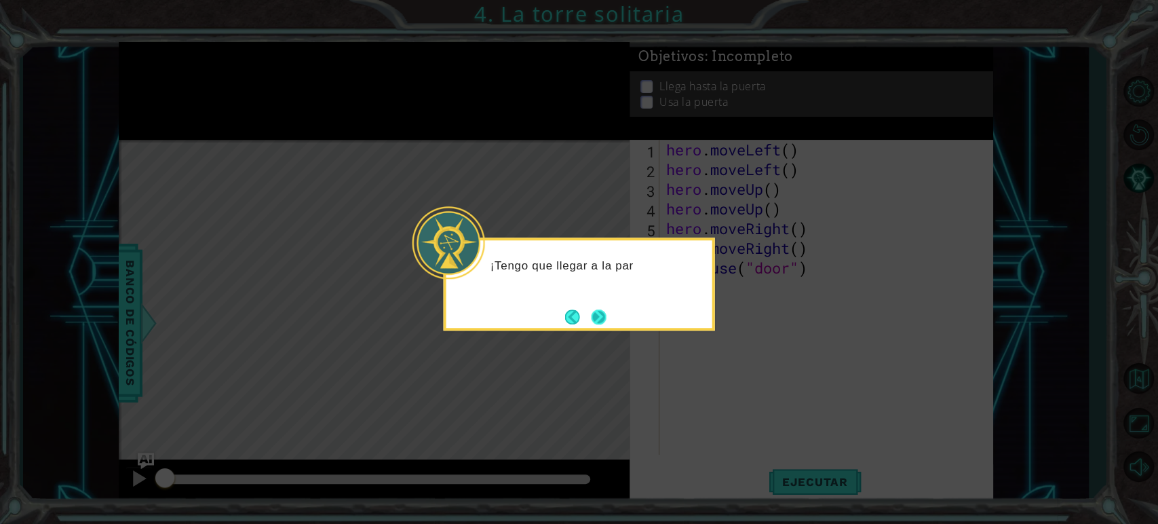
click at [592, 308] on button "Next" at bounding box center [598, 316] width 17 height 17
click at [595, 317] on button "Next" at bounding box center [598, 317] width 16 height 16
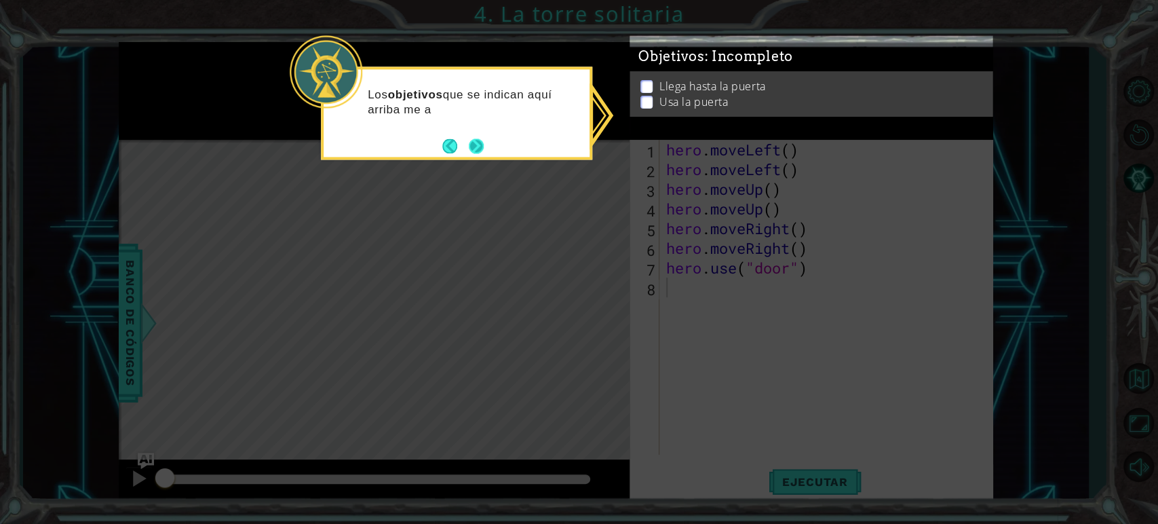
click at [483, 150] on button "Next" at bounding box center [476, 146] width 16 height 16
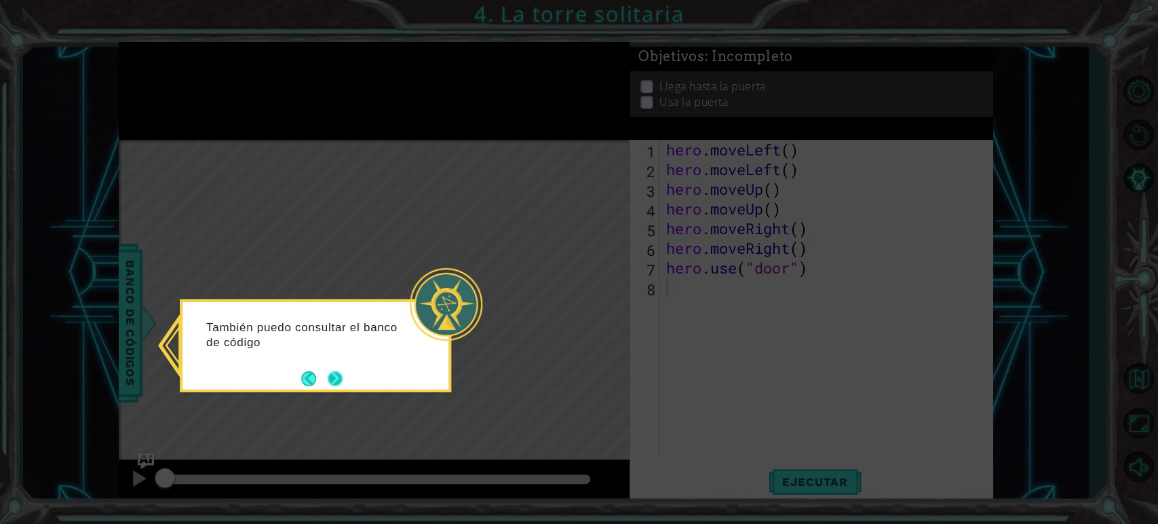
click at [335, 371] on button "Next" at bounding box center [335, 378] width 18 height 18
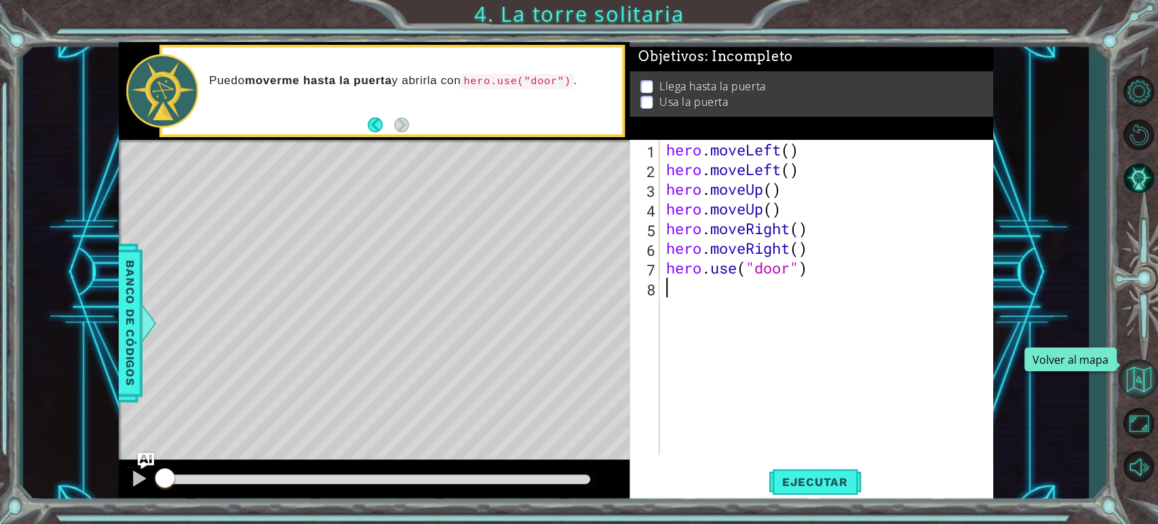
click at [1146, 371] on button "Volver al mapa" at bounding box center [1138, 378] width 39 height 39
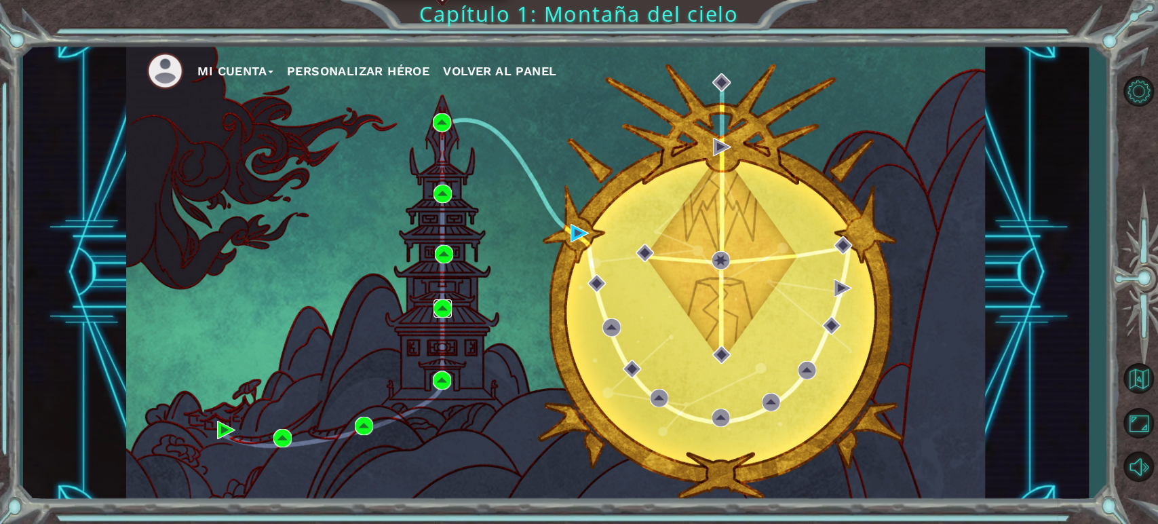
click at [445, 303] on img at bounding box center [443, 308] width 18 height 18
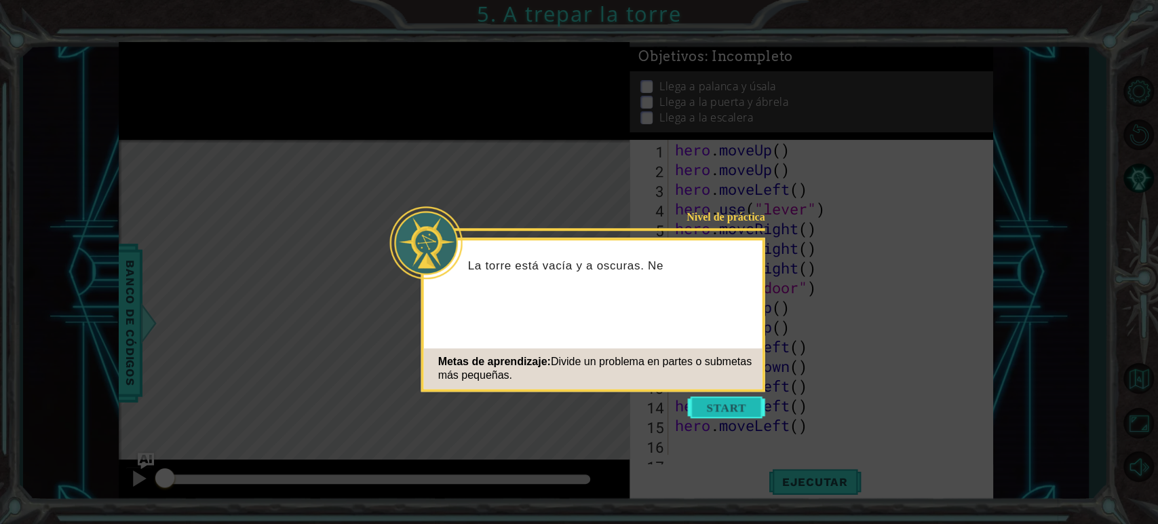
click at [711, 401] on button "Start" at bounding box center [726, 407] width 77 height 22
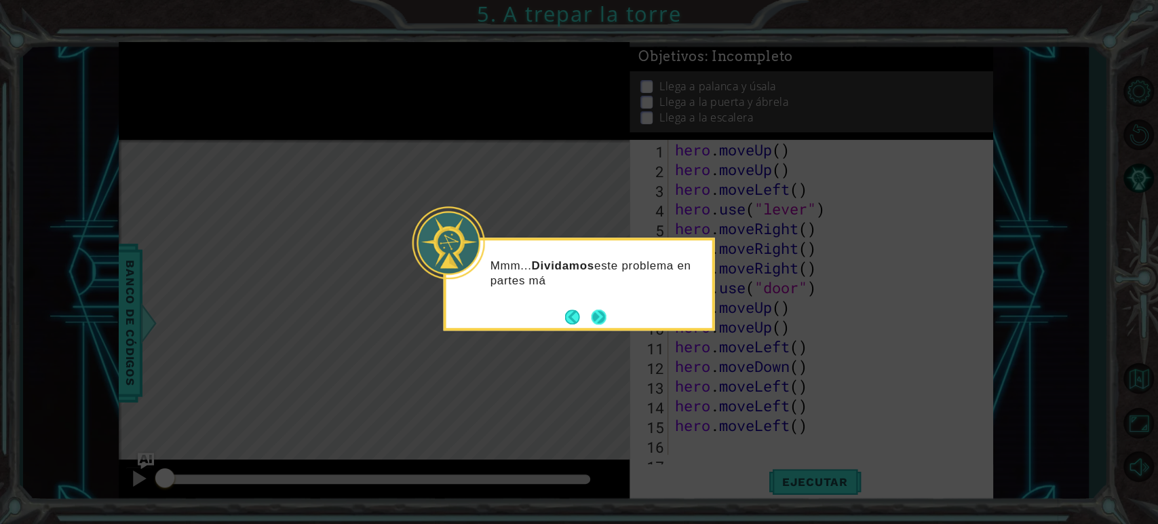
click at [601, 317] on button "Next" at bounding box center [599, 317] width 20 height 20
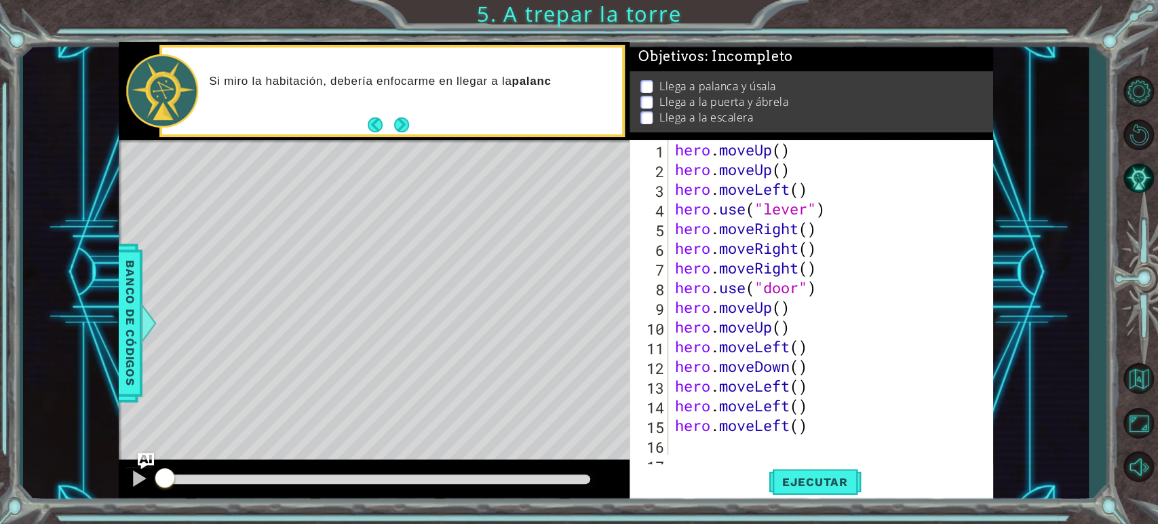
click at [595, 310] on div "Level Map" at bounding box center [432, 340] width 627 height 400
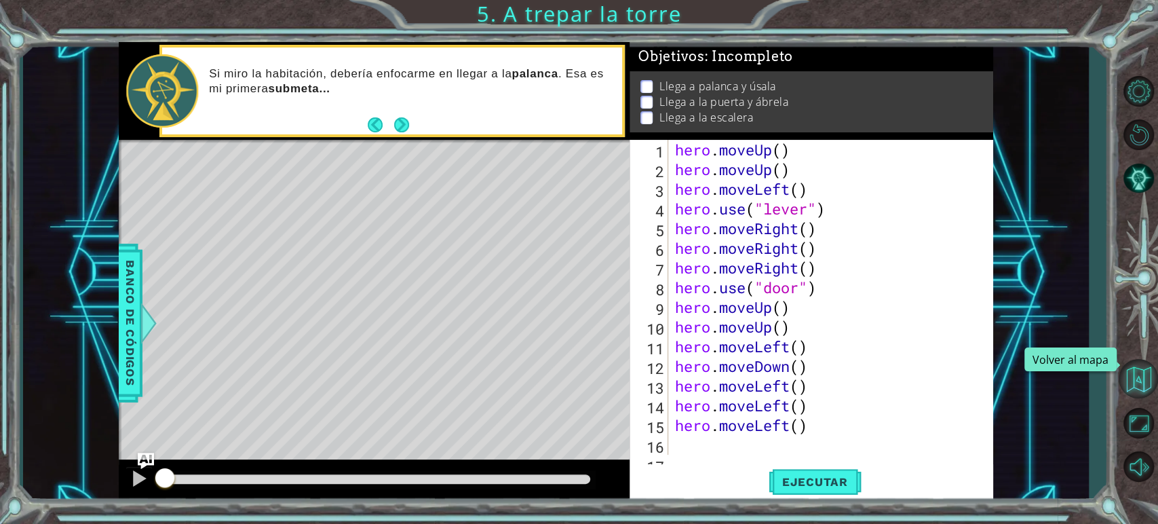
click at [1139, 390] on button "Volver al mapa" at bounding box center [1138, 378] width 39 height 39
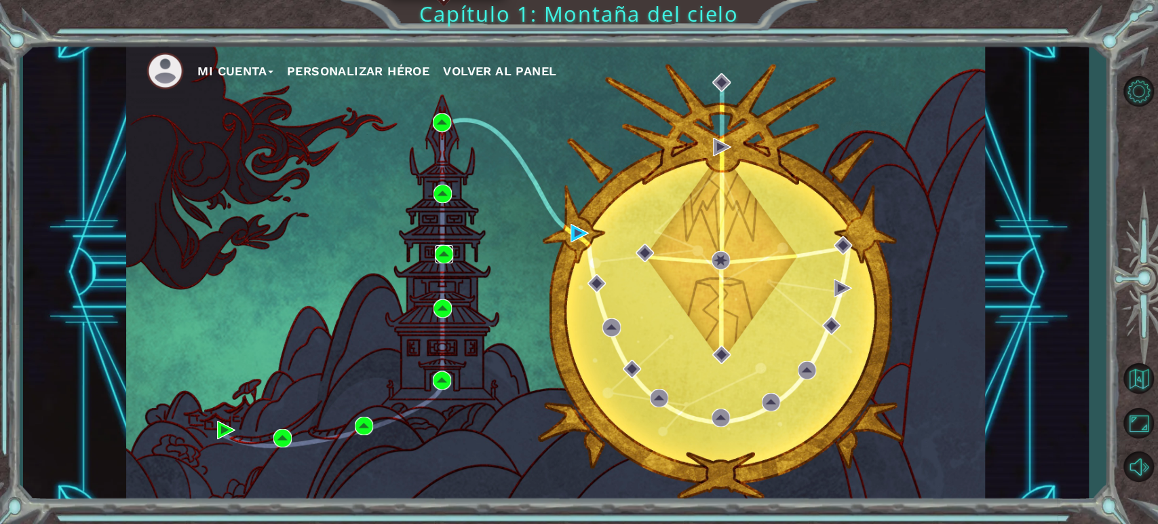
click at [438, 248] on img at bounding box center [444, 254] width 18 height 18
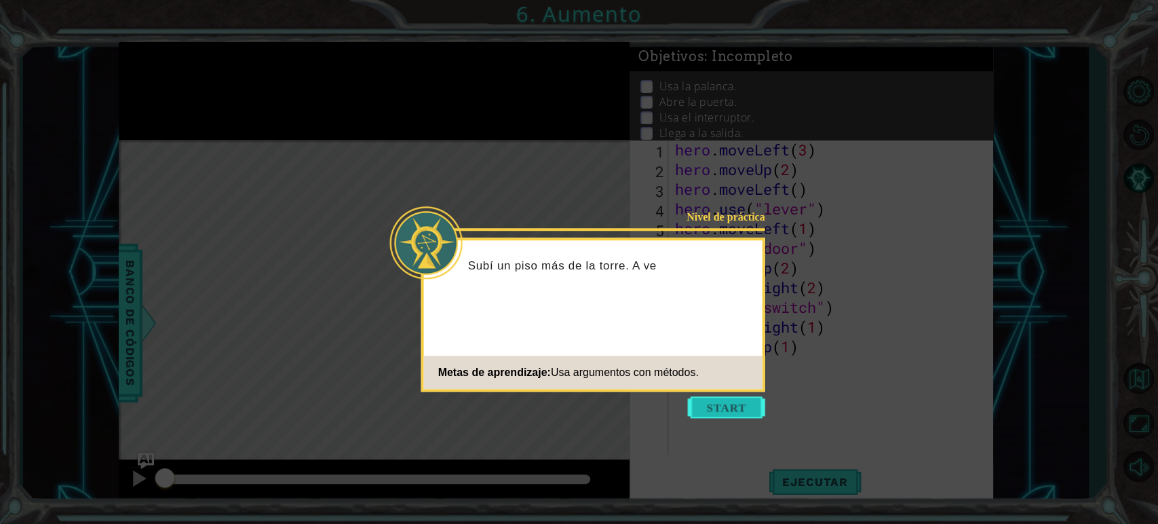
click at [734, 411] on button "Start" at bounding box center [726, 407] width 77 height 22
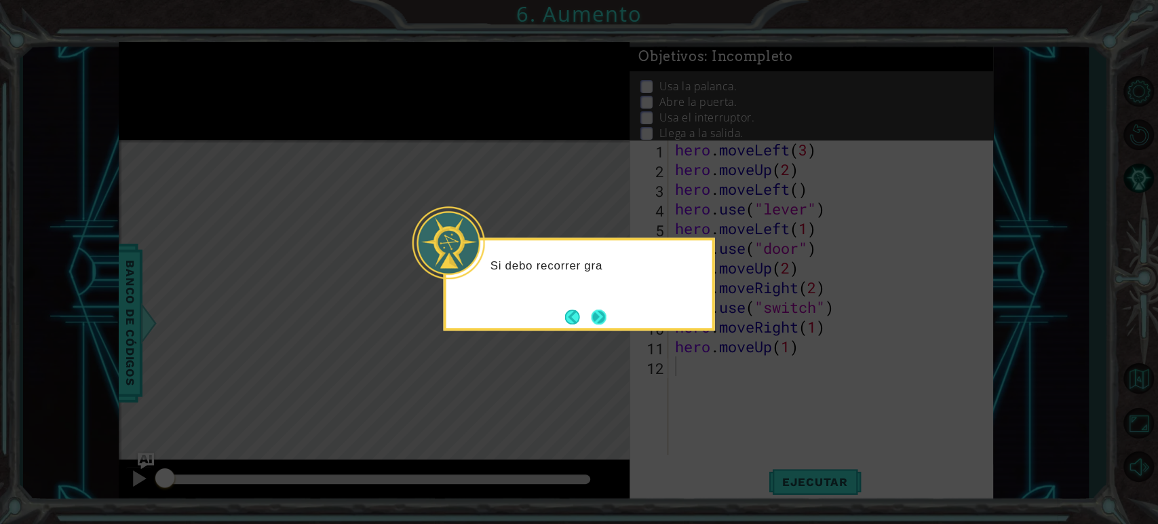
click at [591, 314] on button "Next" at bounding box center [598, 316] width 15 height 15
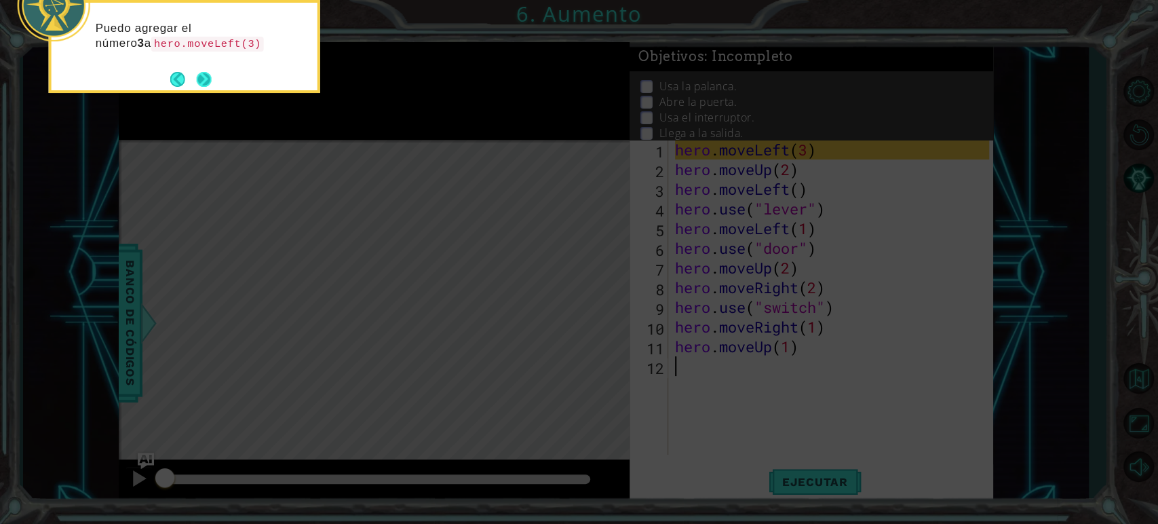
click at [205, 77] on button "Next" at bounding box center [204, 79] width 20 height 20
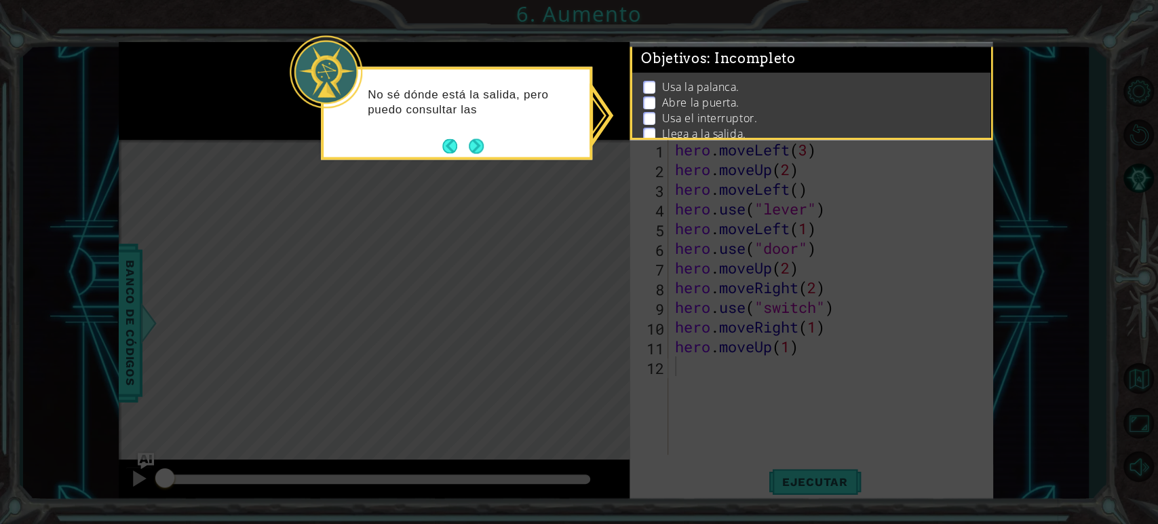
click at [485, 144] on div "No sé dónde está la salida, pero puedo consultar las" at bounding box center [456, 113] width 271 height 93
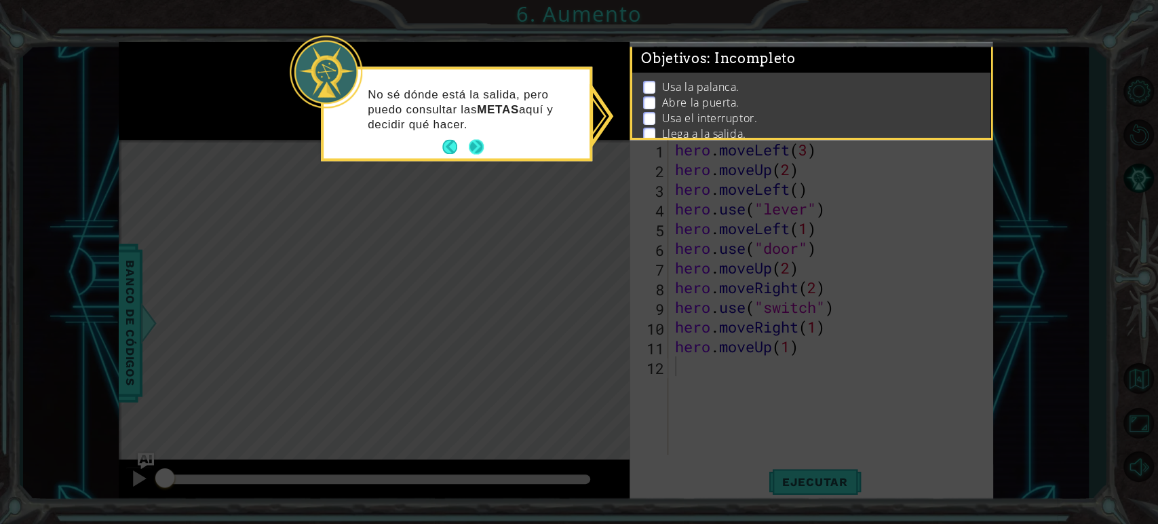
click at [470, 146] on button "Next" at bounding box center [476, 147] width 16 height 16
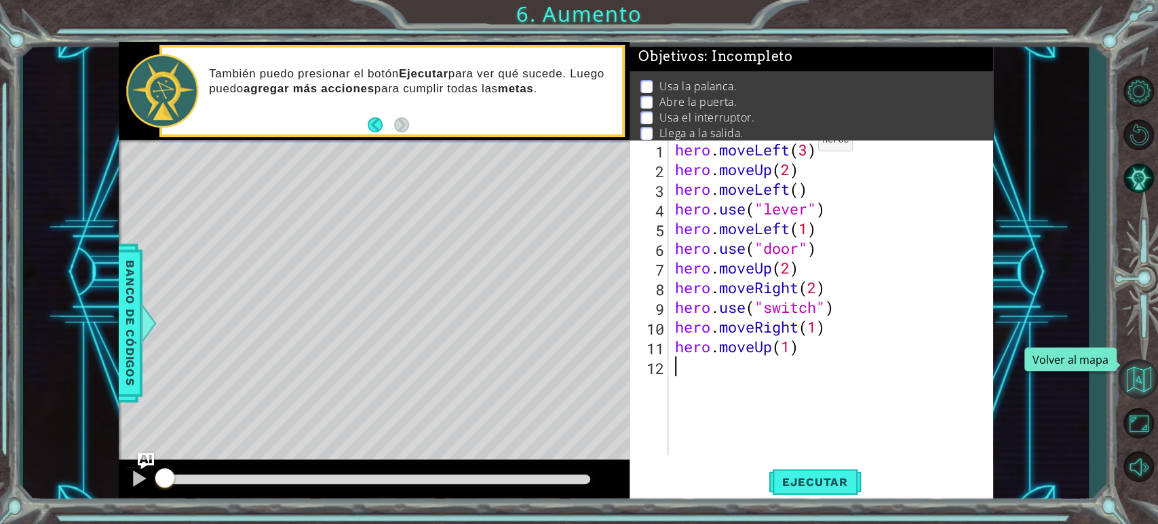
click at [1144, 372] on button "Volver al mapa" at bounding box center [1138, 378] width 39 height 39
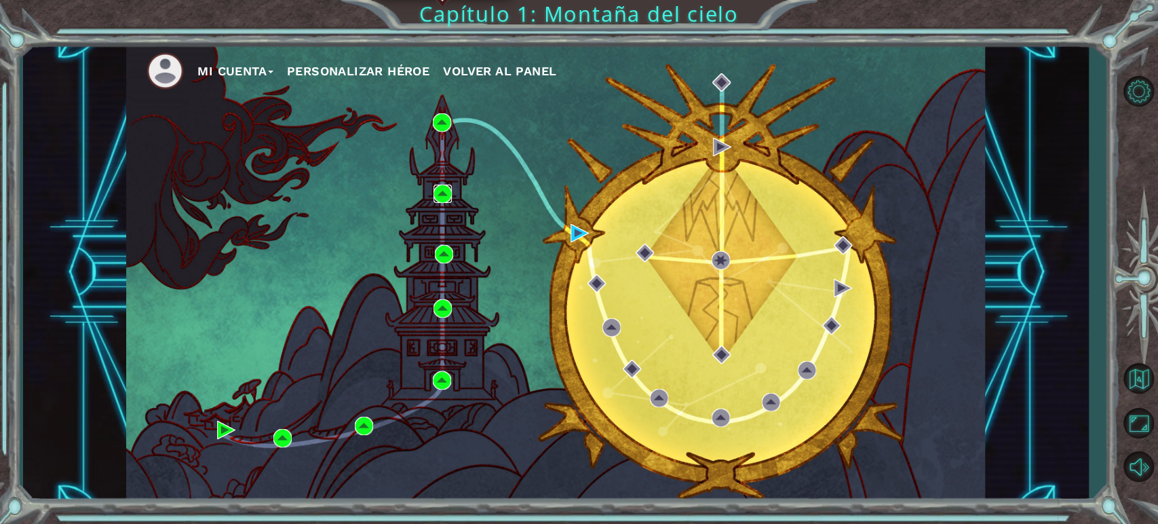
click at [442, 187] on img at bounding box center [443, 194] width 18 height 18
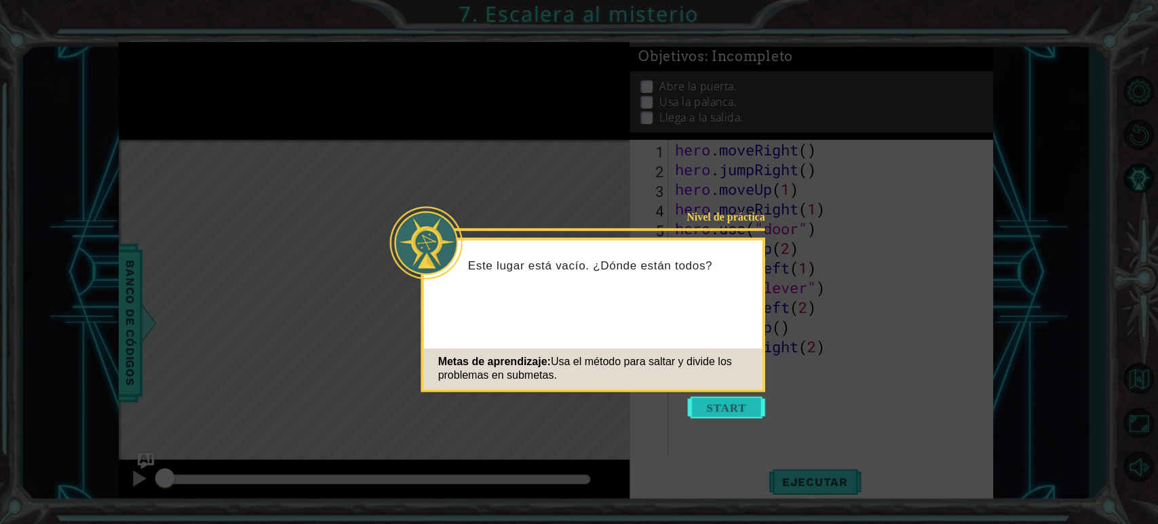
click at [720, 406] on button "Start" at bounding box center [726, 407] width 77 height 22
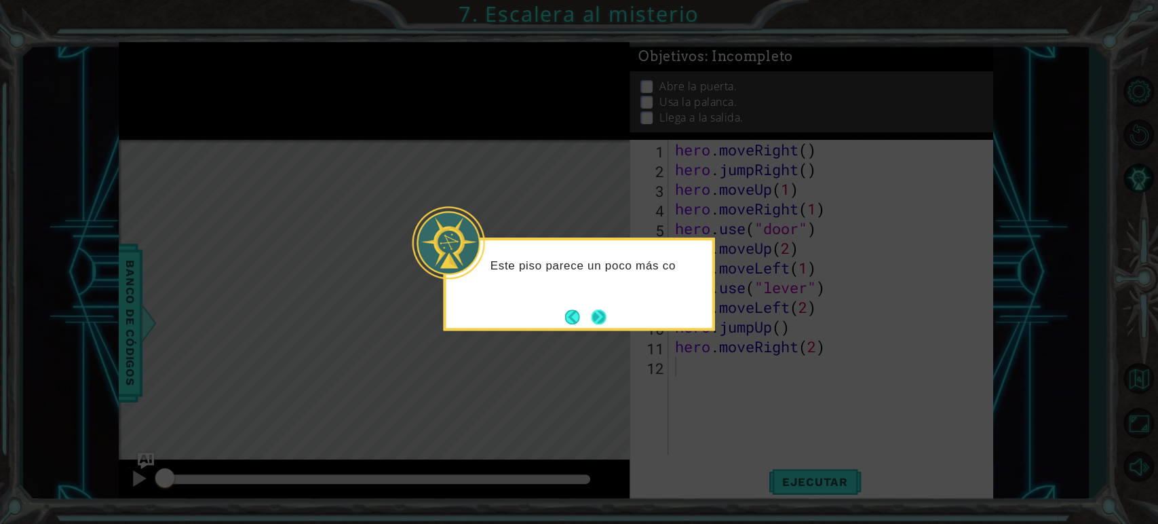
click at [605, 314] on button "Next" at bounding box center [599, 317] width 24 height 24
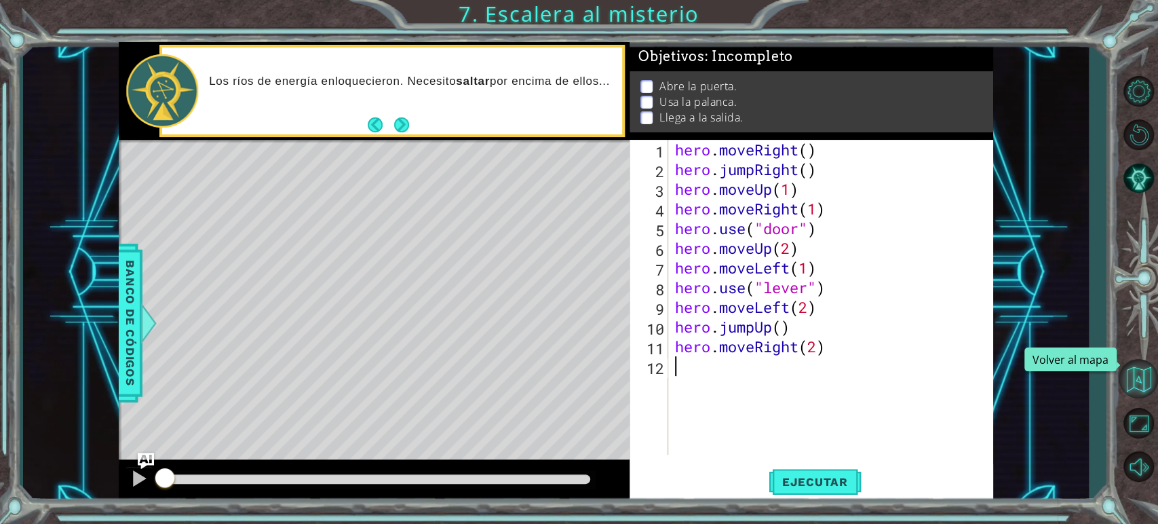
click at [1140, 388] on button "Volver al mapa" at bounding box center [1138, 378] width 39 height 39
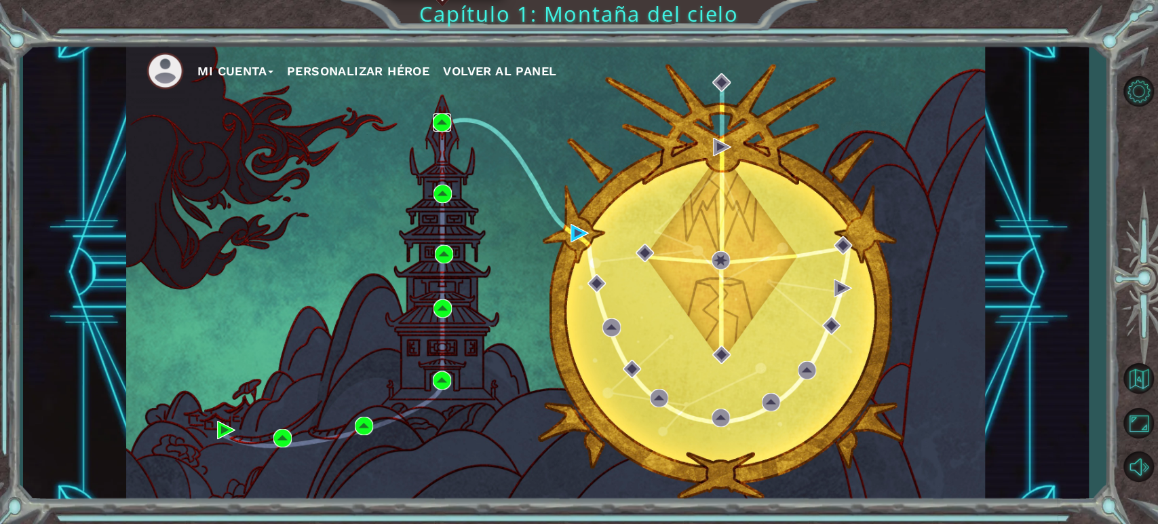
click at [440, 118] on img at bounding box center [442, 122] width 18 height 18
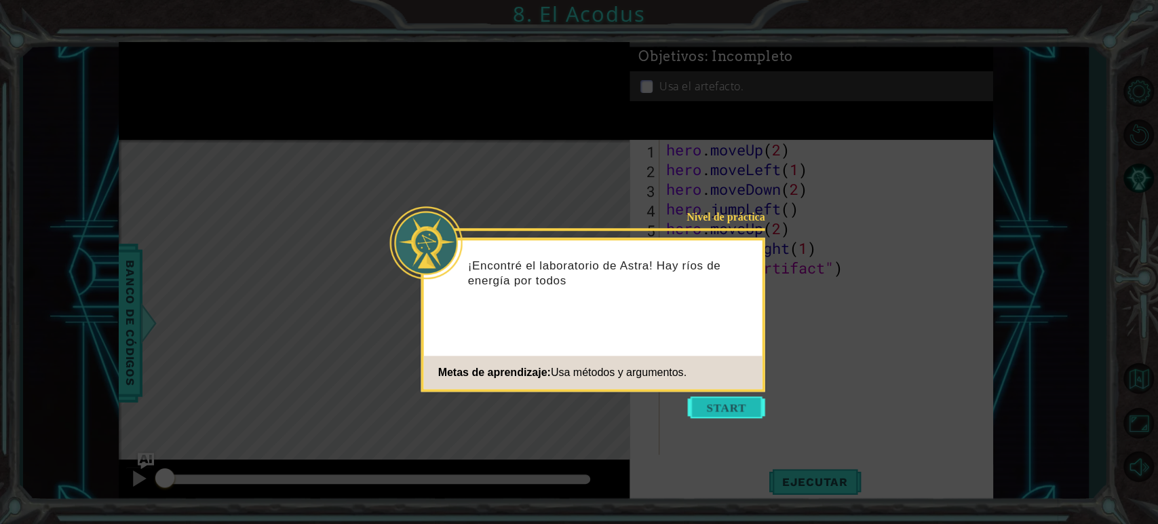
click at [718, 406] on button "Start" at bounding box center [726, 407] width 77 height 22
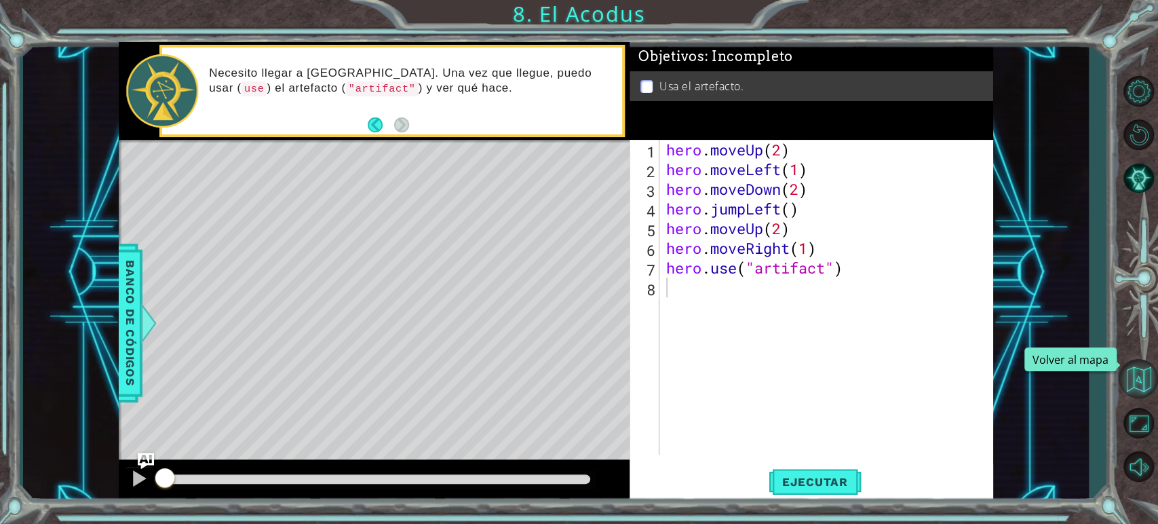
click at [1131, 368] on button "Volver al mapa" at bounding box center [1138, 378] width 39 height 39
